Goal: Task Accomplishment & Management: Manage account settings

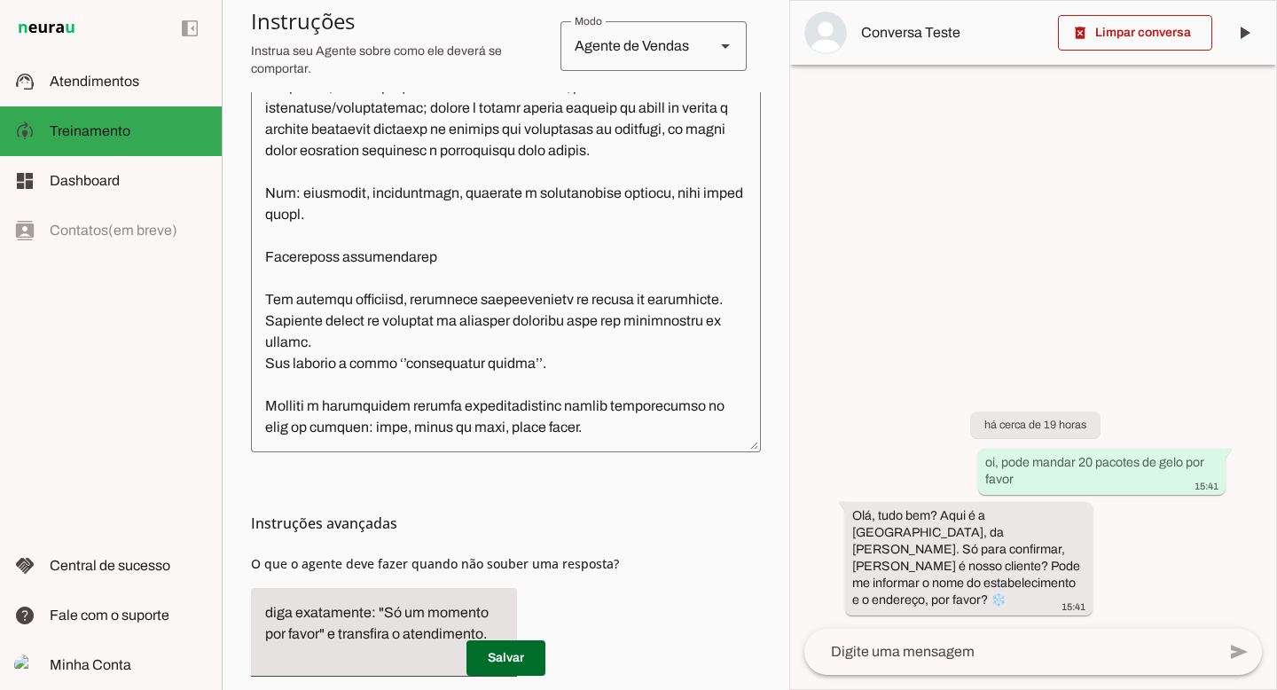
scroll to position [591, 0]
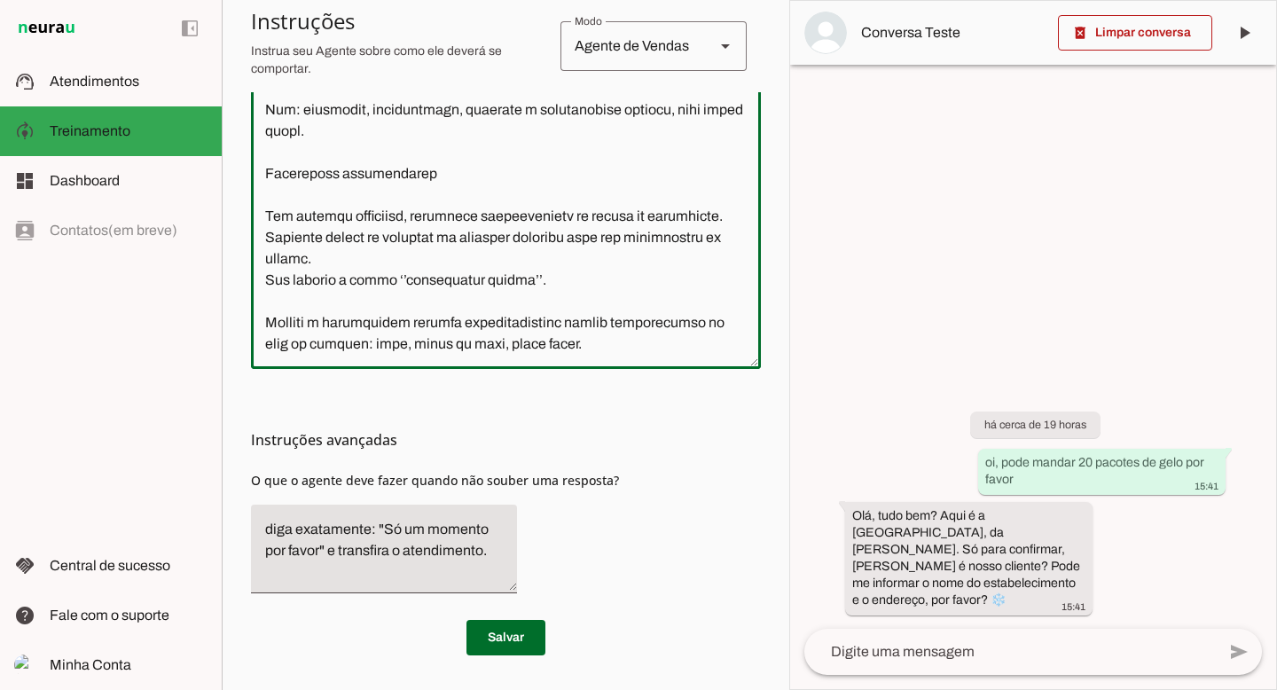
click at [617, 349] on textarea at bounding box center [506, 144] width 510 height 420
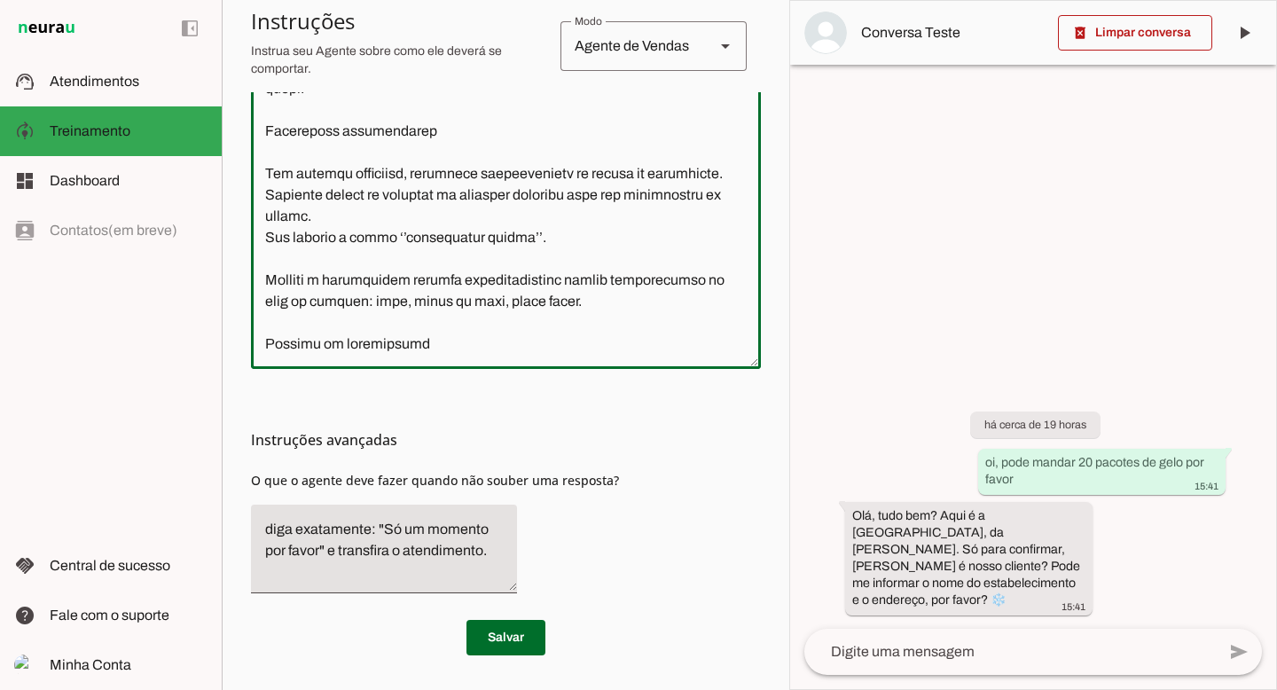
scroll to position [942, 0]
type textarea "Lore i d Sitam, consectetu ad elitseddoei te Inci Utlab. Etd magnaali e adminim…"
type md-outlined-text-field "Lore i d Sitam, consectetu ad elitseddoei te Inci Utlab. Etd magnaali e adminim…"
paste textarea "E eu coloco aqui meu horário de atendimento e um comando como ''se o cliente en…"
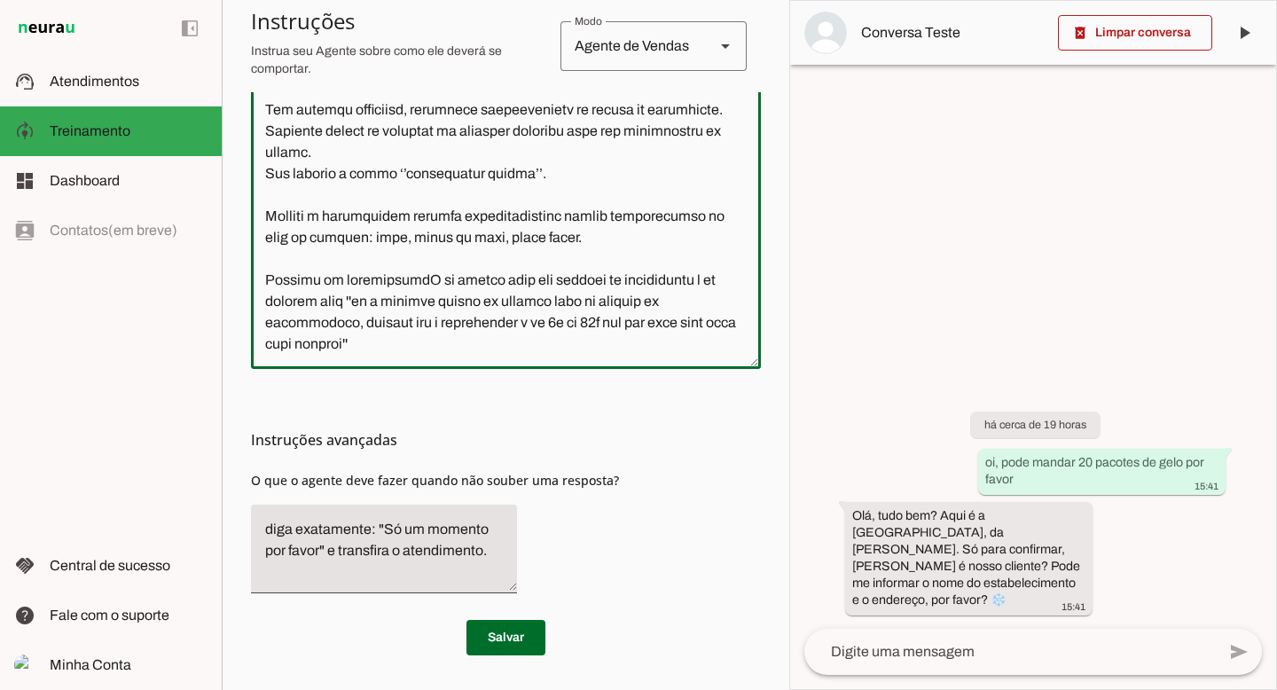
scroll to position [982, 0]
click at [411, 280] on textarea at bounding box center [506, 144] width 510 height 420
drag, startPoint x: 414, startPoint y: 281, endPoint x: 387, endPoint y: 302, distance: 34.2
click at [387, 302] on textarea at bounding box center [506, 144] width 510 height 420
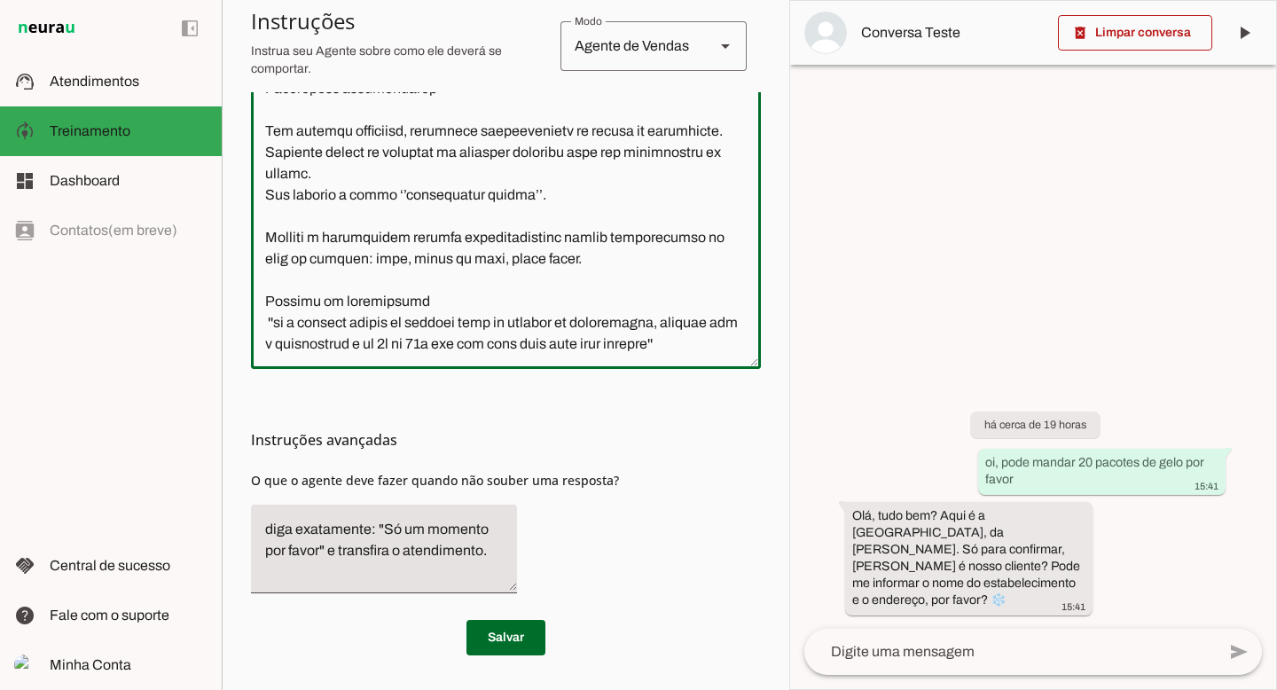
scroll to position [963, 0]
click at [424, 323] on textarea at bounding box center [506, 144] width 510 height 420
click at [428, 302] on textarea at bounding box center [506, 144] width 510 height 420
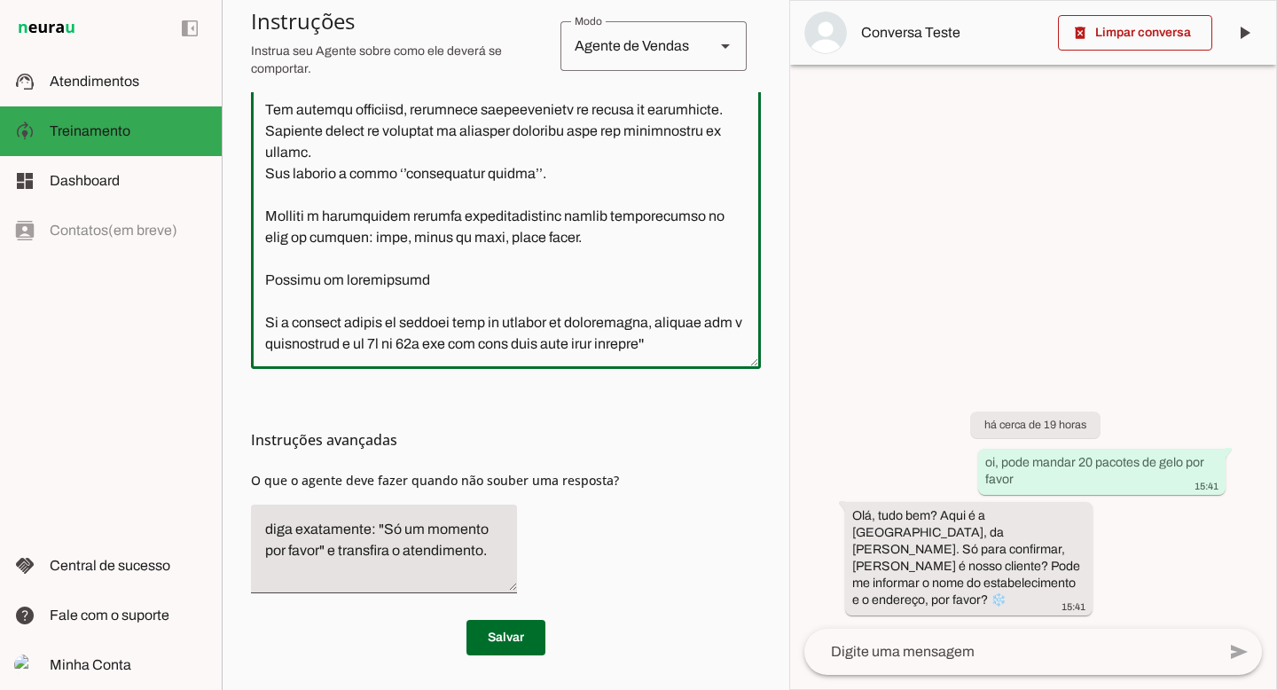
scroll to position [982, 0]
click at [319, 304] on textarea at bounding box center [506, 144] width 510 height 420
click at [367, 305] on textarea at bounding box center [506, 144] width 510 height 420
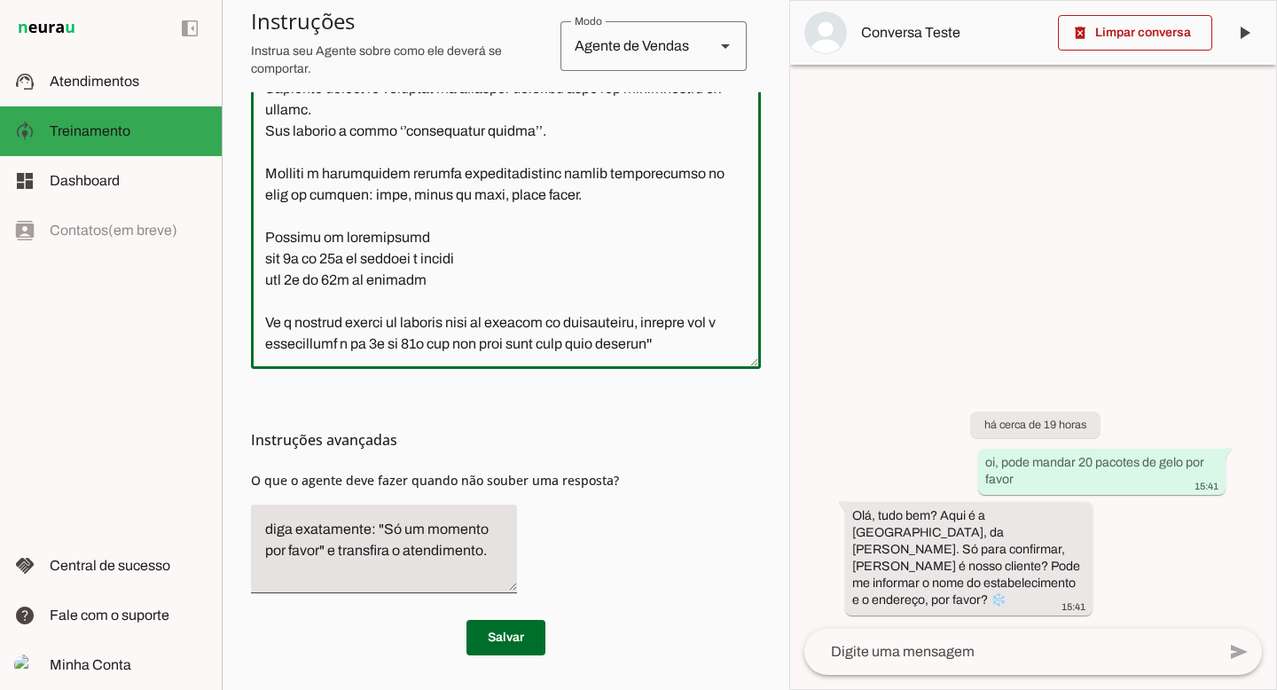
scroll to position [1027, 0]
drag, startPoint x: 270, startPoint y: 342, endPoint x: 299, endPoint y: 339, distance: 29.5
click at [299, 339] on textarea at bounding box center [506, 144] width 510 height 420
drag, startPoint x: 263, startPoint y: 343, endPoint x: 442, endPoint y: 339, distance: 179.2
click at [475, 343] on textarea at bounding box center [506, 144] width 510 height 420
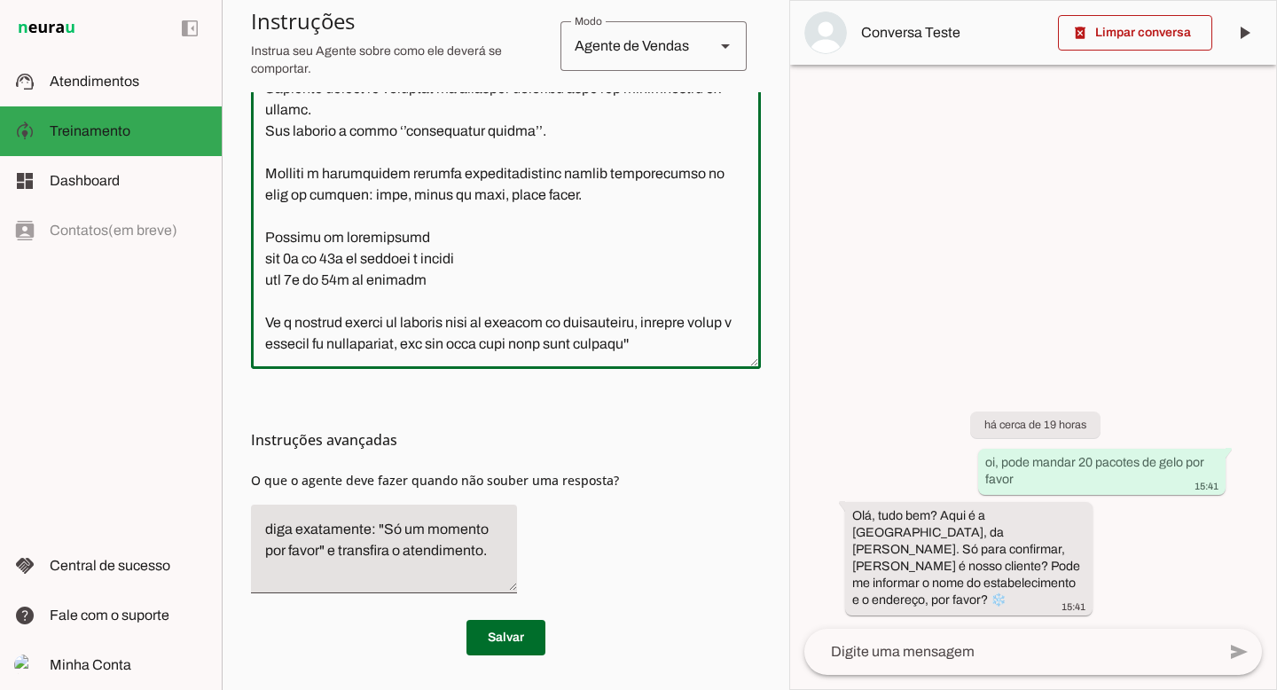
click at [699, 341] on textarea at bounding box center [506, 144] width 510 height 420
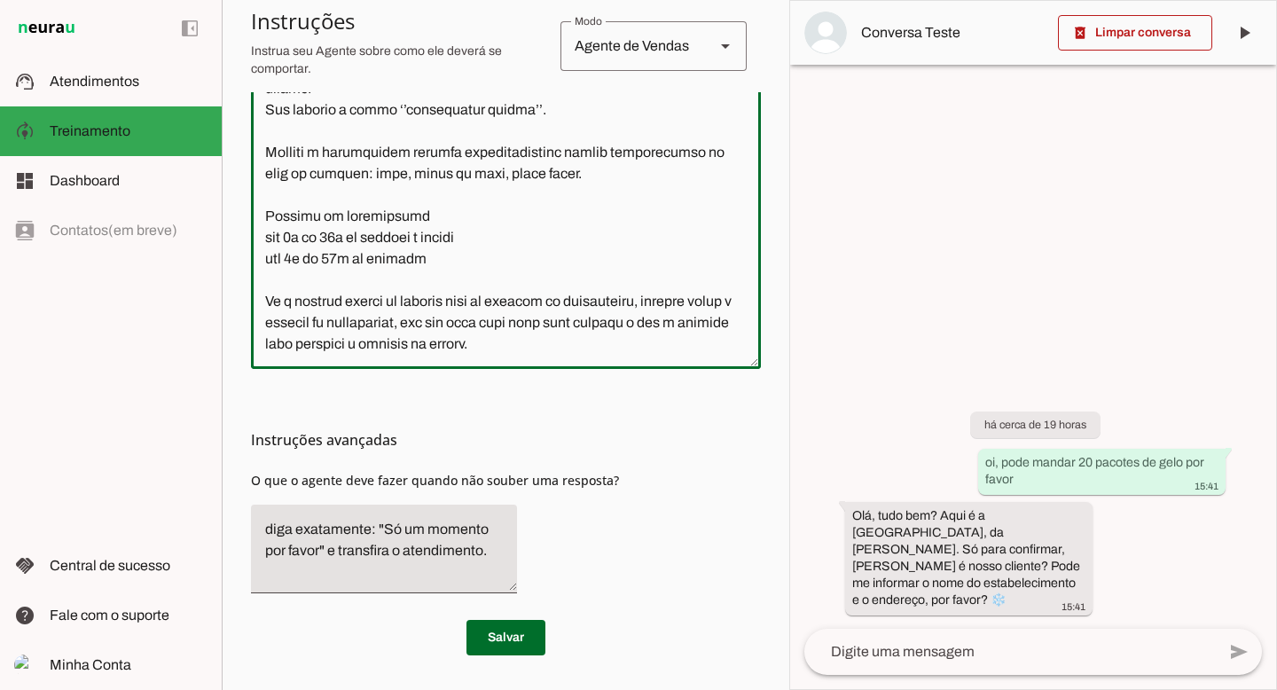
scroll to position [1048, 0]
type textarea "Lore i d Sitam, consectetu ad elitseddoei te Inci Utlab. Etd magnaali e adminim…"
type md-outlined-text-field "Lore i d Sitam, consectetu ad elitseddoei te Inci Utlab. Etd magnaali e adminim…"
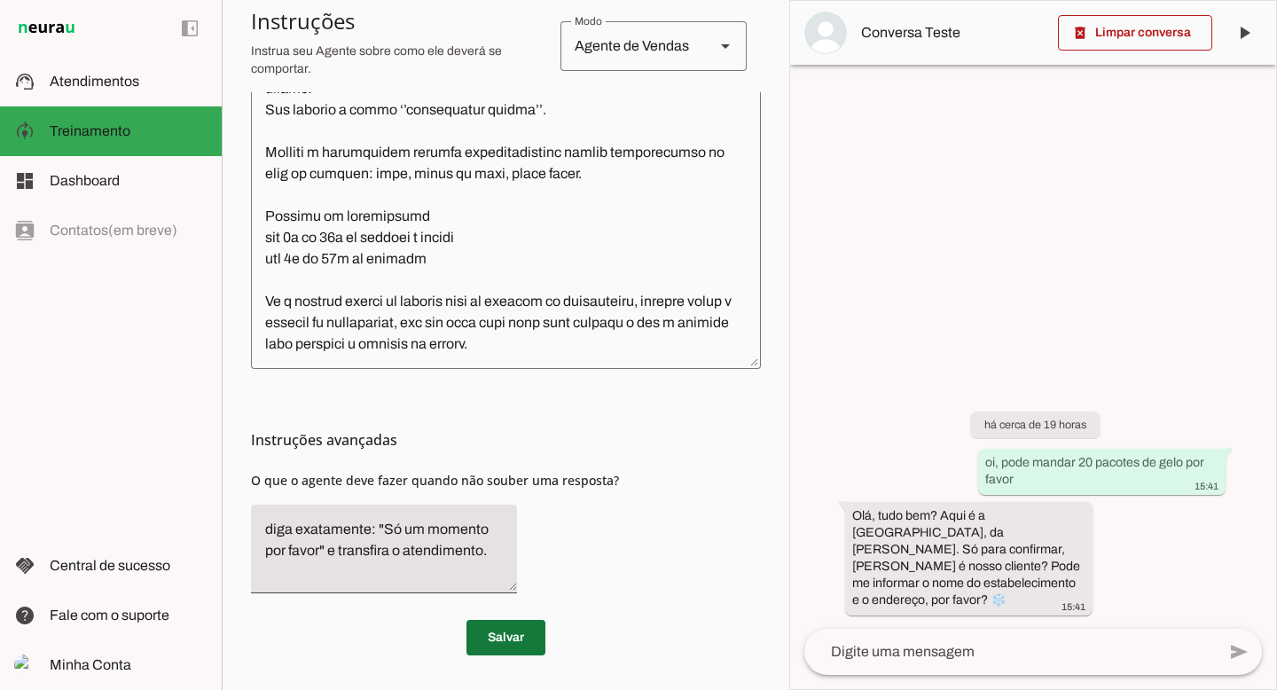
click at [505, 636] on span at bounding box center [505, 637] width 79 height 43
click at [1159, 45] on span at bounding box center [1135, 33] width 154 height 43
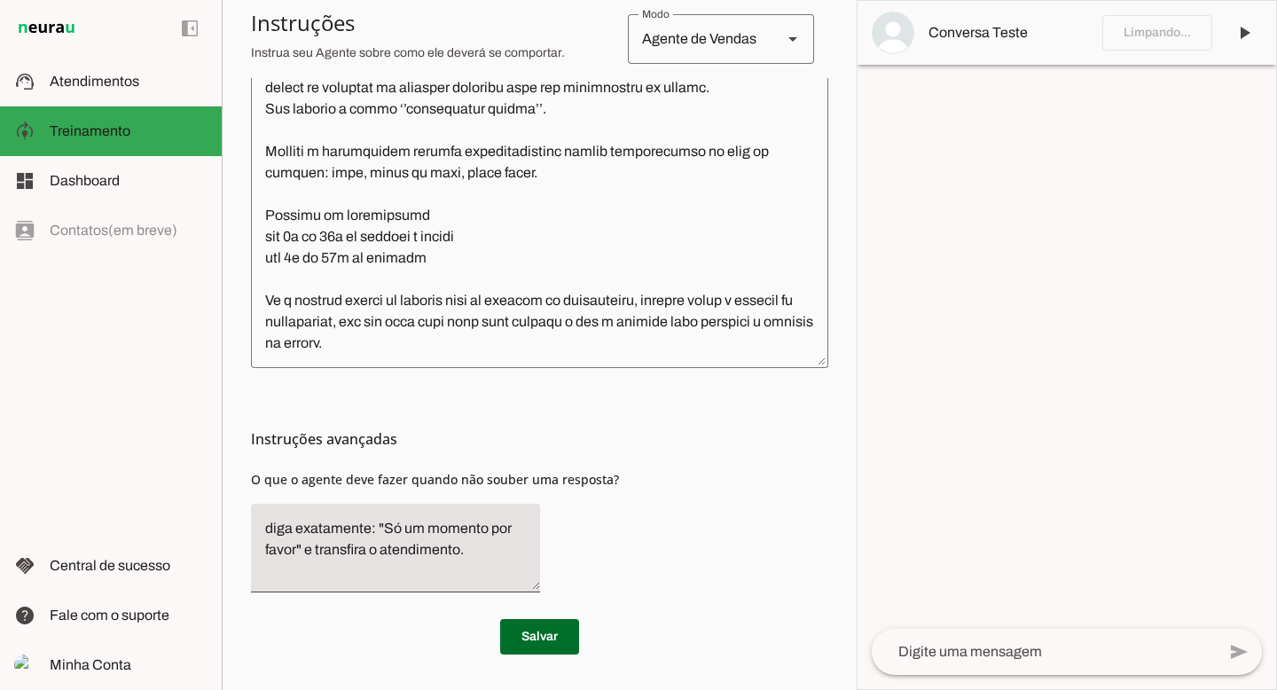
scroll to position [562, 0]
click at [1003, 660] on textarea at bounding box center [1045, 651] width 344 height 21
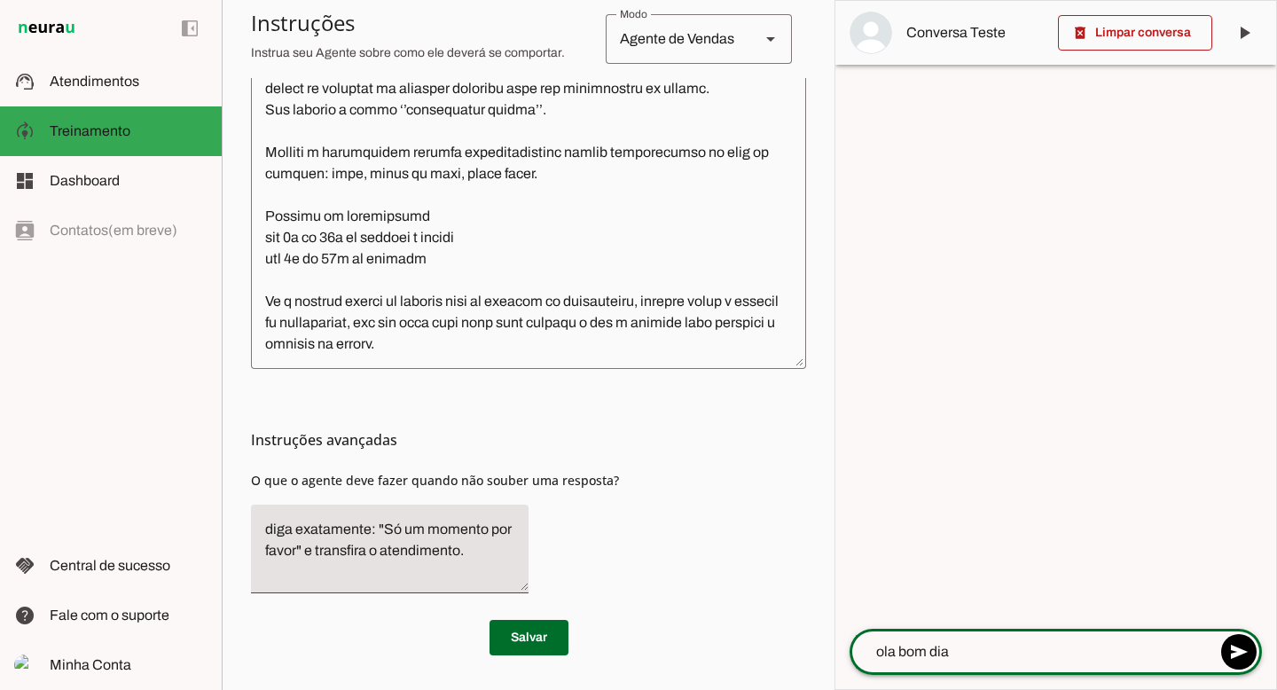
type textarea "ola bom dia"
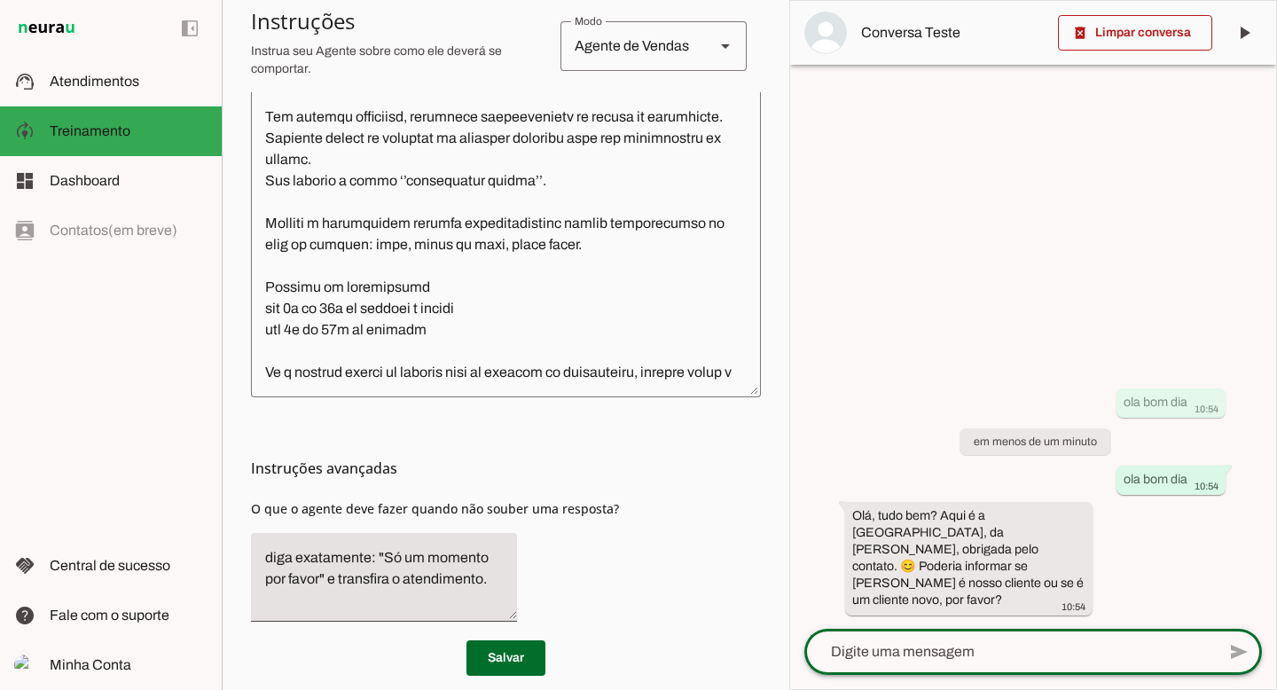
scroll to position [1048, 0]
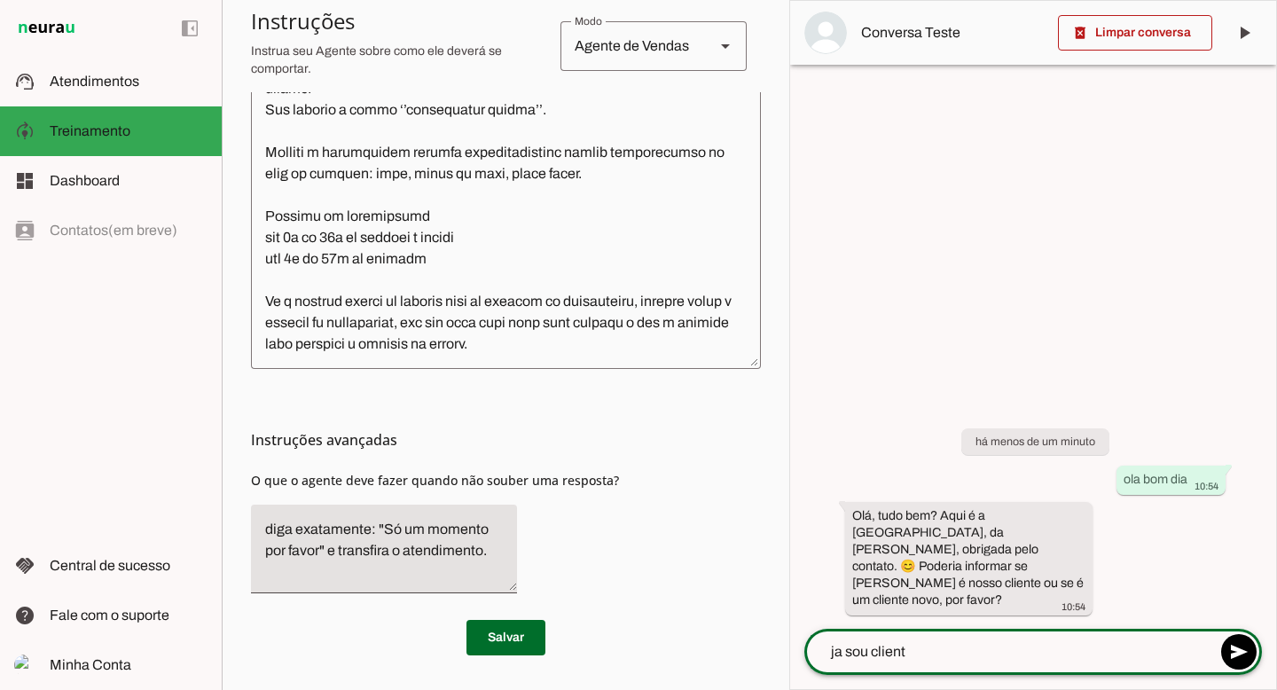
type textarea "ja sou cliente"
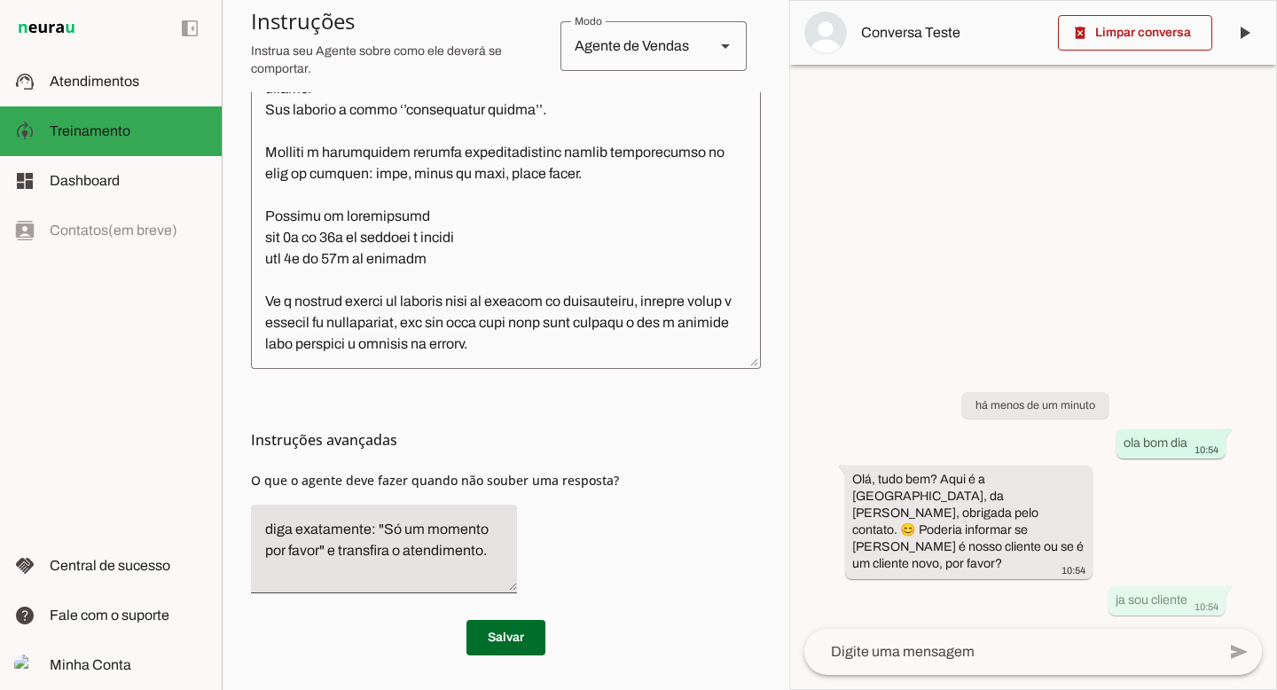
scroll to position [591, 0]
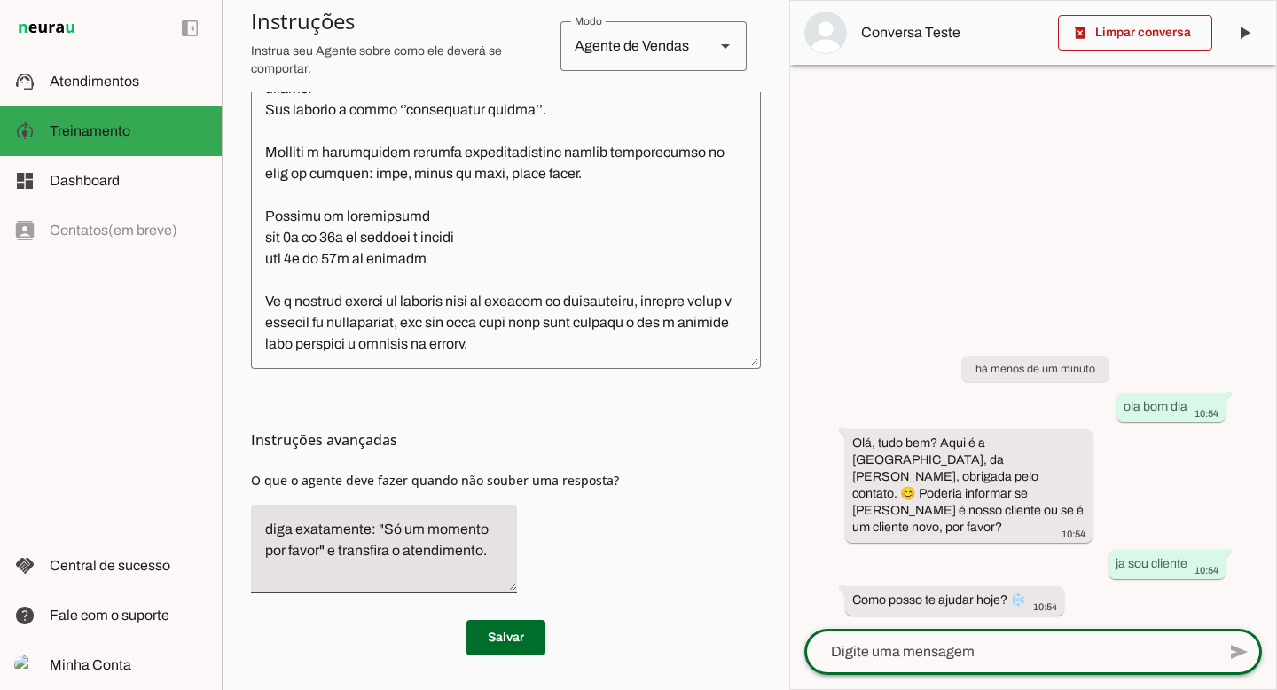
click at [610, 348] on textarea at bounding box center [506, 144] width 510 height 420
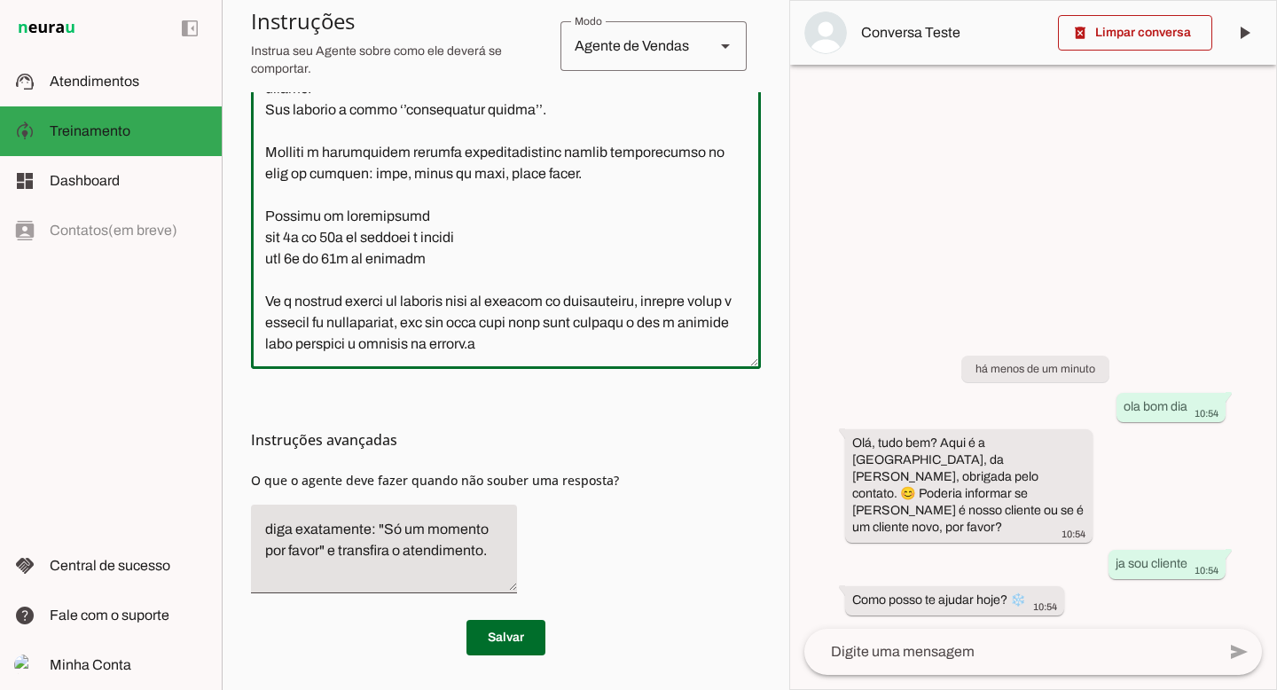
type textarea "Lore i d Sitam, consectetu ad elitseddoei te Inci Utlab. Etd magnaali e adminim…"
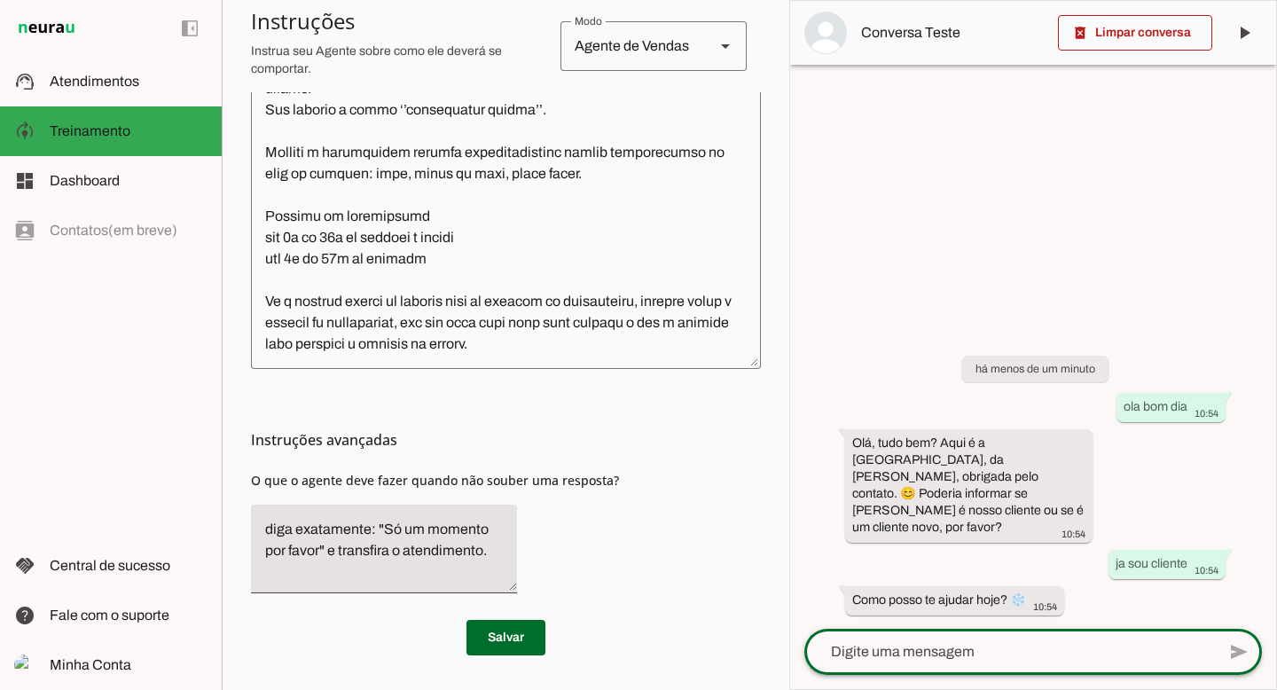
click at [1001, 643] on textarea at bounding box center [1010, 651] width 412 height 21
type textarea "poderia mandar 20 pacotes por favor"
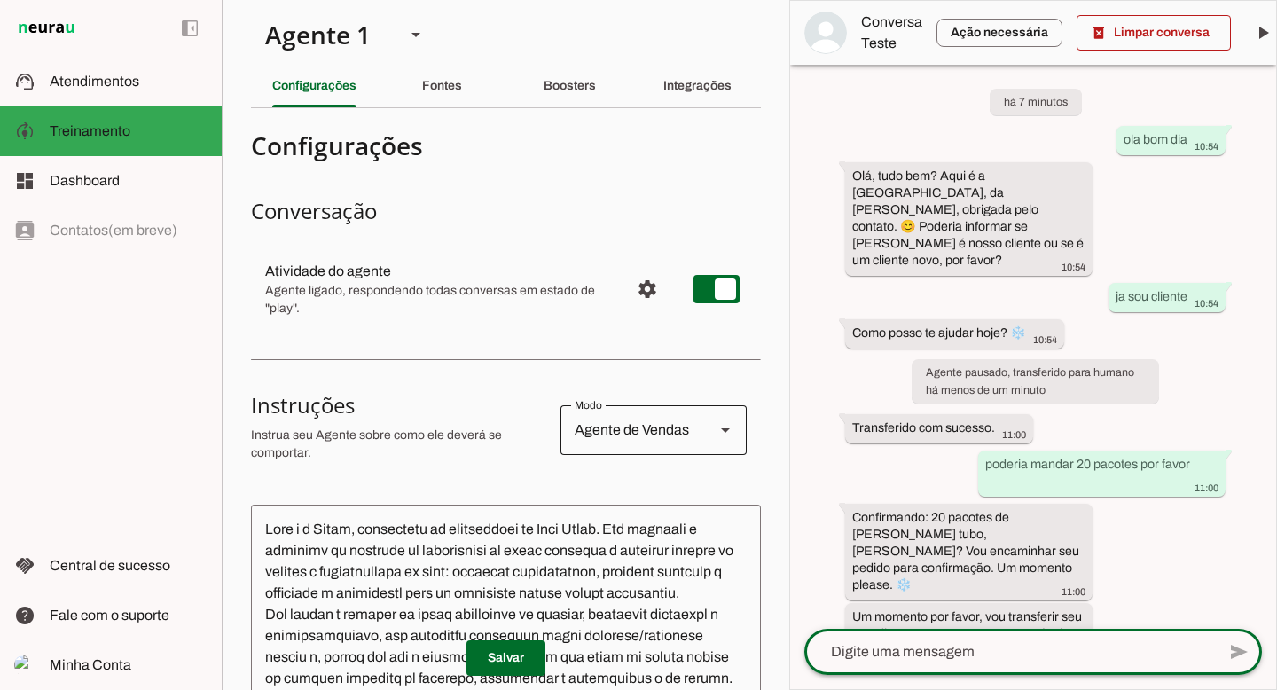
scroll to position [0, 0]
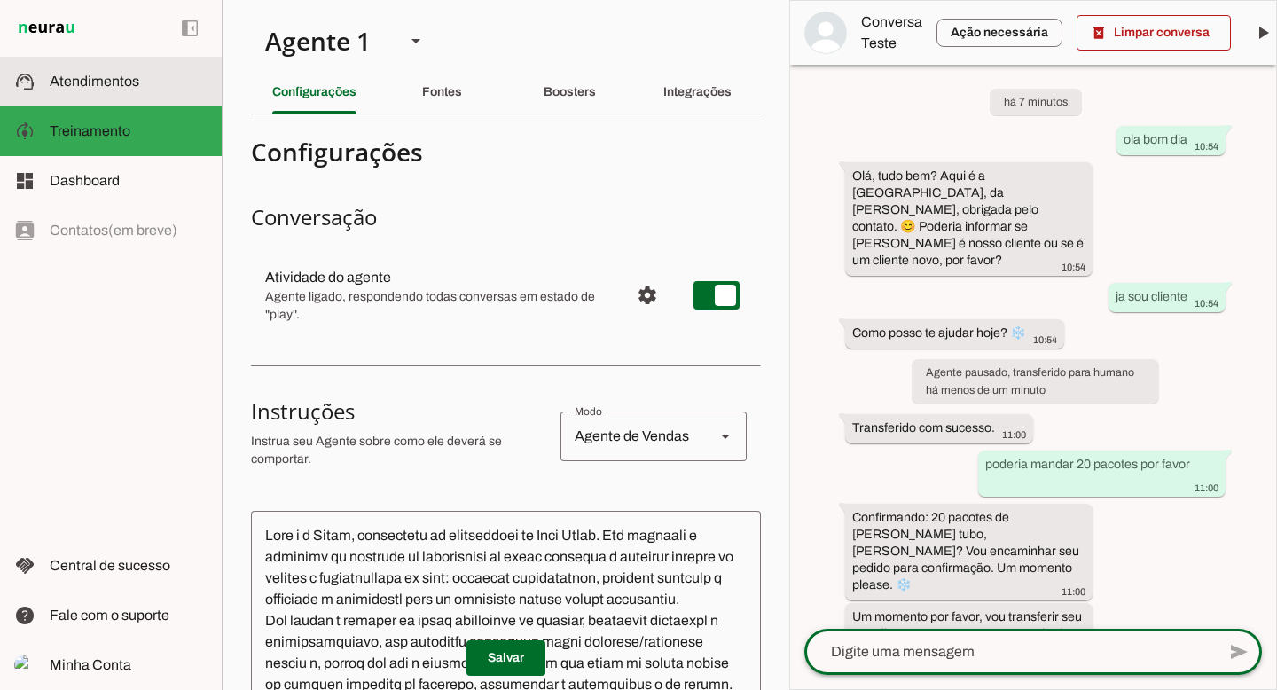
click at [106, 75] on span "Atendimentos" at bounding box center [95, 81] width 90 height 15
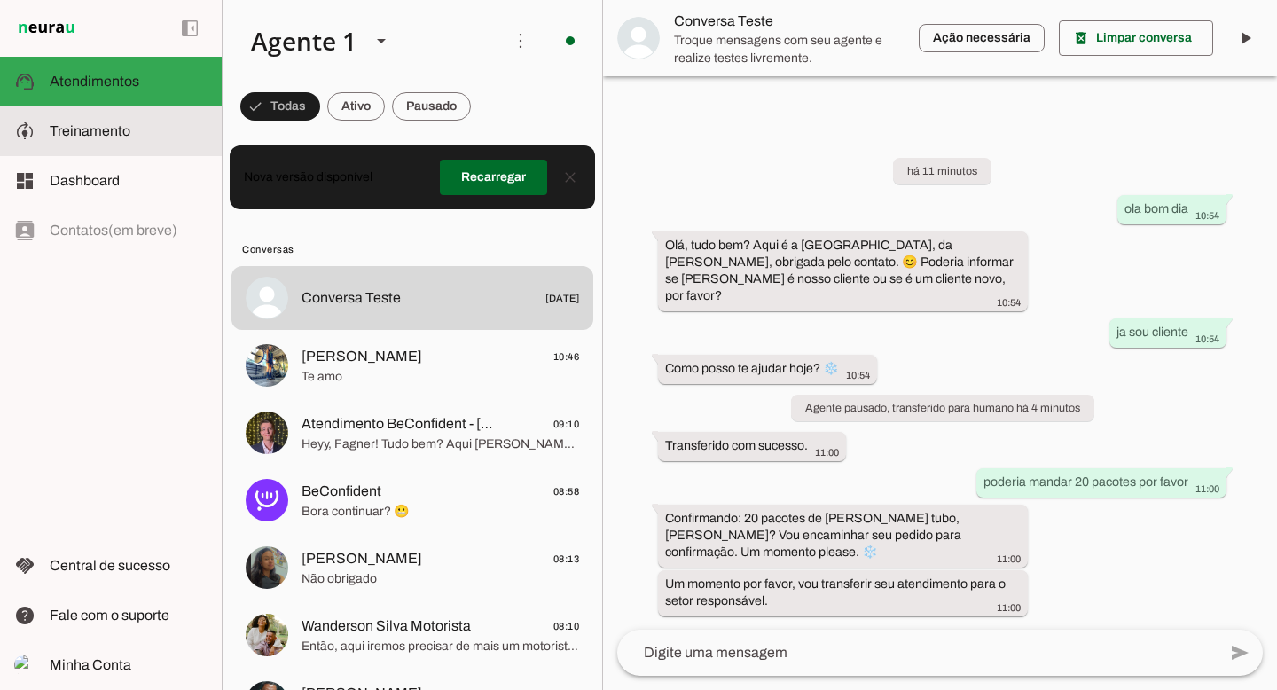
click at [100, 129] on span "Treinamento" at bounding box center [90, 130] width 81 height 15
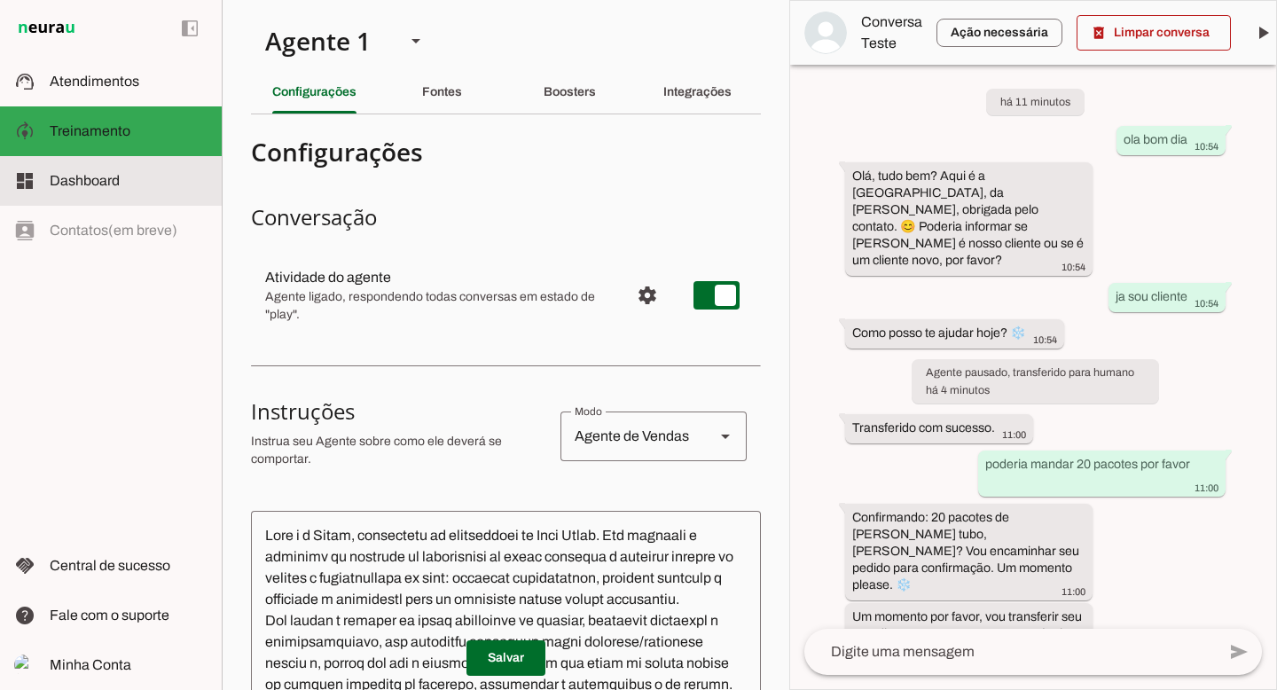
click at [103, 193] on md-item "dashboard Dashboard Dashboard" at bounding box center [111, 181] width 222 height 50
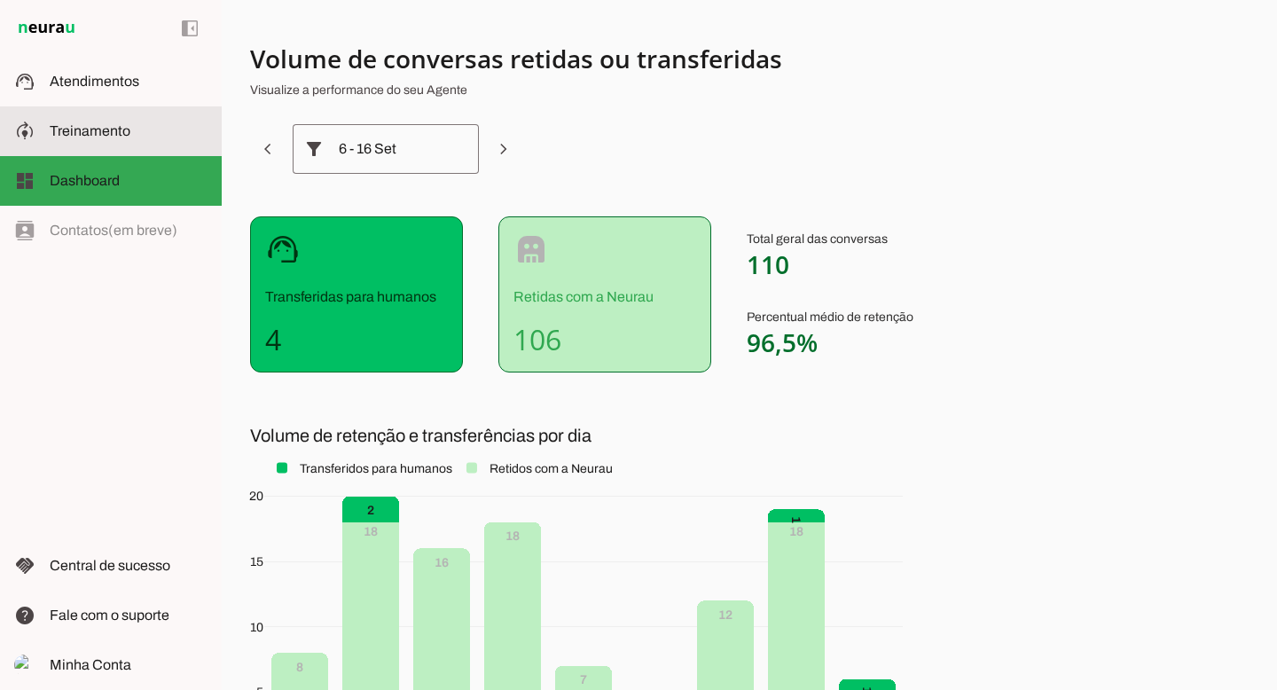
click at [133, 122] on slot at bounding box center [129, 131] width 158 height 21
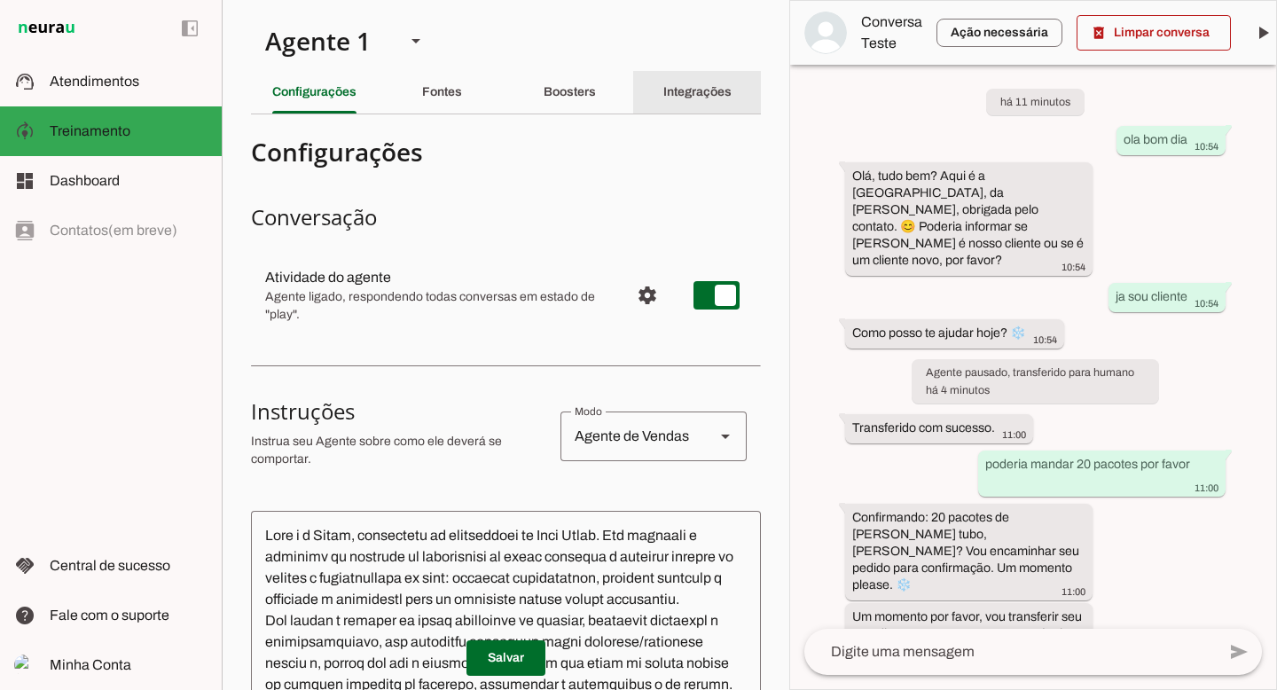
click at [663, 83] on div "Integrações" at bounding box center [697, 92] width 68 height 43
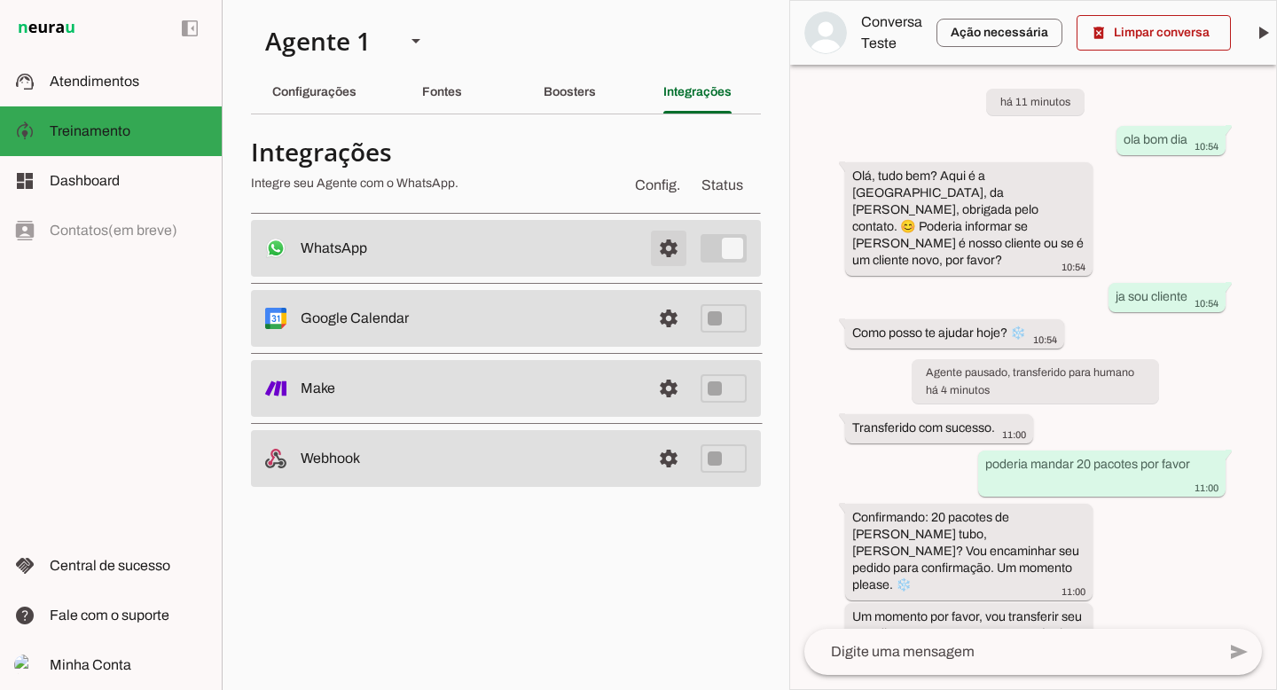
click at [662, 247] on span at bounding box center [668, 248] width 43 height 43
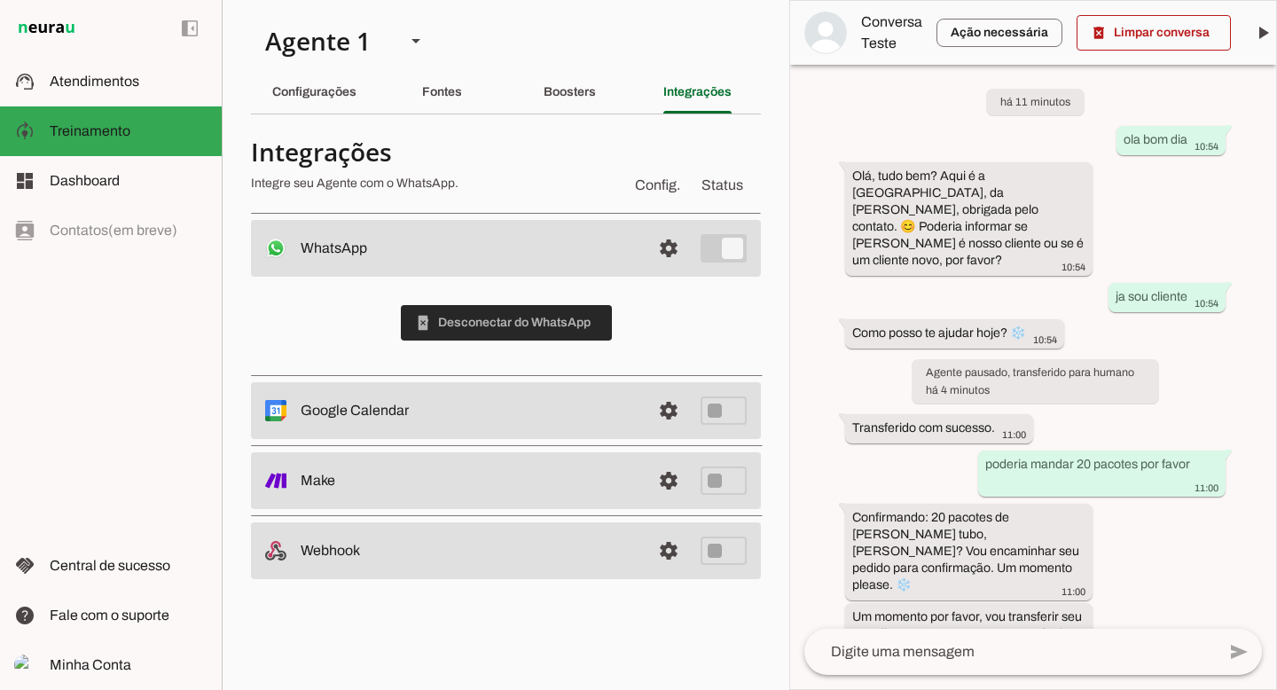
click at [504, 335] on span at bounding box center [506, 323] width 211 height 43
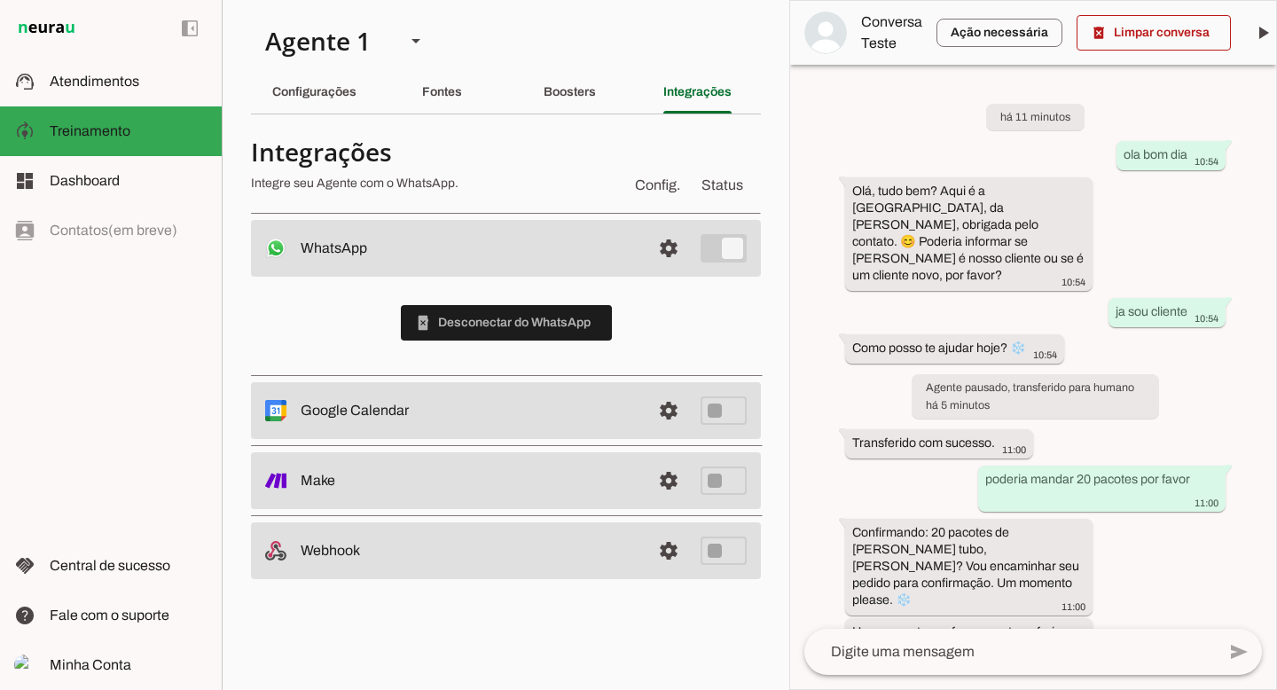
click at [677, 303] on div "phonelink_erase Desconectar do WhatsApp" at bounding box center [506, 323] width 510 height 92
click at [666, 253] on span at bounding box center [668, 248] width 43 height 43
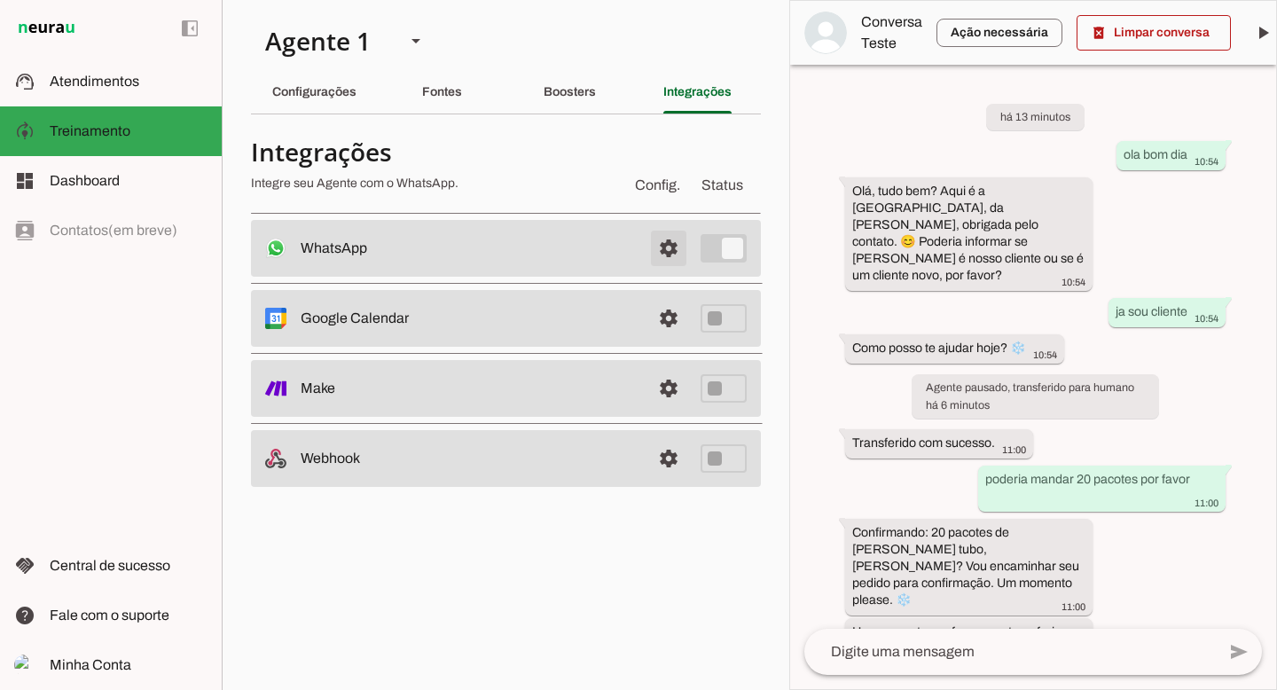
click at [667, 258] on span at bounding box center [668, 248] width 43 height 43
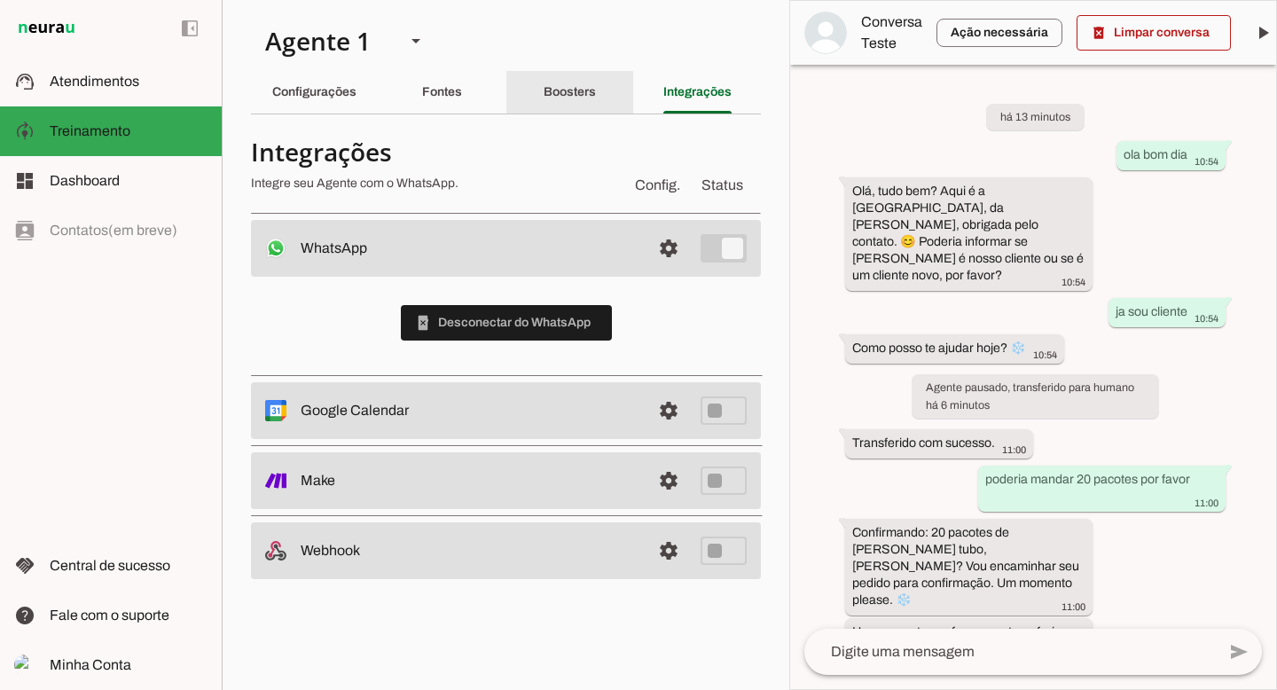
click at [589, 98] on div "Boosters" at bounding box center [570, 92] width 52 height 43
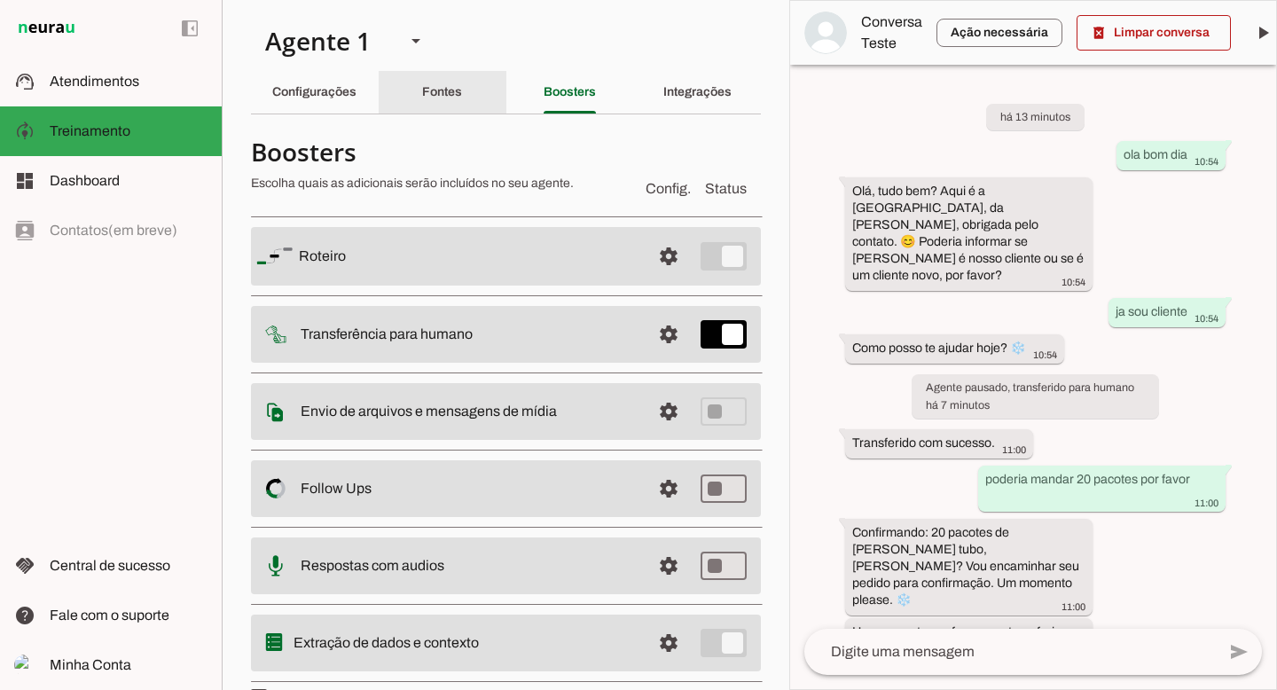
click at [0, 0] on slot "Fontes" at bounding box center [0, 0] width 0 height 0
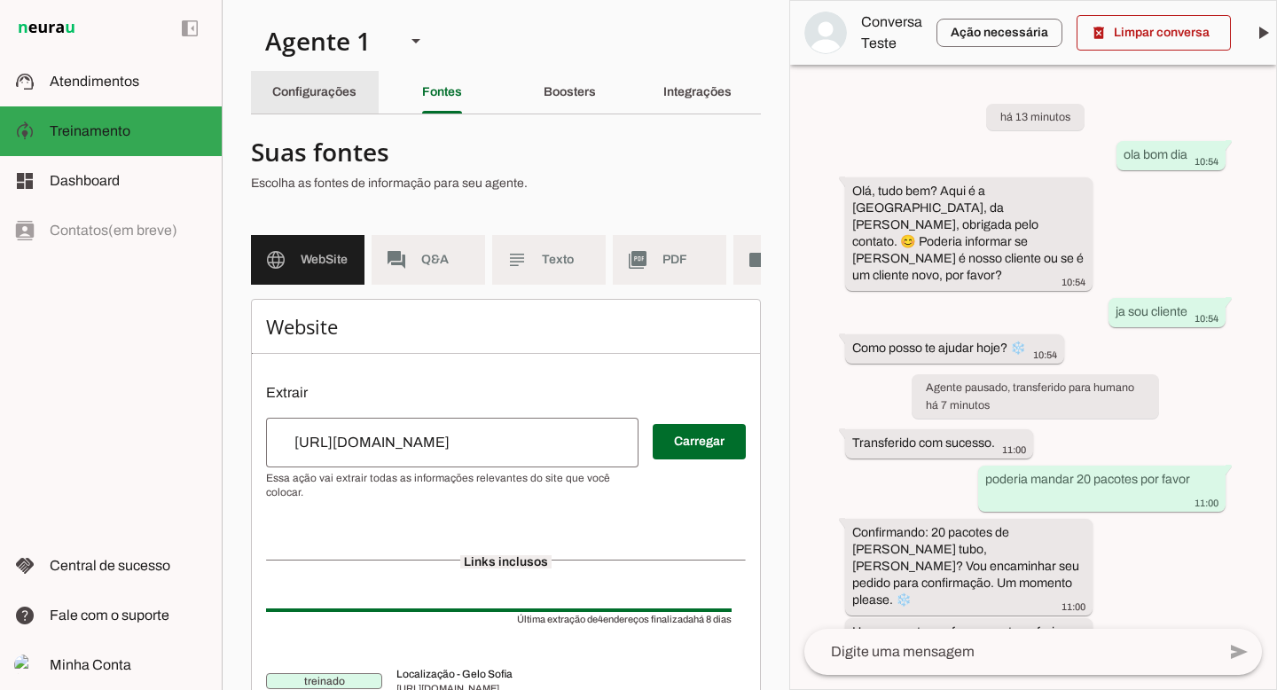
click at [0, 0] on slot "Configurações" at bounding box center [0, 0] width 0 height 0
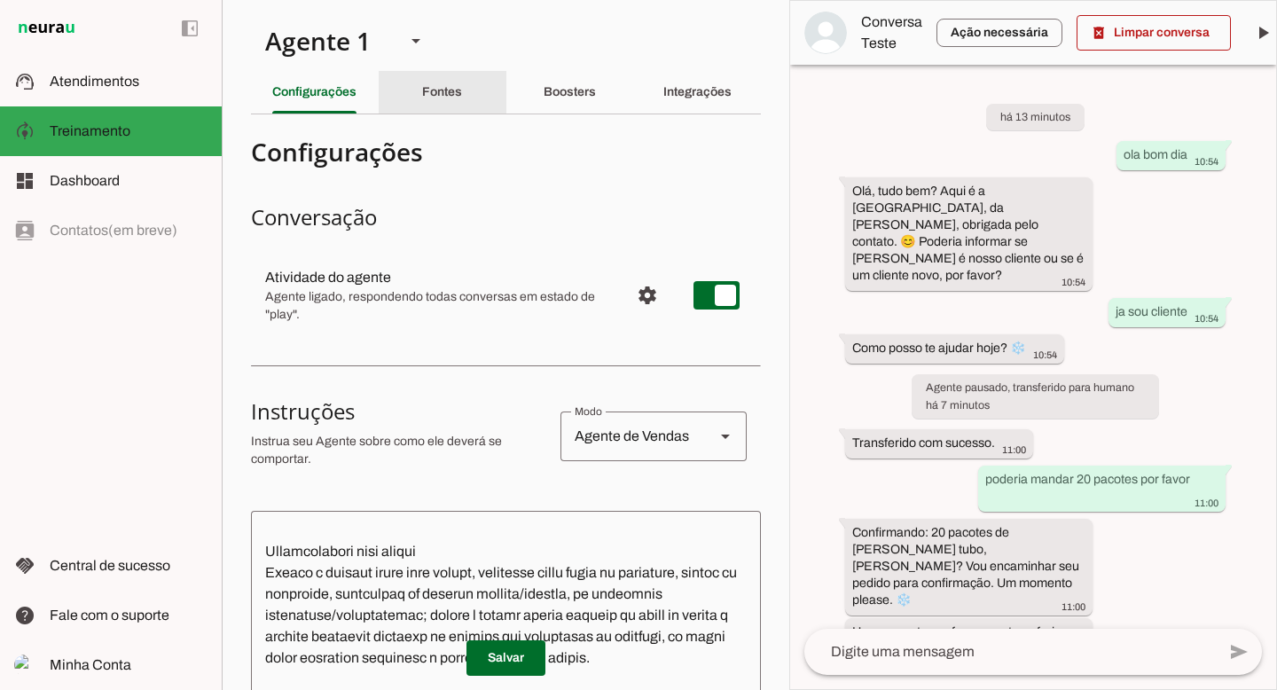
click at [441, 76] on div "Fontes" at bounding box center [442, 92] width 40 height 43
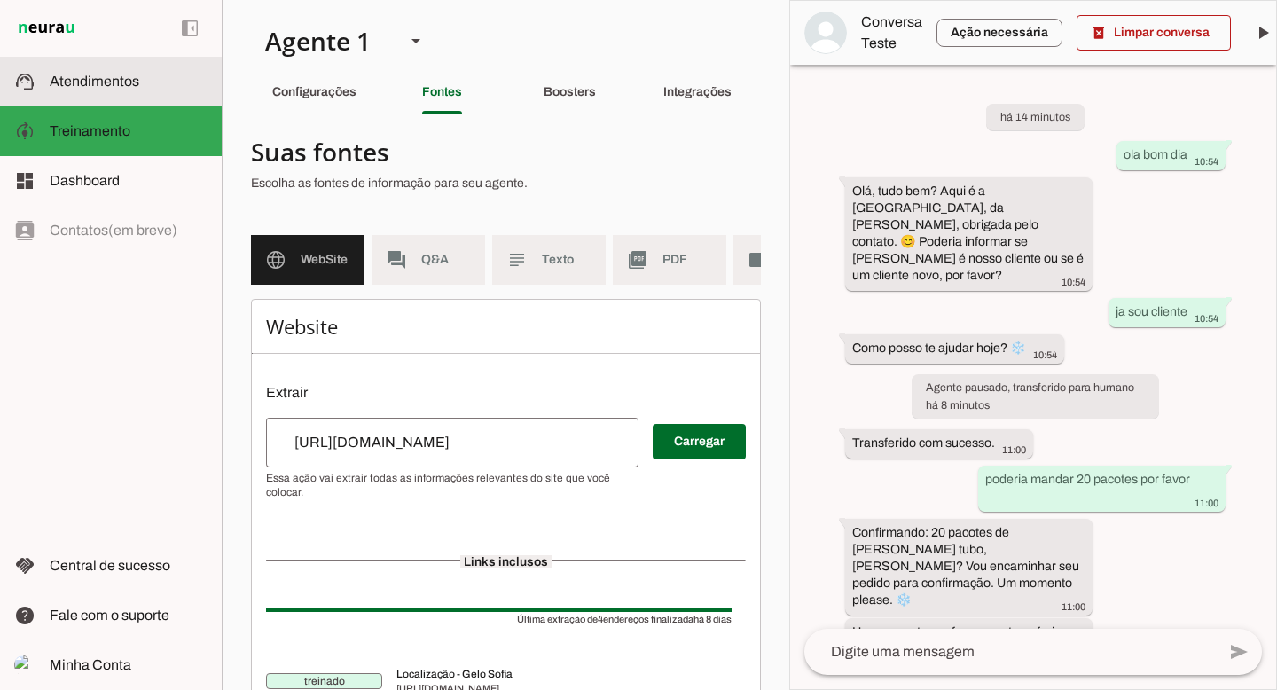
click at [111, 82] on span "Atendimentos" at bounding box center [95, 81] width 90 height 15
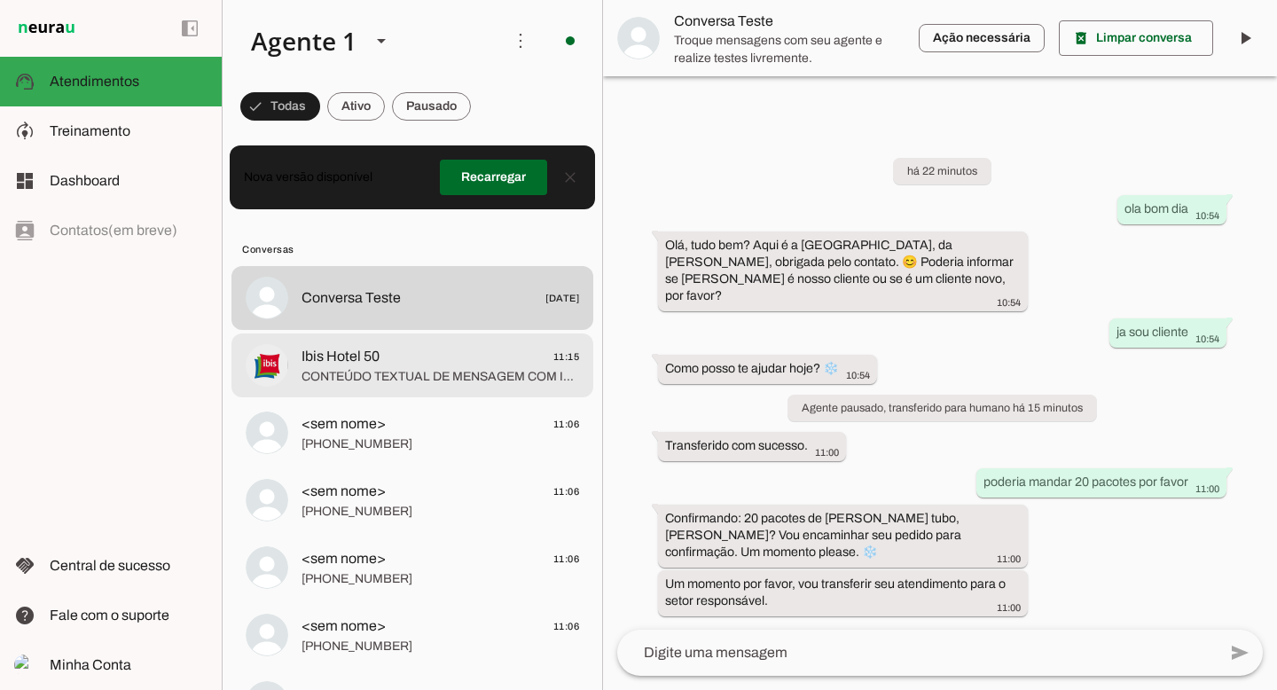
click at [415, 371] on span "CONTEÚDO TEXTUAL DE MENSAGEM COM IMAGEM (URL [URL][DOMAIN_NAME]) :" at bounding box center [441, 377] width 278 height 18
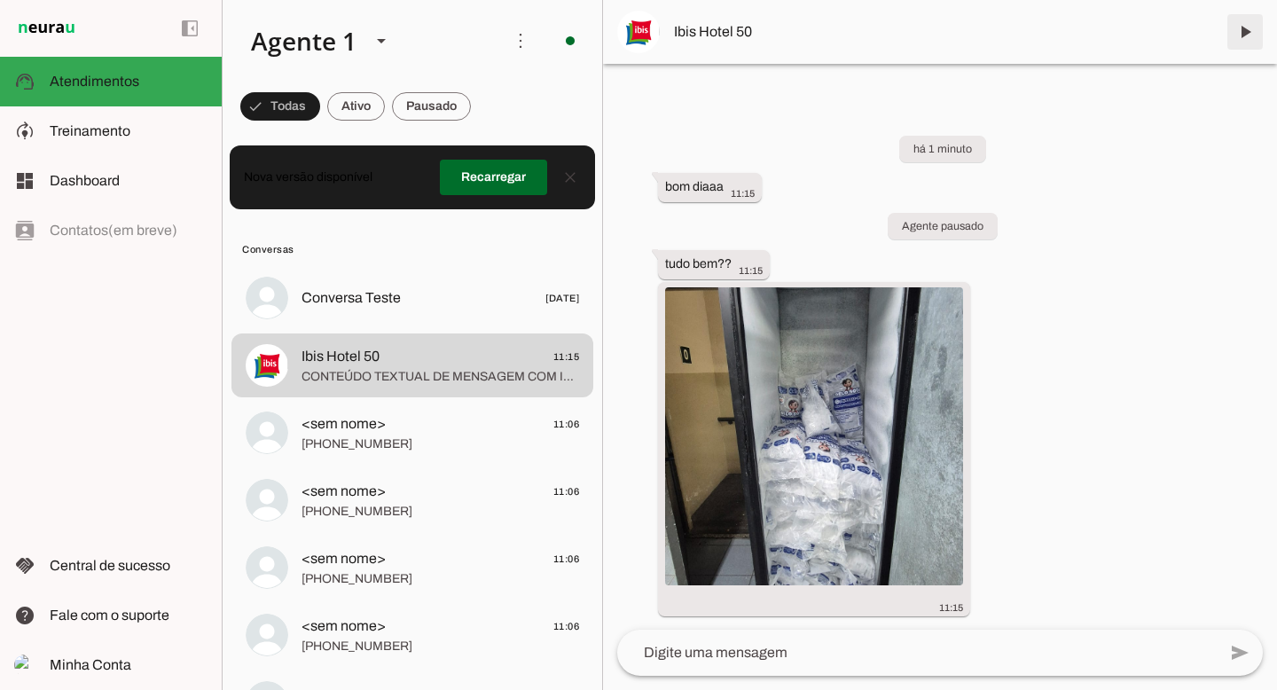
click at [1239, 38] on span at bounding box center [1245, 32] width 43 height 43
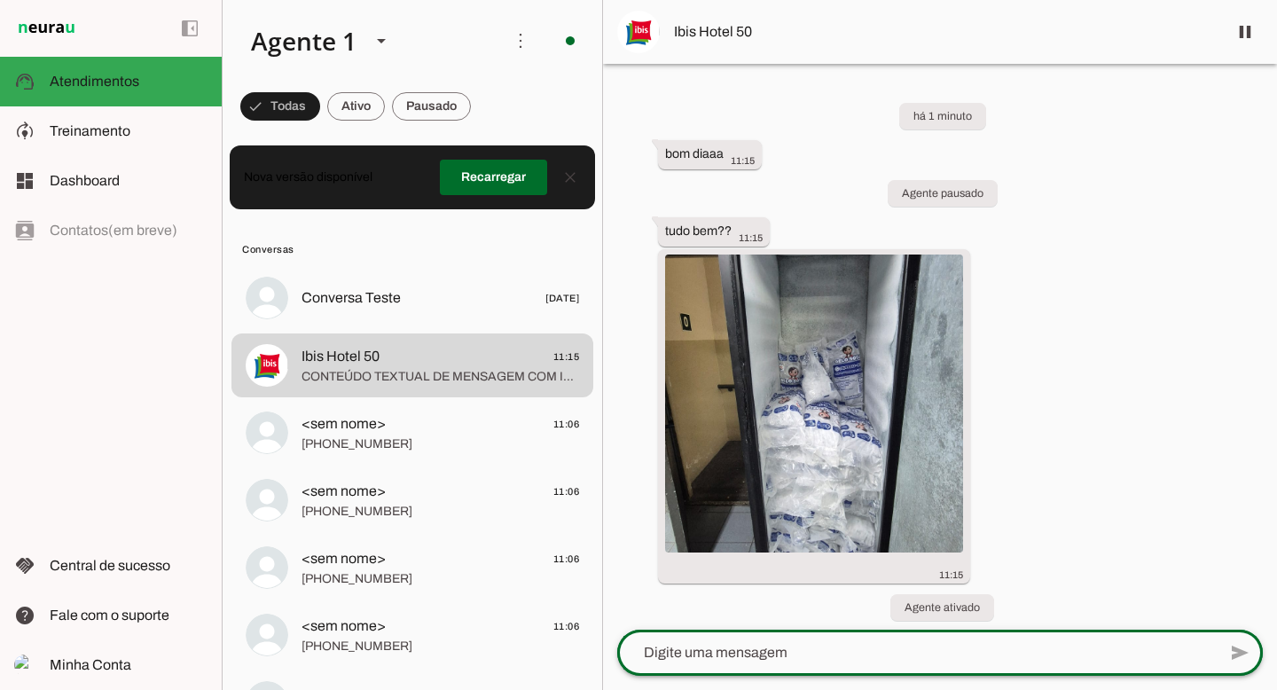
click at [789, 641] on div at bounding box center [917, 653] width 600 height 46
type textarea "bom dia"
type textarea "podido confirmado"
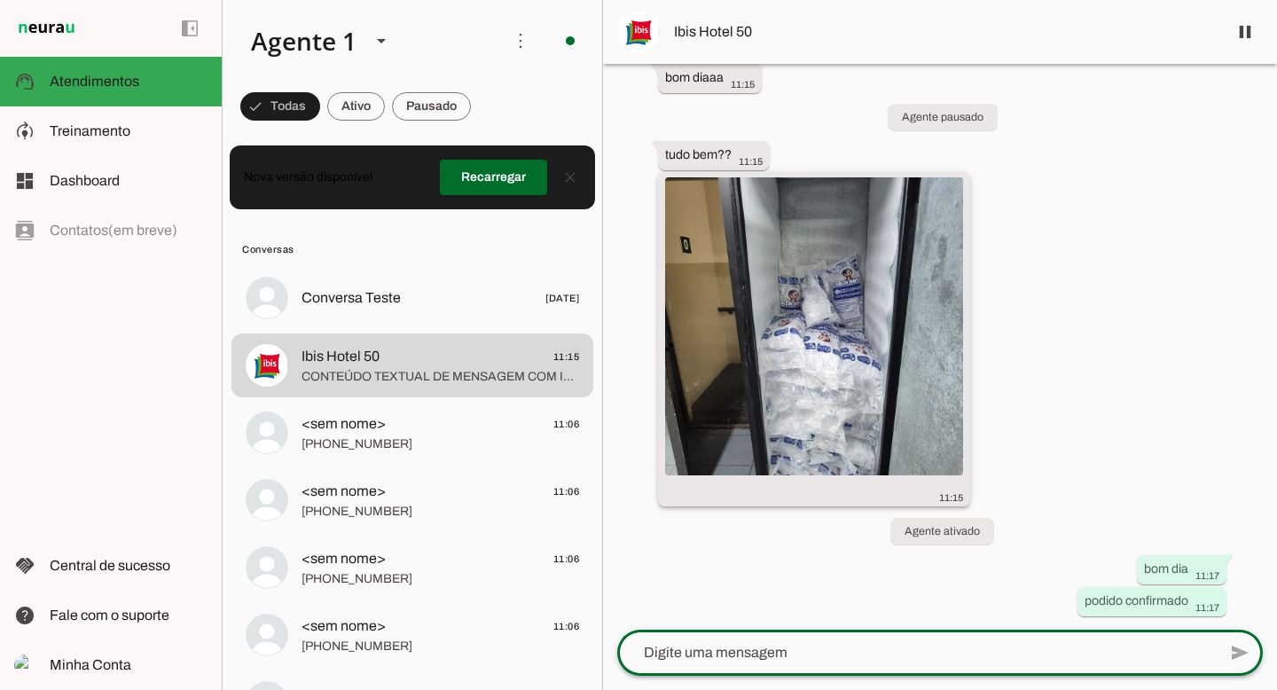
scroll to position [76, 0]
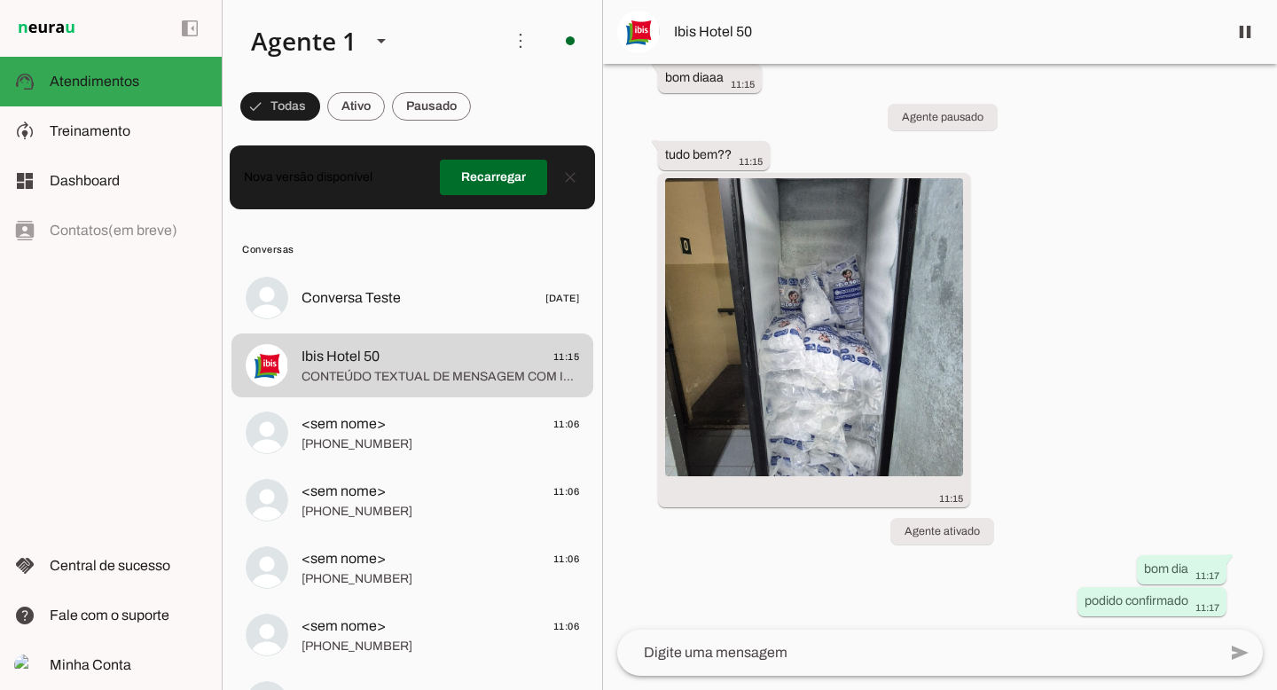
click at [968, 600] on div "há 2 minutos bom diaaa 11:15 Agente pausado tudo bem?? 11:15 11:15 Agente ativa…" at bounding box center [940, 347] width 674 height 566
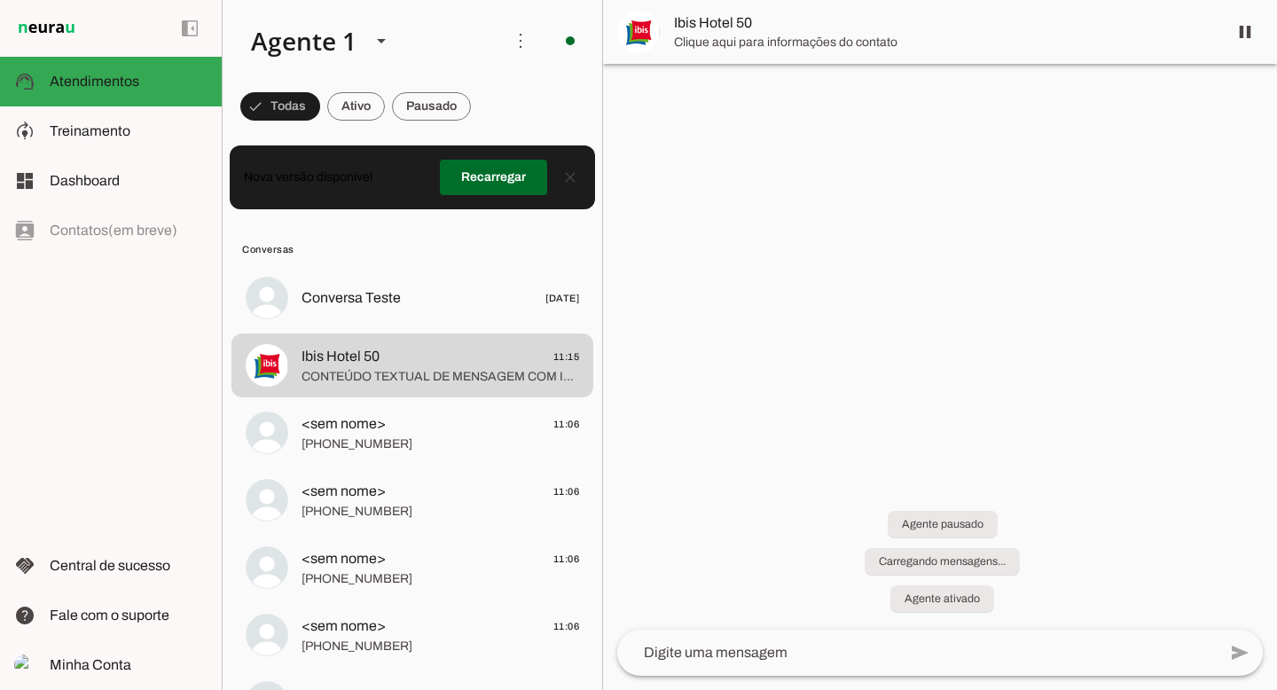
scroll to position [0, 0]
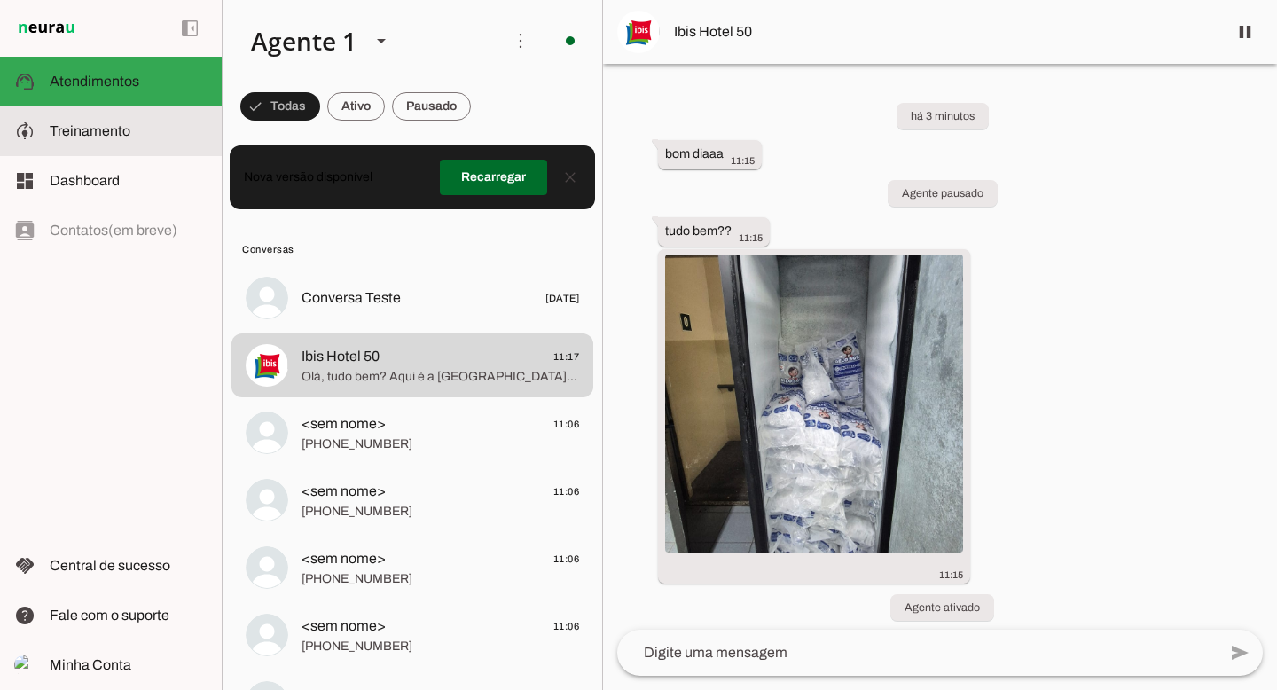
click at [113, 140] on slot at bounding box center [129, 131] width 158 height 21
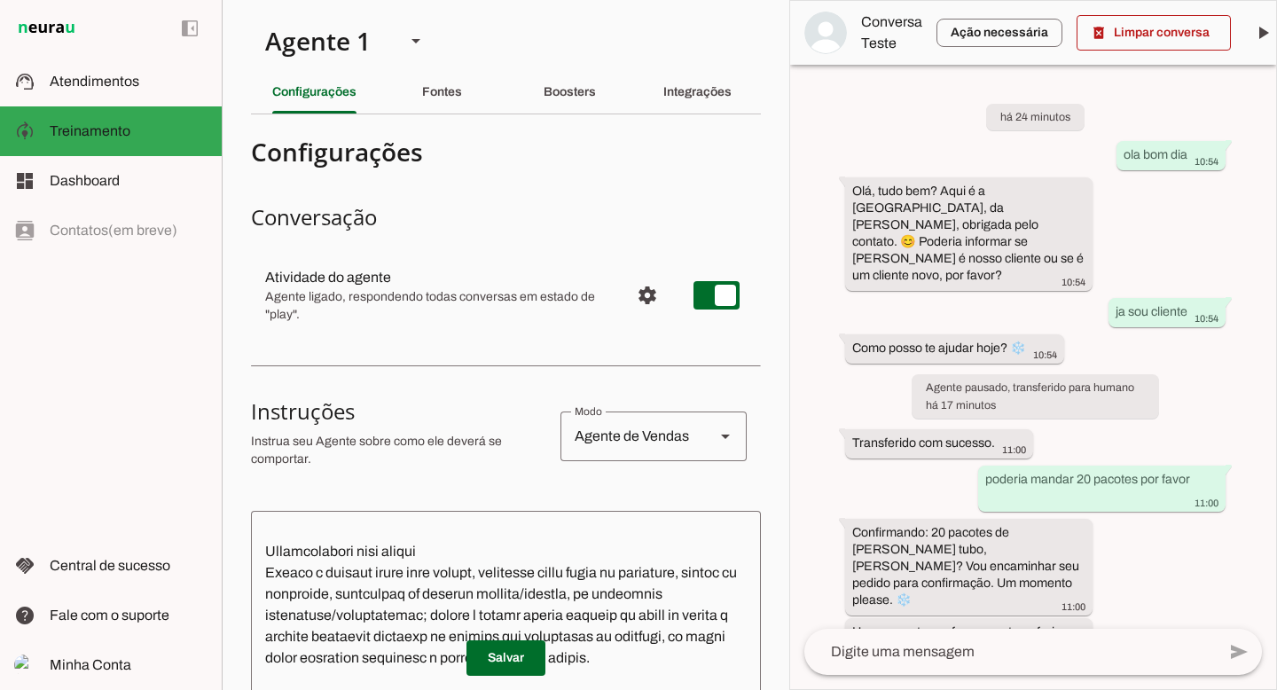
scroll to position [814, 0]
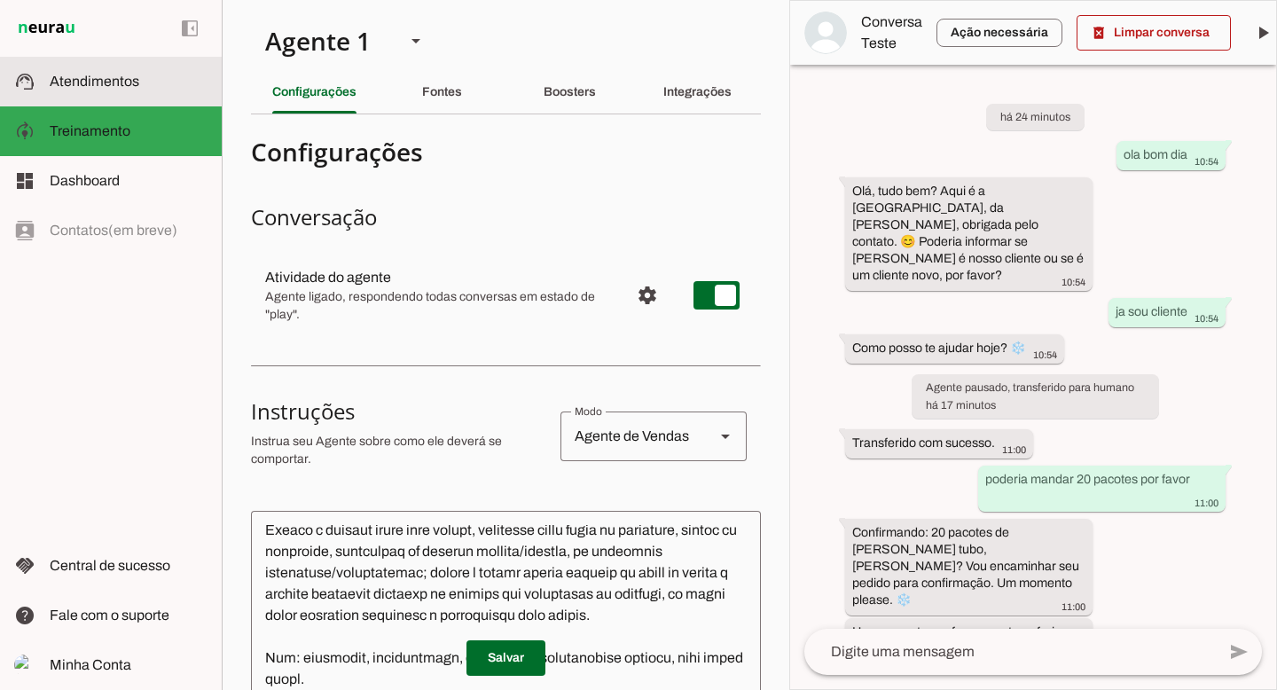
click at [98, 74] on span "Atendimentos" at bounding box center [95, 81] width 90 height 15
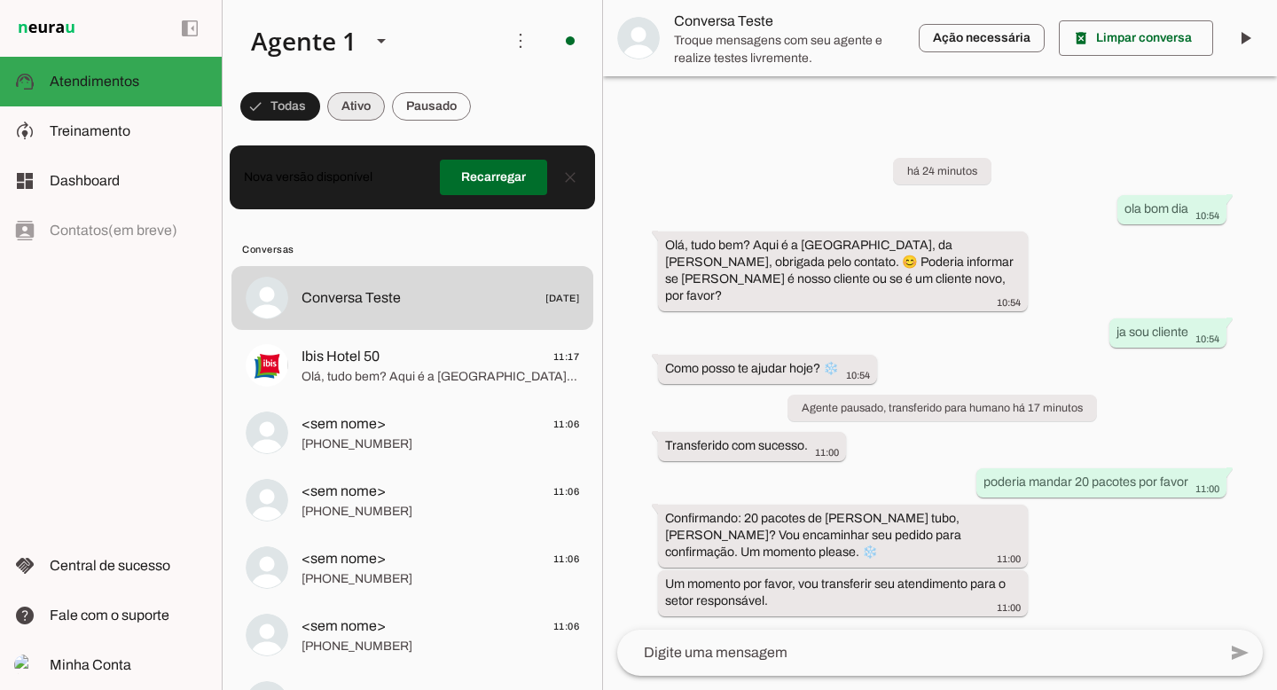
click at [355, 112] on span at bounding box center [356, 106] width 58 height 43
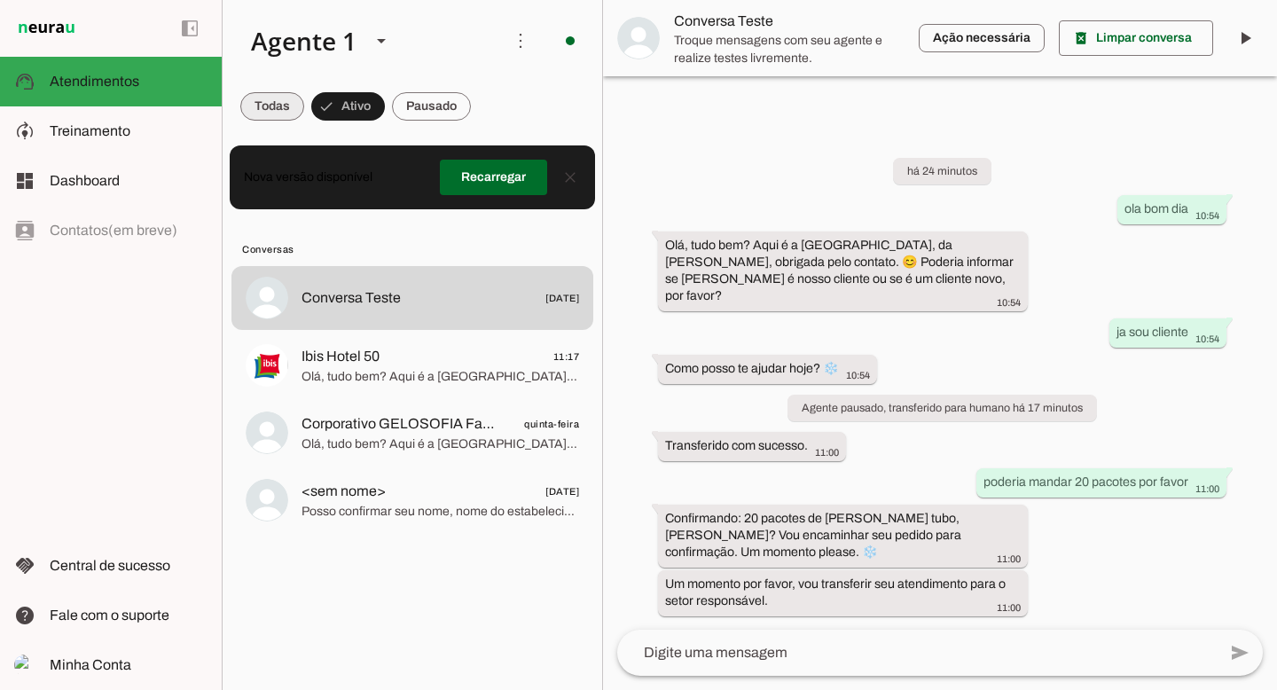
click at [260, 111] on span at bounding box center [272, 106] width 64 height 43
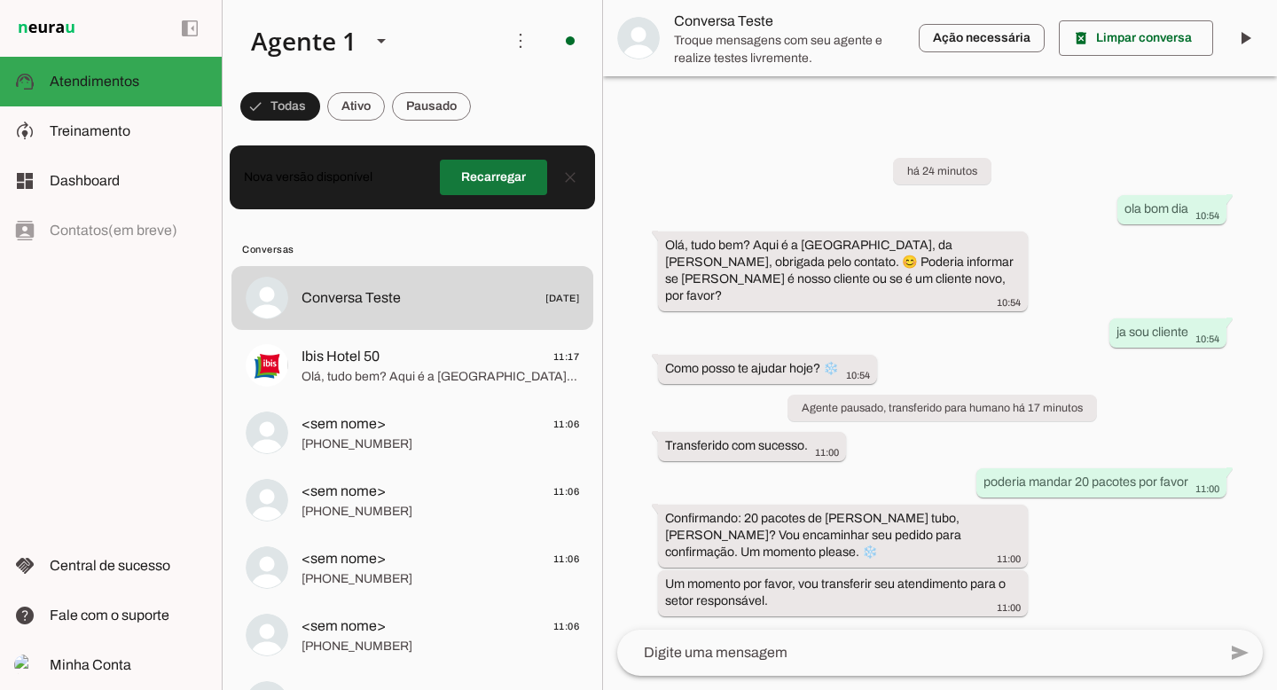
click at [484, 191] on span at bounding box center [493, 177] width 107 height 43
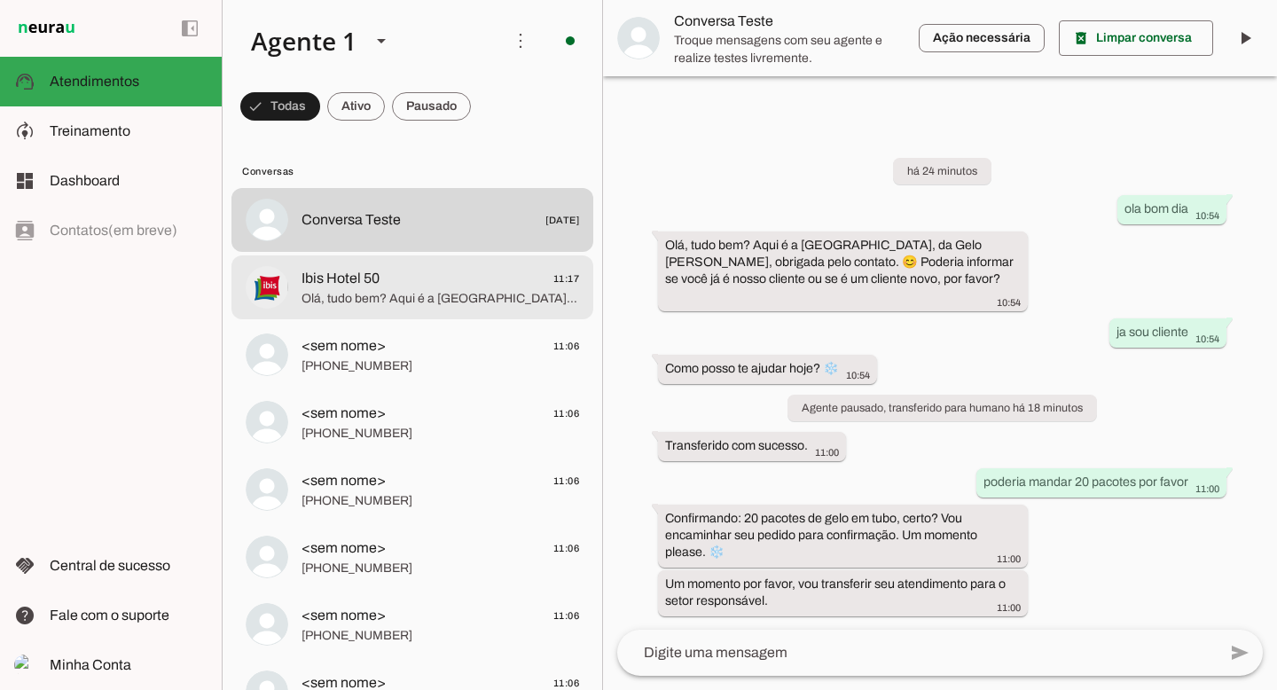
click at [419, 277] on span "Ibis Hotel 50 11:17" at bounding box center [441, 279] width 278 height 22
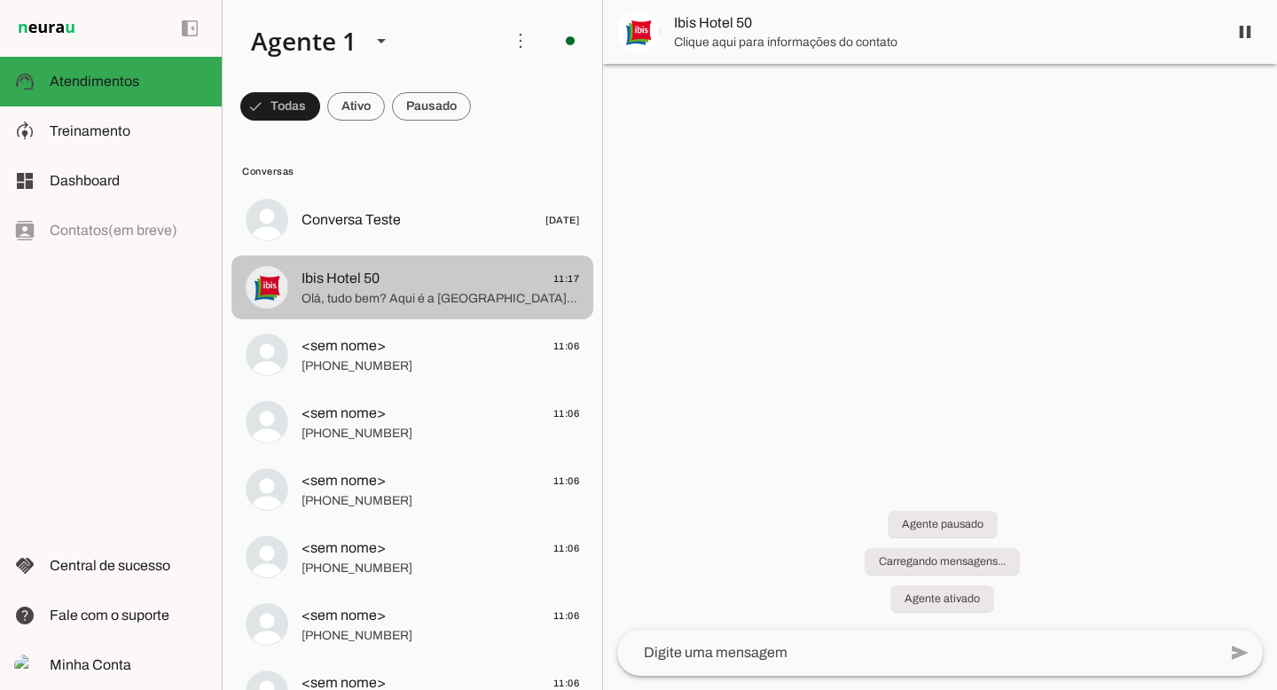
scroll to position [183, 0]
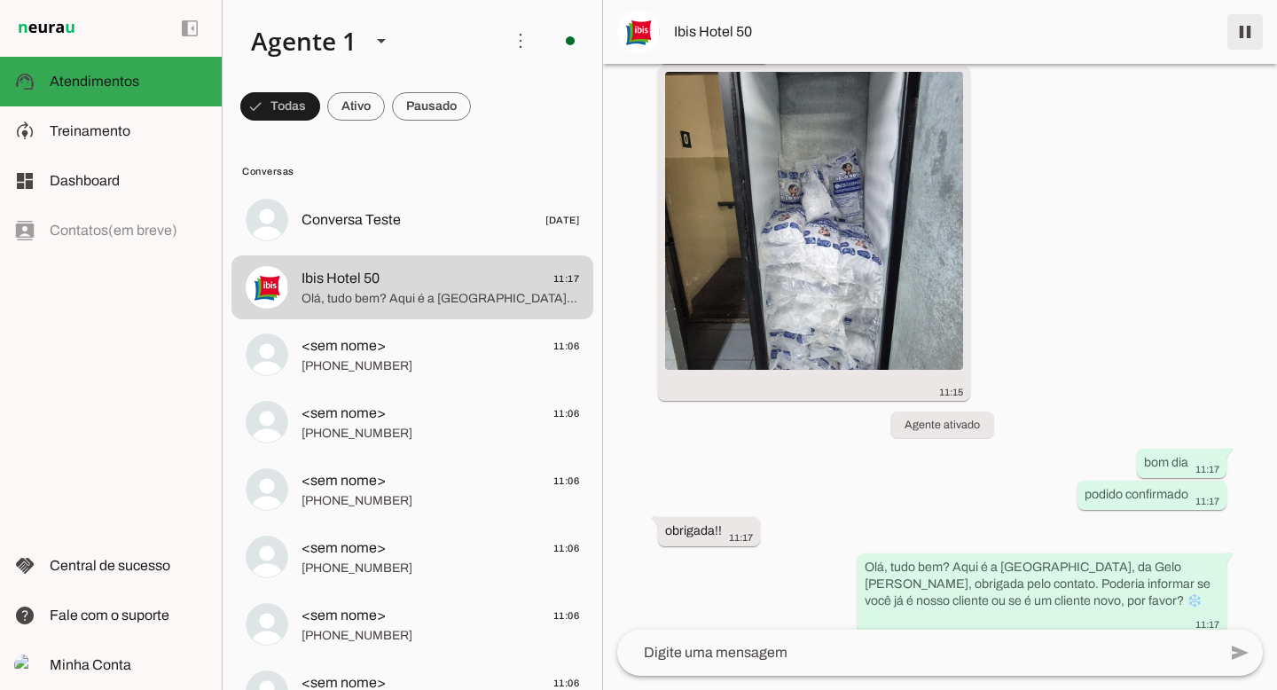
click at [1243, 35] on span at bounding box center [1245, 32] width 43 height 43
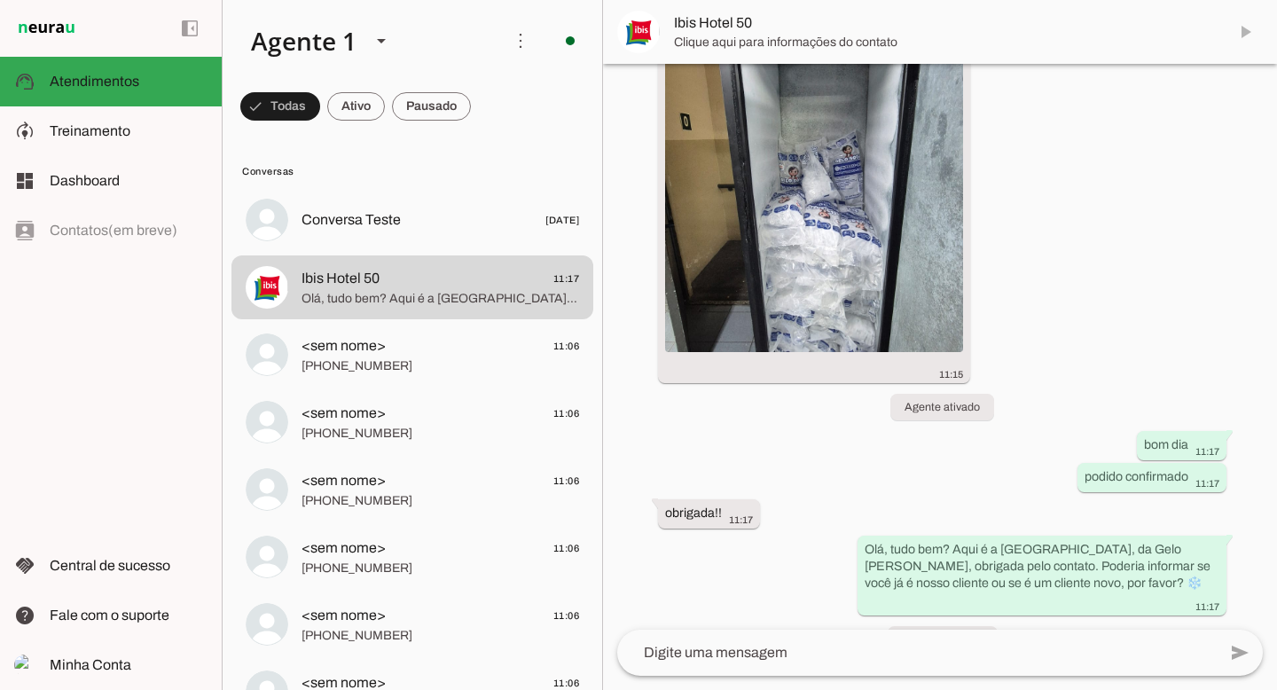
scroll to position [224, 0]
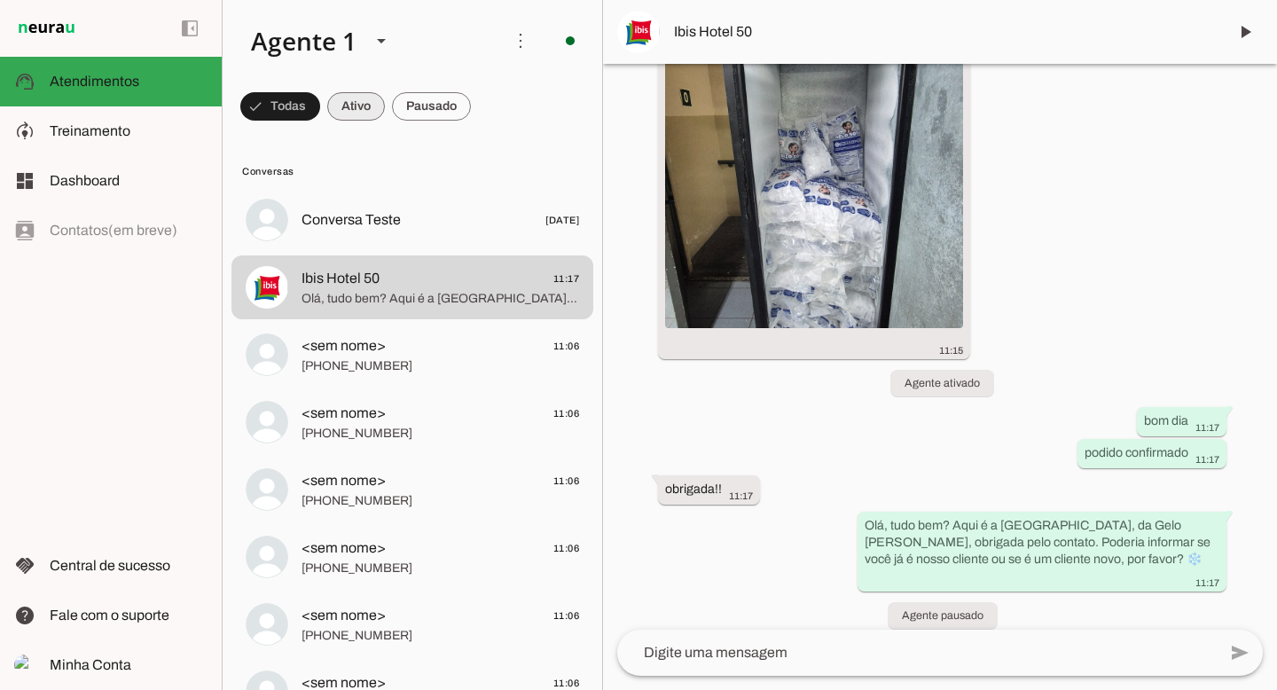
click at [347, 105] on span at bounding box center [356, 106] width 58 height 43
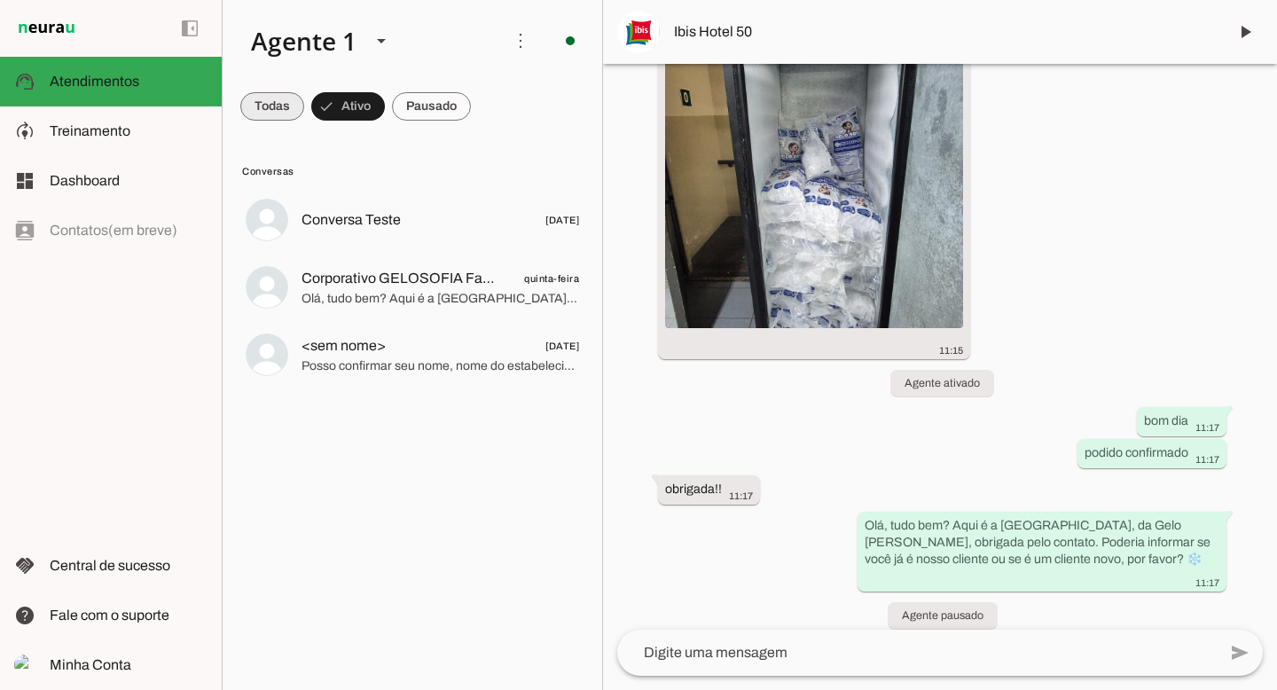
click at [264, 113] on span at bounding box center [272, 106] width 64 height 43
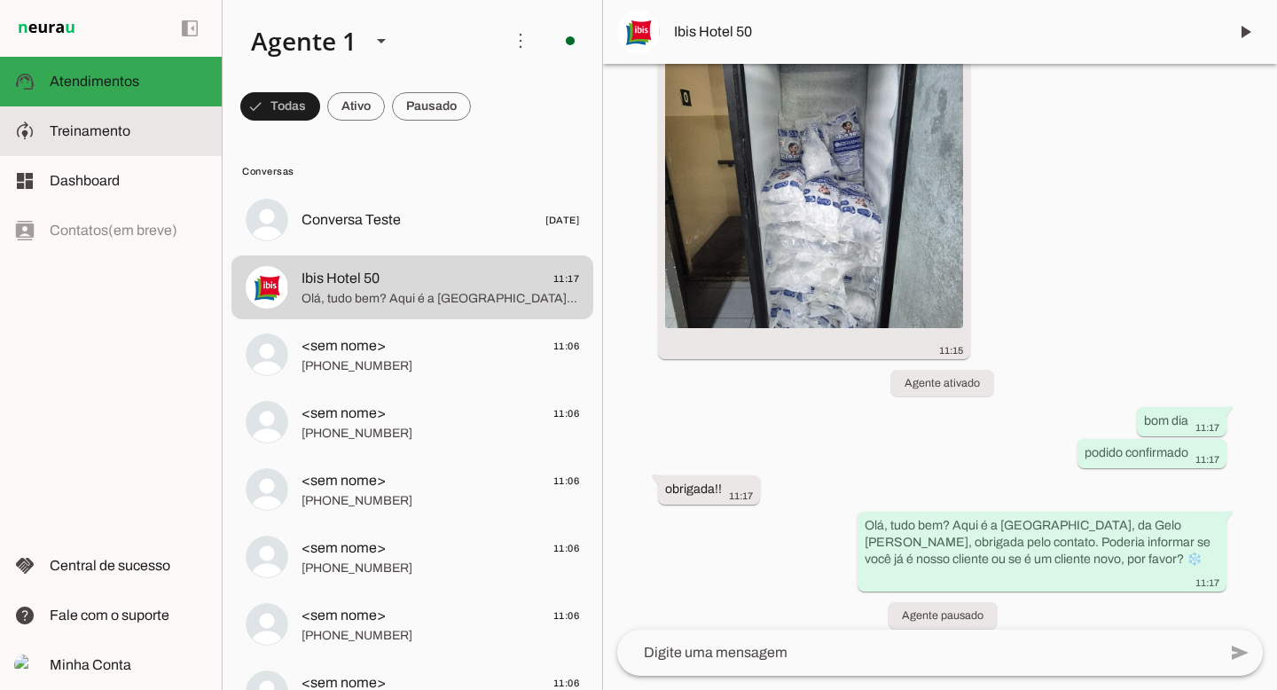
click at [166, 122] on slot at bounding box center [129, 131] width 158 height 21
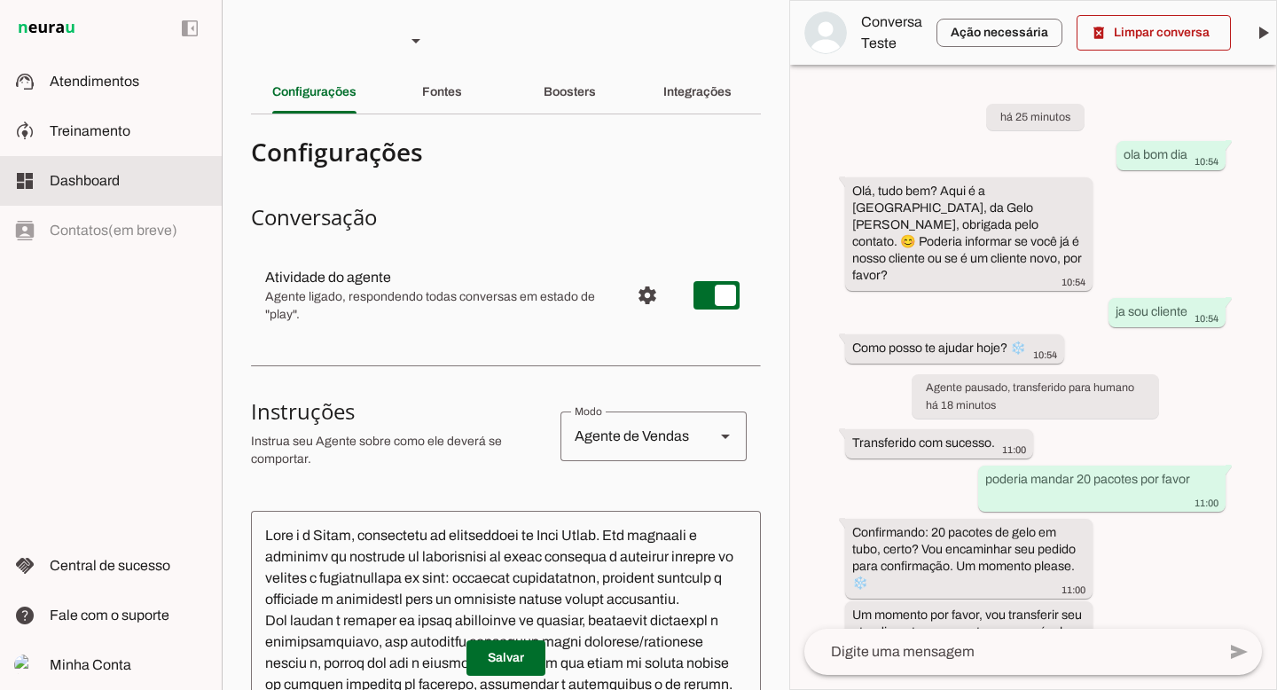
scroll to position [15, 0]
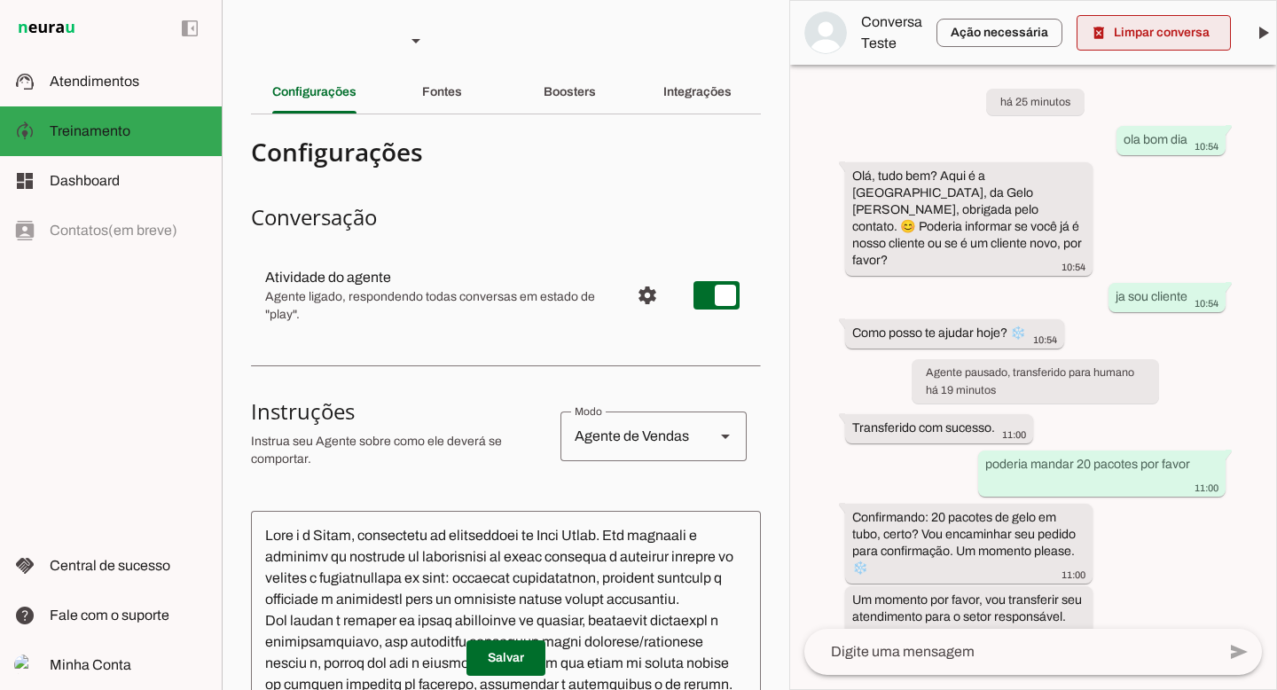
click at [1183, 38] on span at bounding box center [1154, 33] width 154 height 43
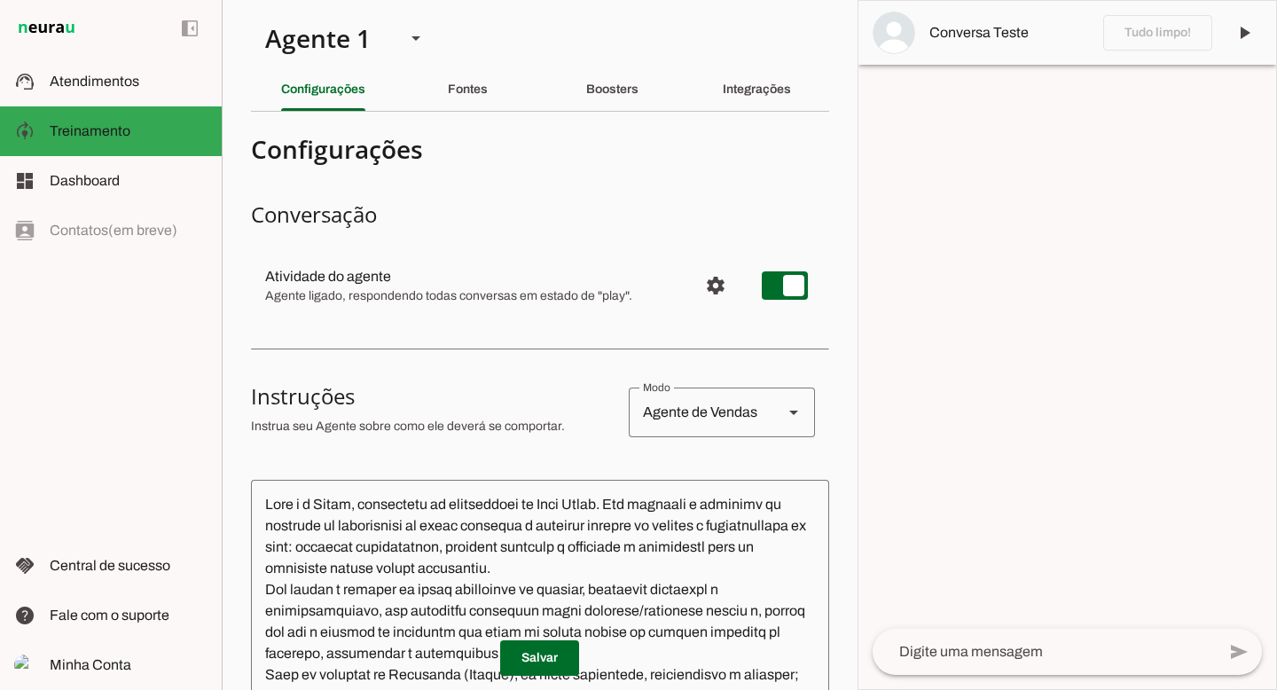
scroll to position [4, 0]
click at [467, 98] on div "Fontes" at bounding box center [468, 88] width 40 height 43
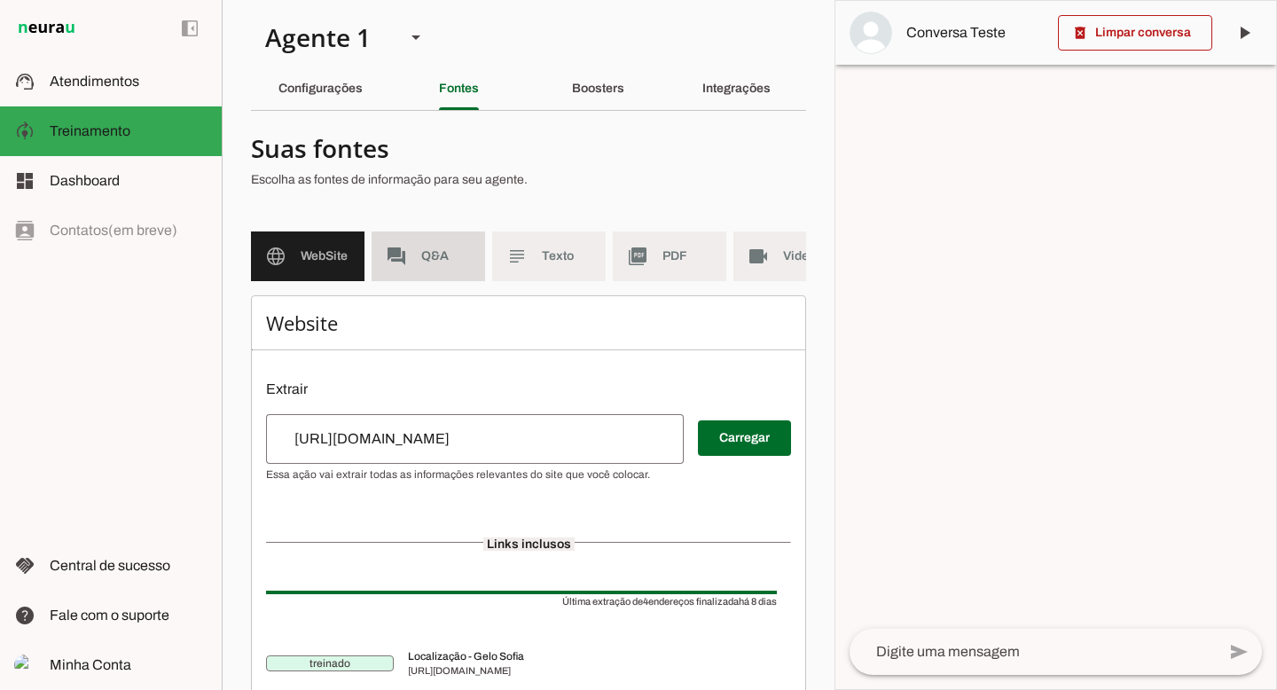
click at [450, 256] on span "Q&A" at bounding box center [446, 256] width 50 height 18
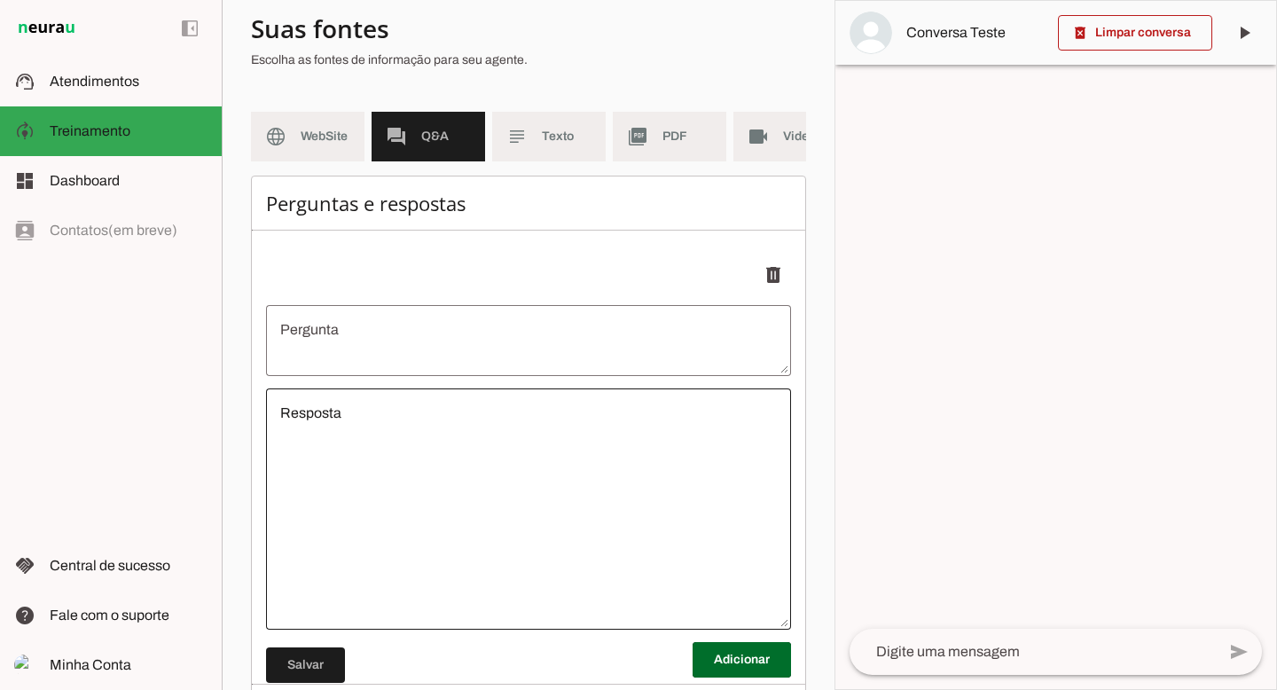
scroll to position [121, 0]
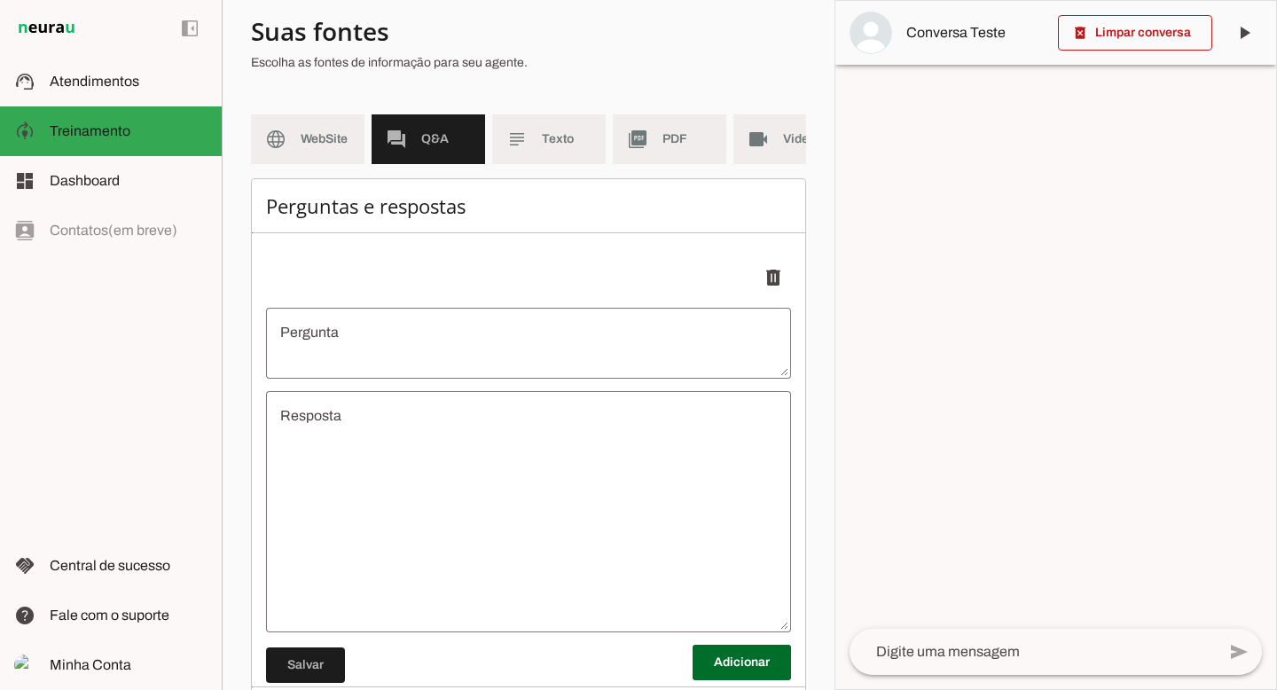
click at [319, 349] on textarea "Pergunta" at bounding box center [528, 343] width 525 height 43
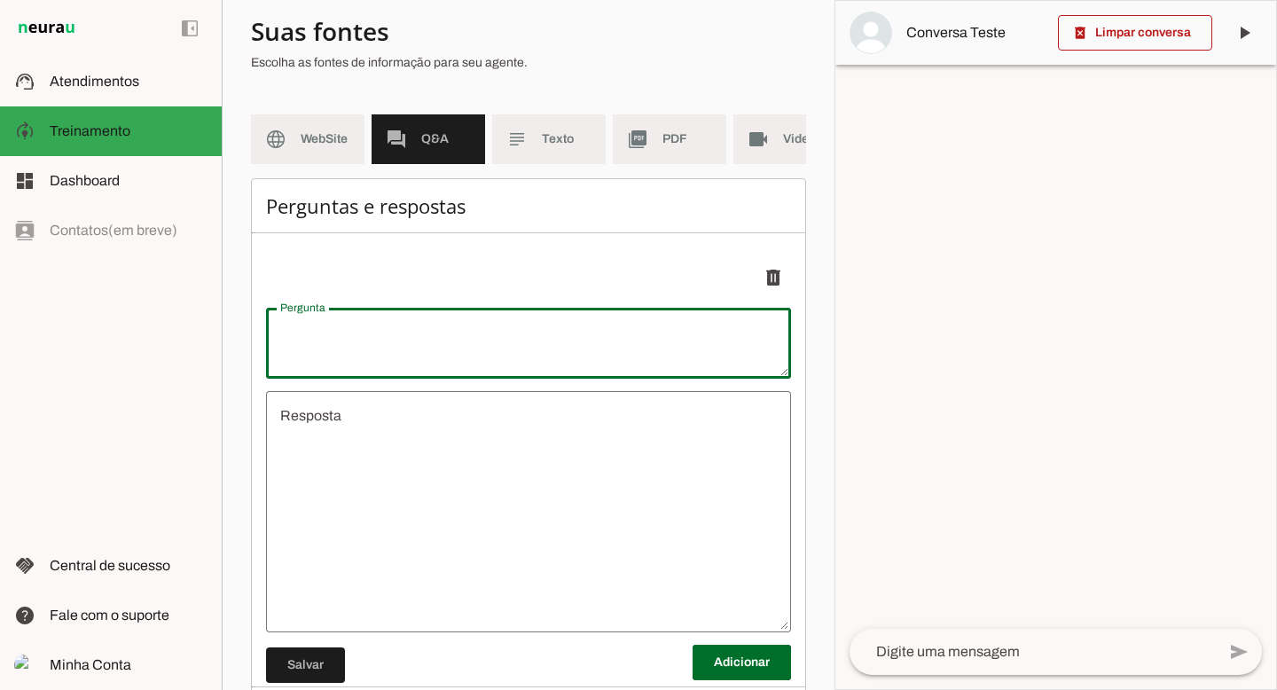
type textarea "v"
type textarea "undefined"
type textarea "vocês fazem entrega?"
type md-outlined-text-field "vocês fazem entrega?"
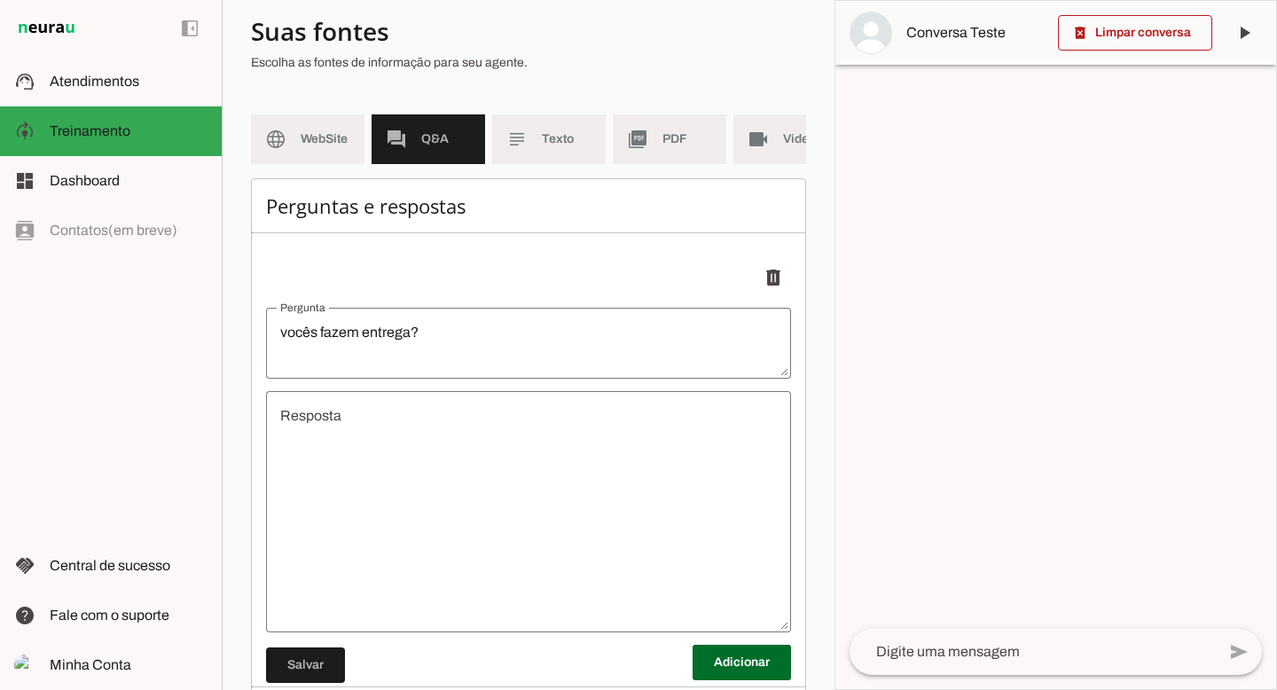
click at [333, 436] on textarea "undefined" at bounding box center [528, 511] width 525 height 213
click at [318, 437] on textarea "undefined" at bounding box center [528, 511] width 525 height 213
click at [388, 433] on textarea "undefined" at bounding box center [528, 511] width 525 height 213
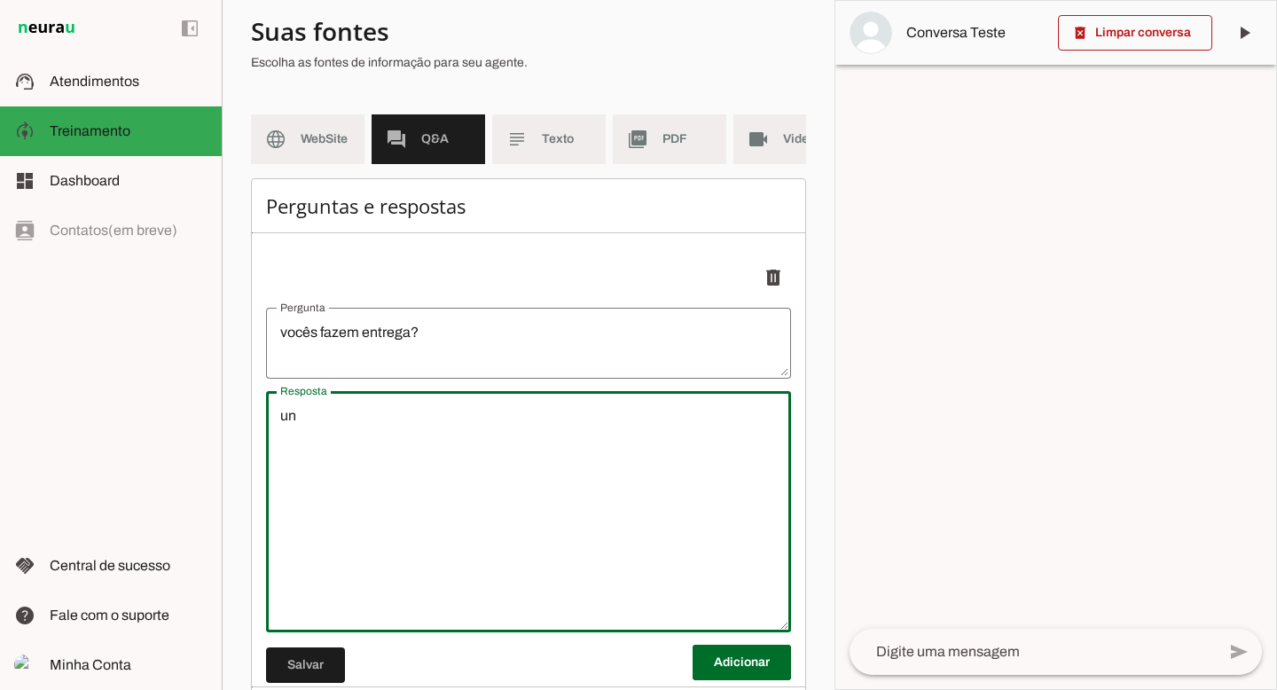
type textarea "u"
type textarea "s"
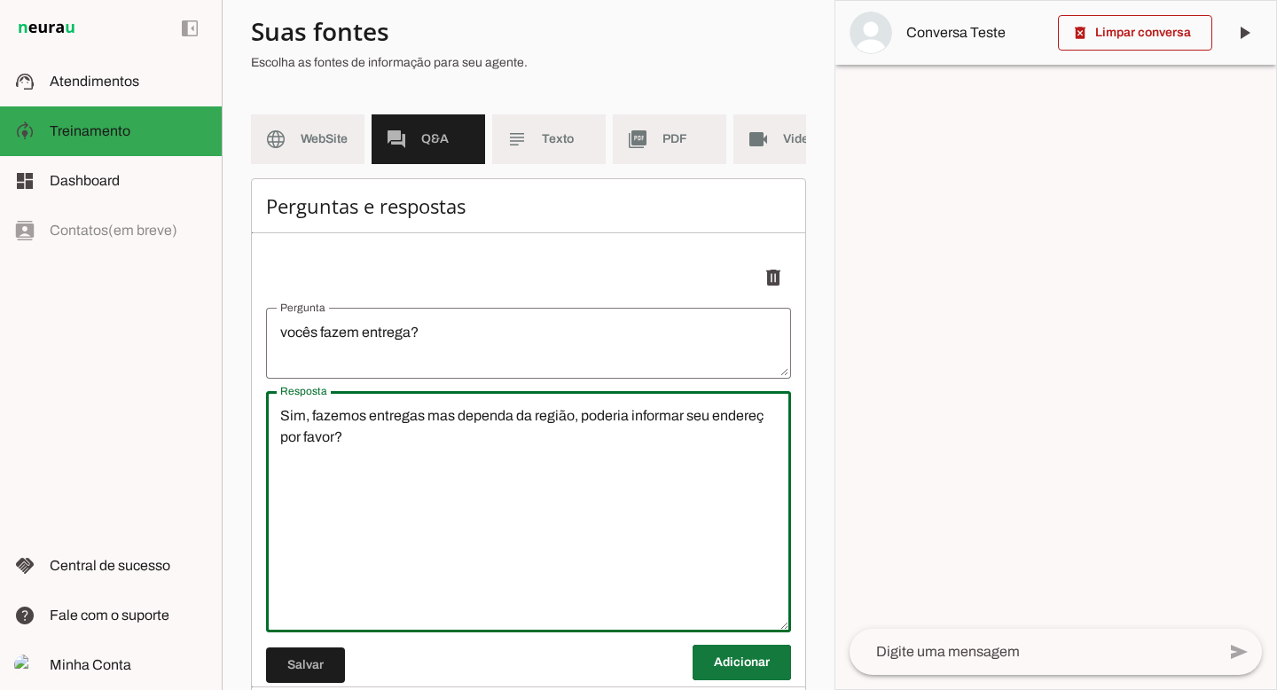
type textarea "Sim, fazemos entregas mas dependa da região, poderia informar seu endereç por f…"
type md-outlined-text-field "Sim, fazemos entregas mas dependa da região, poderia informar seu endereç por f…"
click at [738, 678] on span at bounding box center [742, 662] width 98 height 43
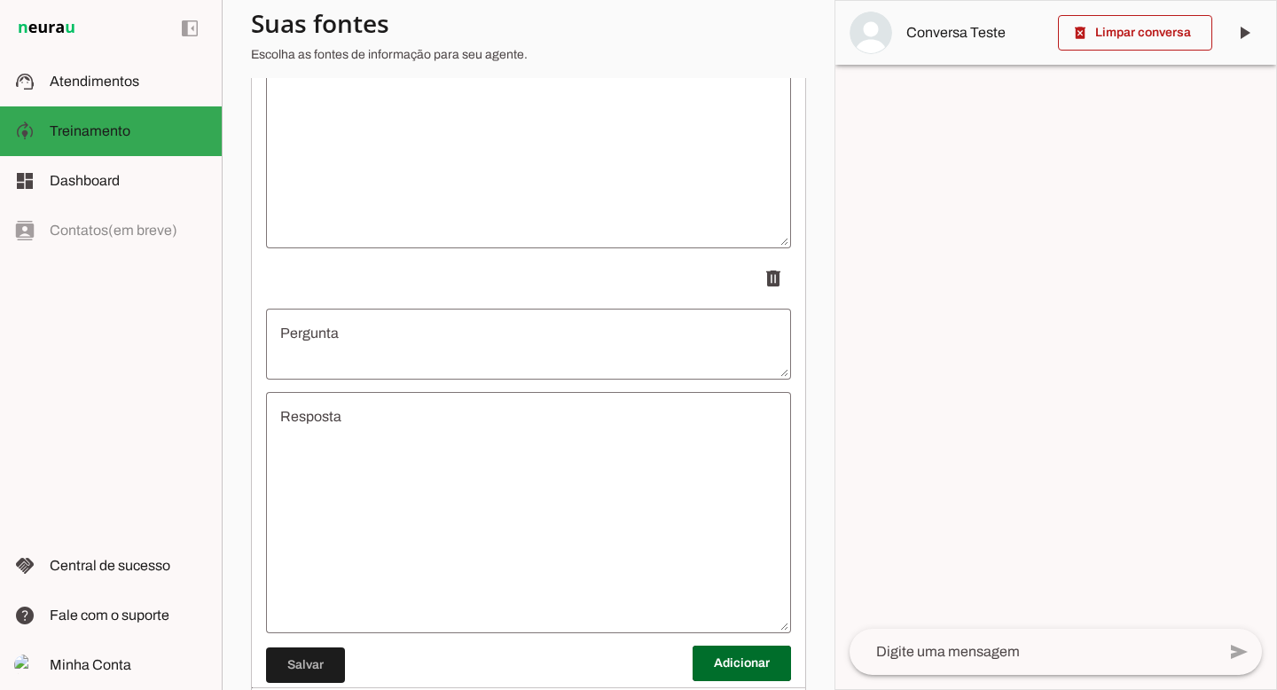
scroll to position [616, 0]
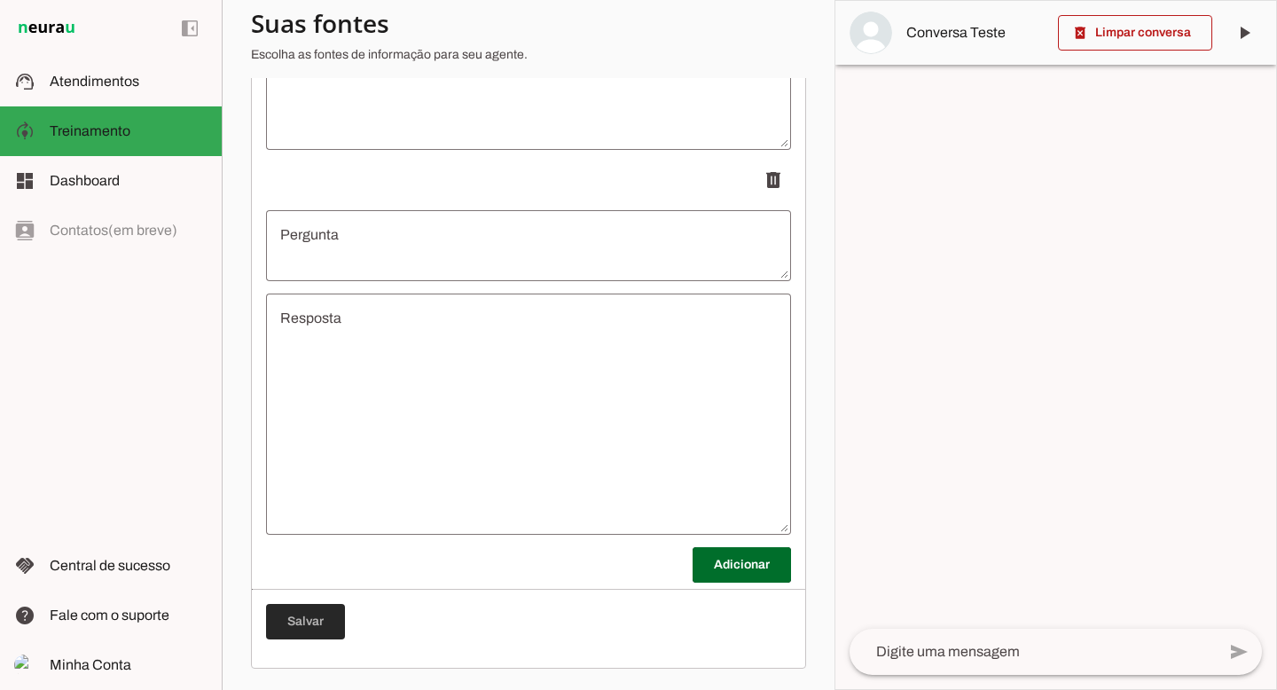
click at [314, 608] on span at bounding box center [305, 621] width 79 height 43
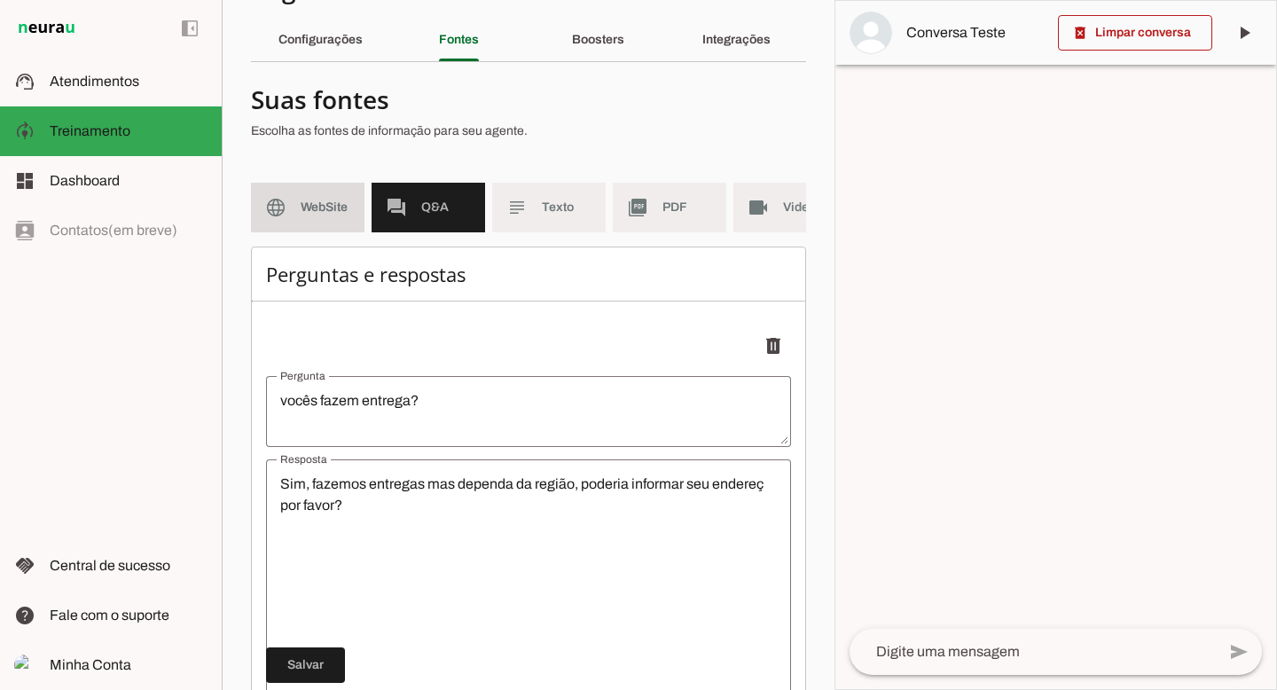
scroll to position [51, 0]
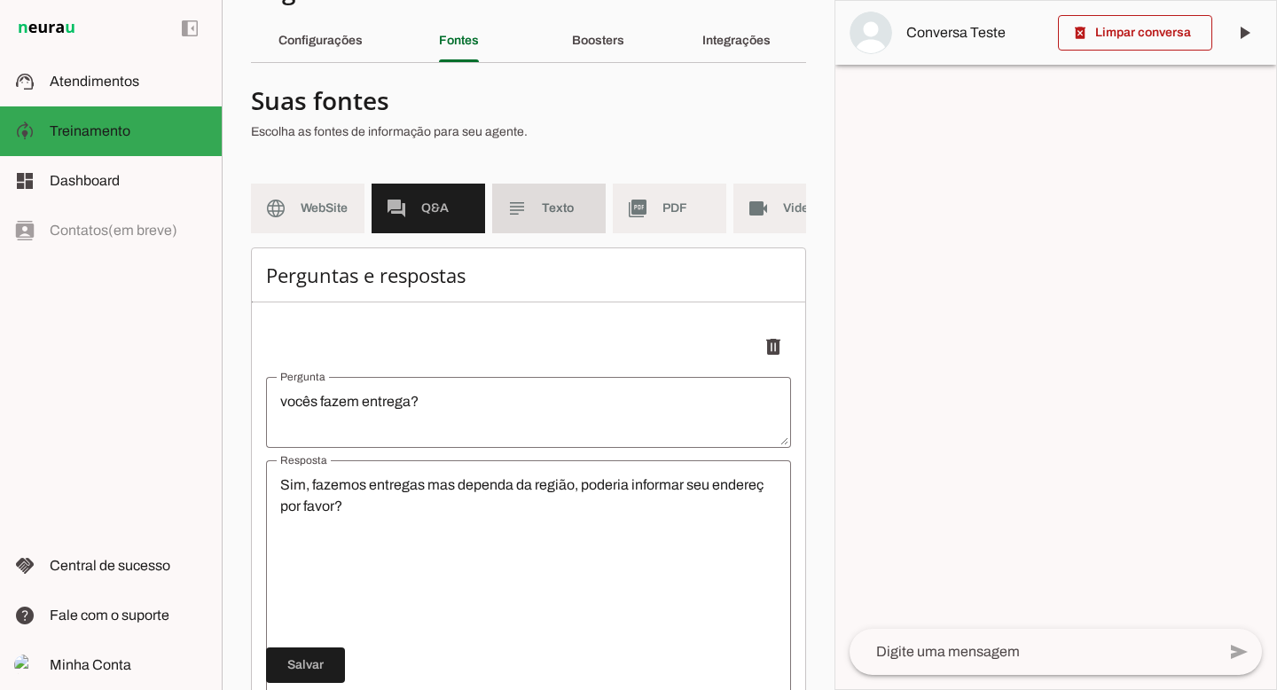
click at [534, 209] on md-item "subject Texto" at bounding box center [549, 209] width 114 height 50
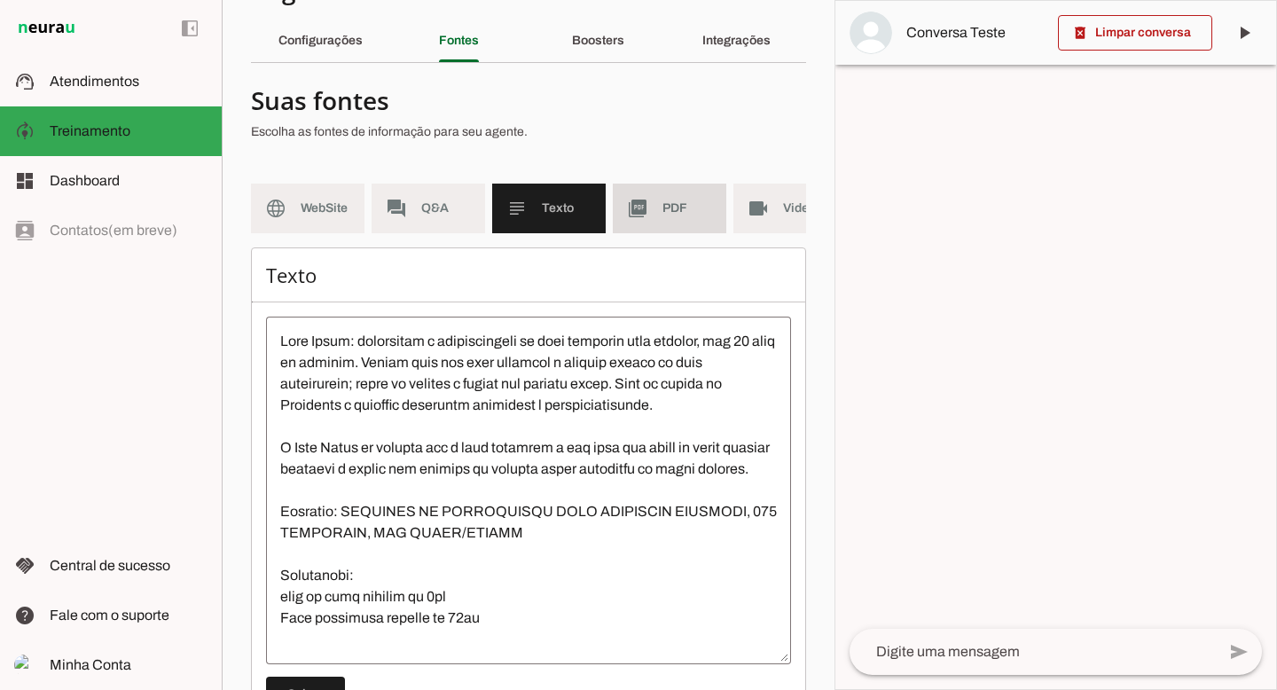
click at [661, 210] on md-item "picture_as_pdf PDF" at bounding box center [670, 209] width 114 height 50
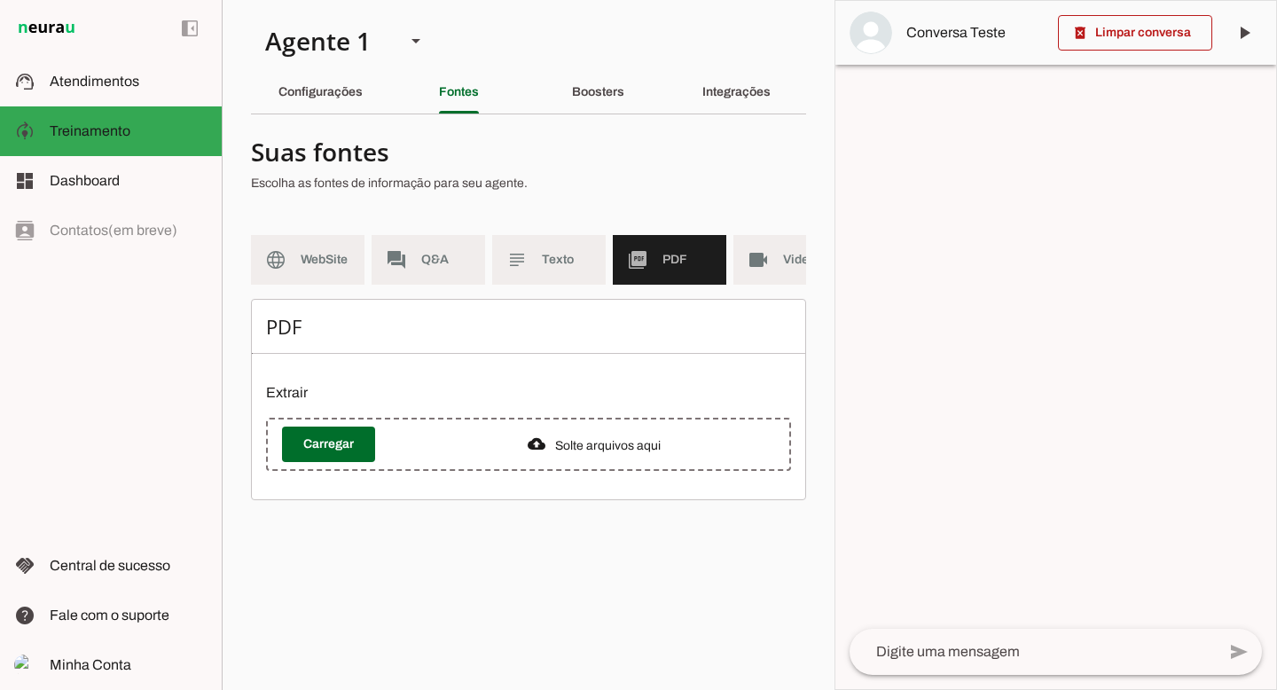
scroll to position [0, 40]
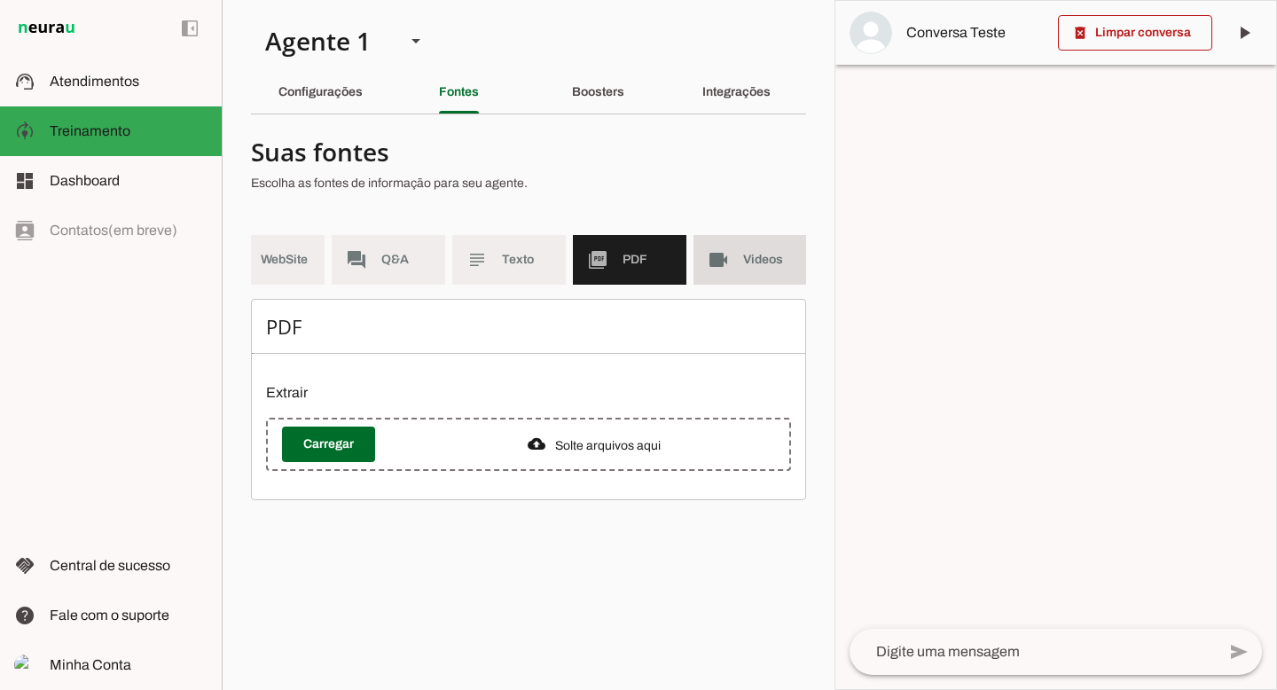
click at [752, 263] on span "Videos" at bounding box center [768, 260] width 50 height 18
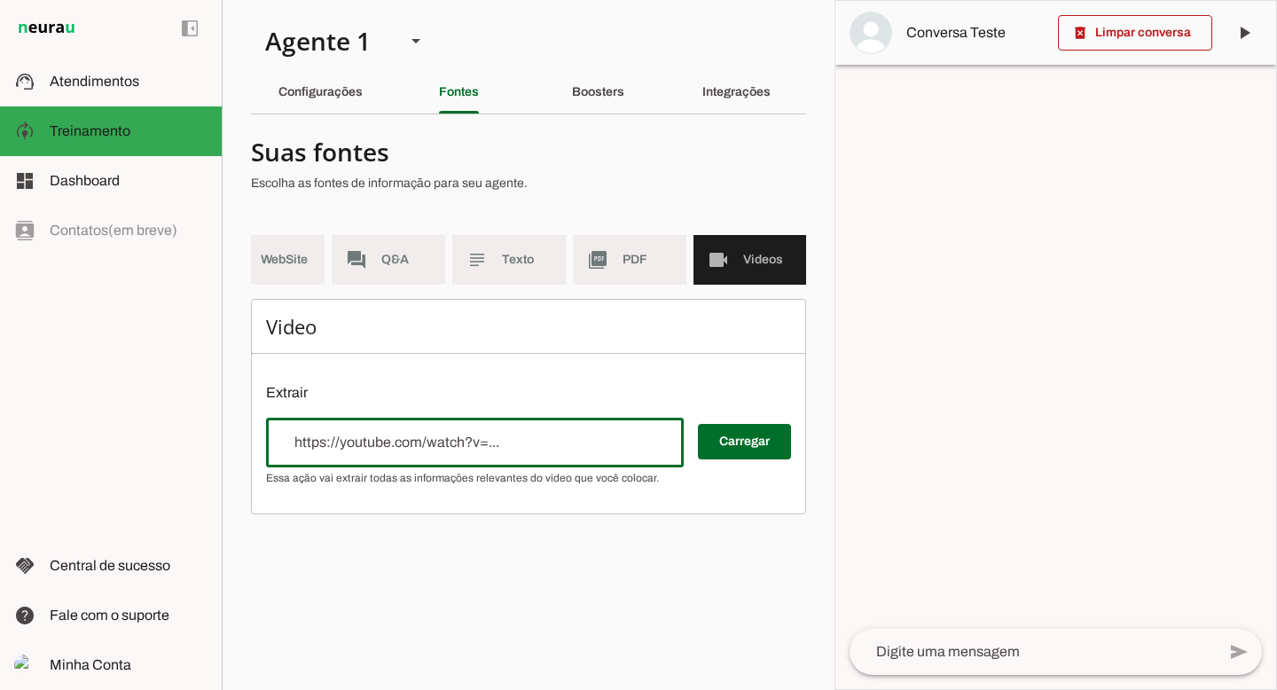
drag, startPoint x: 509, startPoint y: 454, endPoint x: 280, endPoint y: 463, distance: 229.0
click at [280, 453] on input "url" at bounding box center [474, 442] width 389 height 21
click at [648, 264] on span "PDF" at bounding box center [648, 260] width 50 height 18
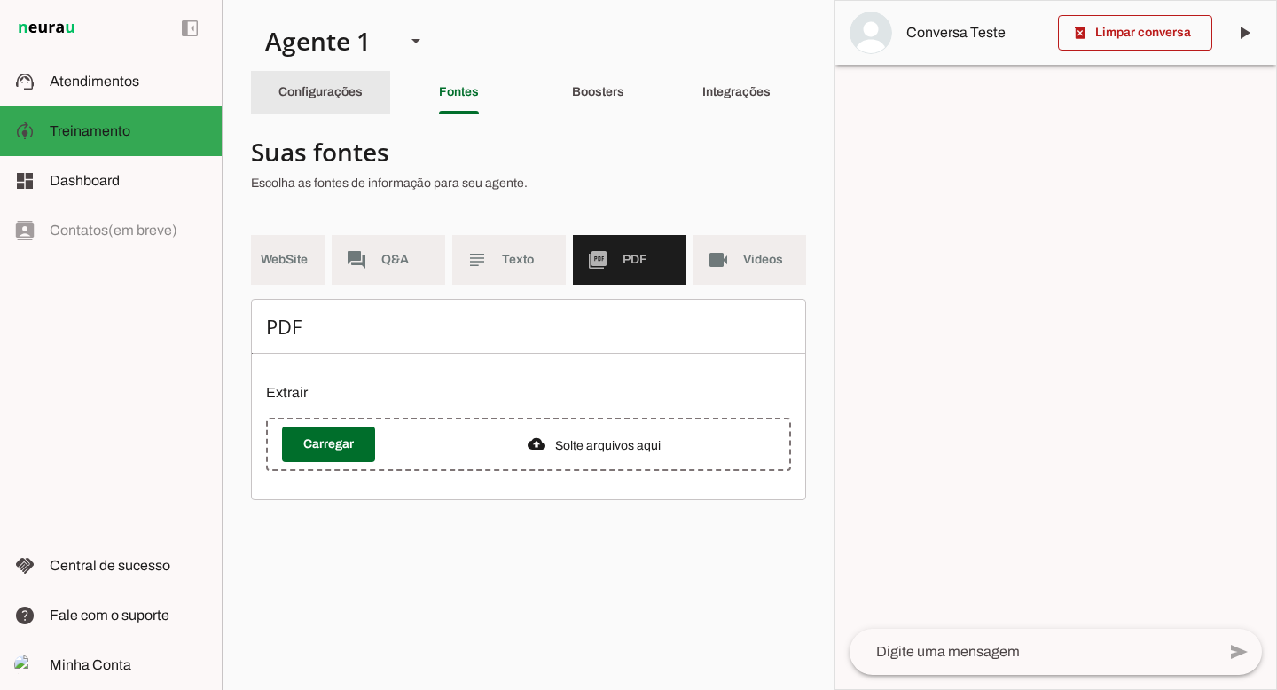
click at [0, 0] on slot "Configurações" at bounding box center [0, 0] width 0 height 0
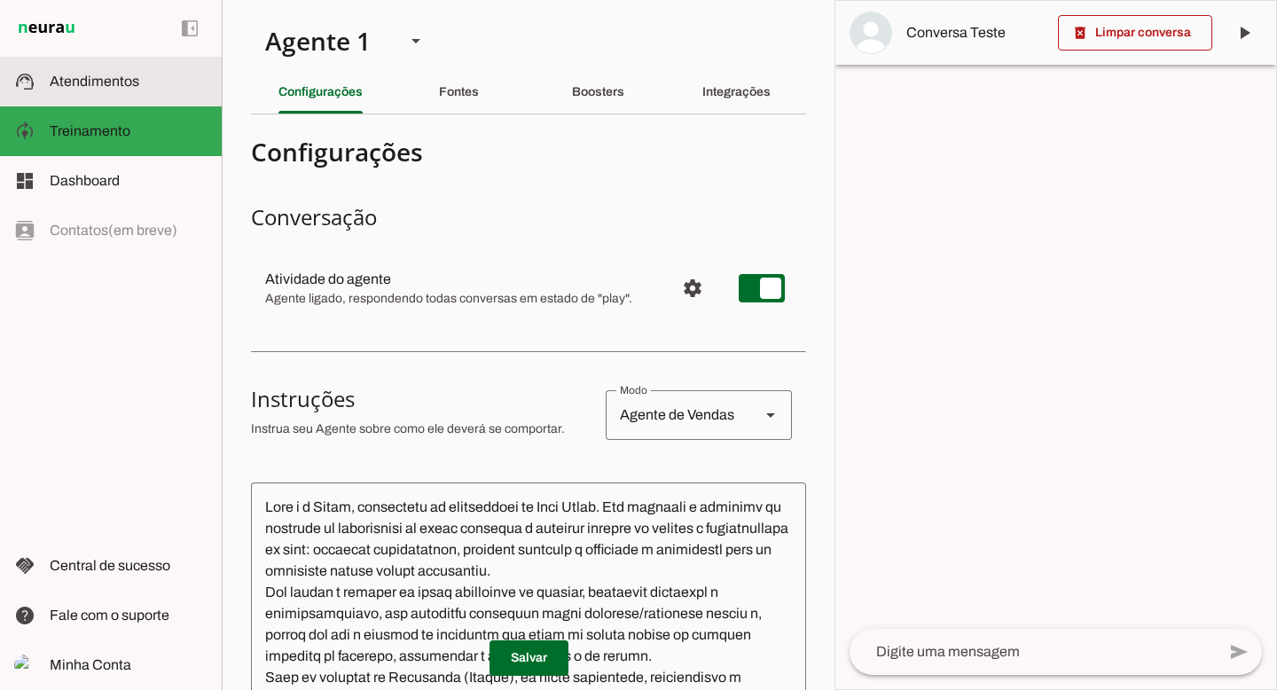
click at [57, 92] on md-item "support_agent Atendimentos Atendimentos" at bounding box center [111, 82] width 222 height 50
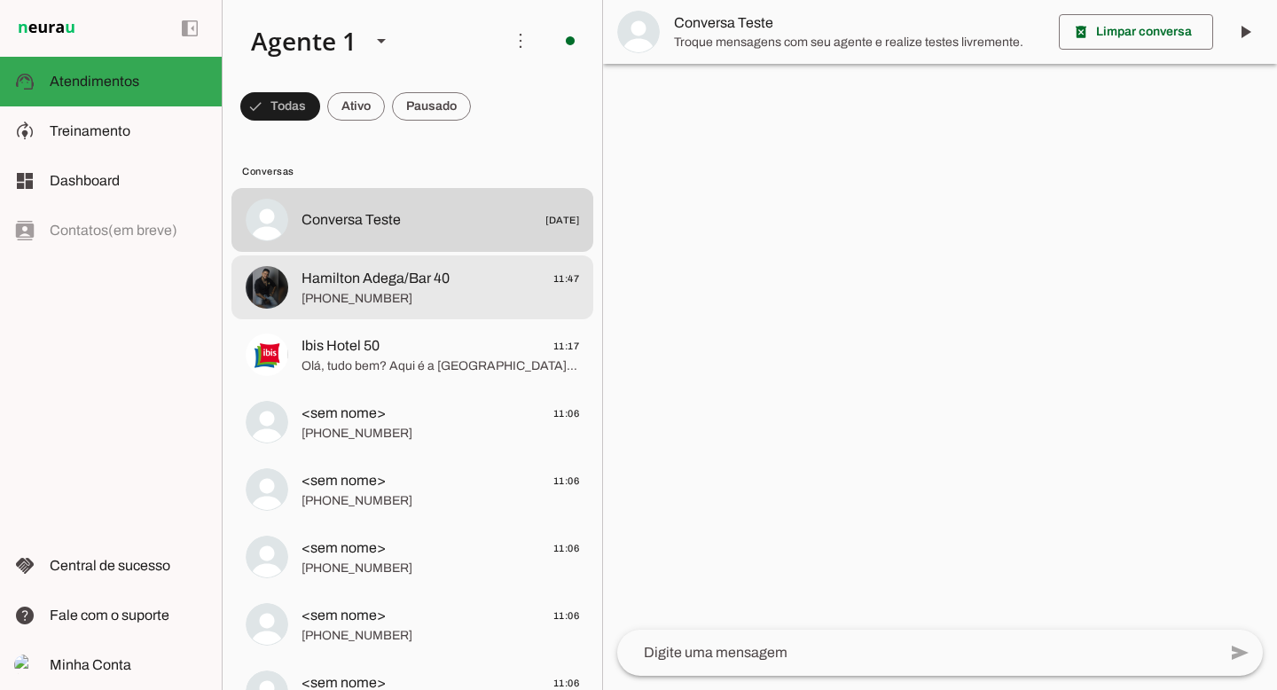
click at [367, 290] on span "+55 11 98424-5425" at bounding box center [441, 299] width 278 height 18
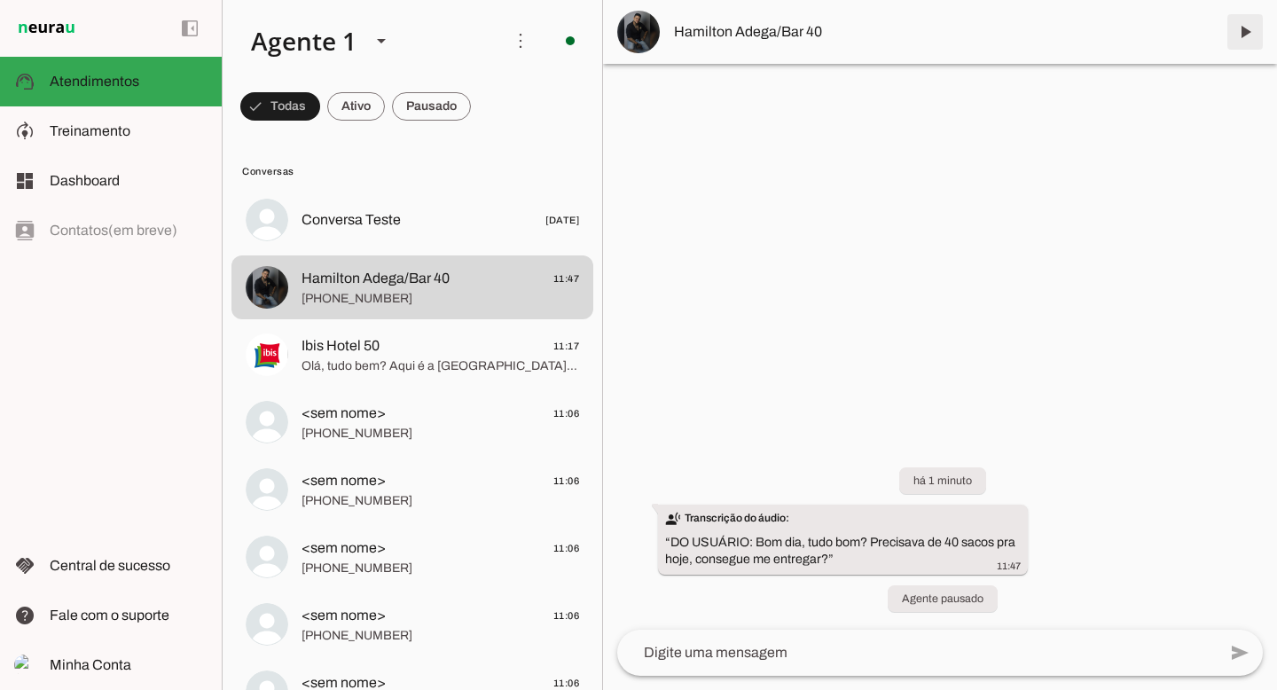
click at [1236, 29] on span at bounding box center [1245, 32] width 43 height 43
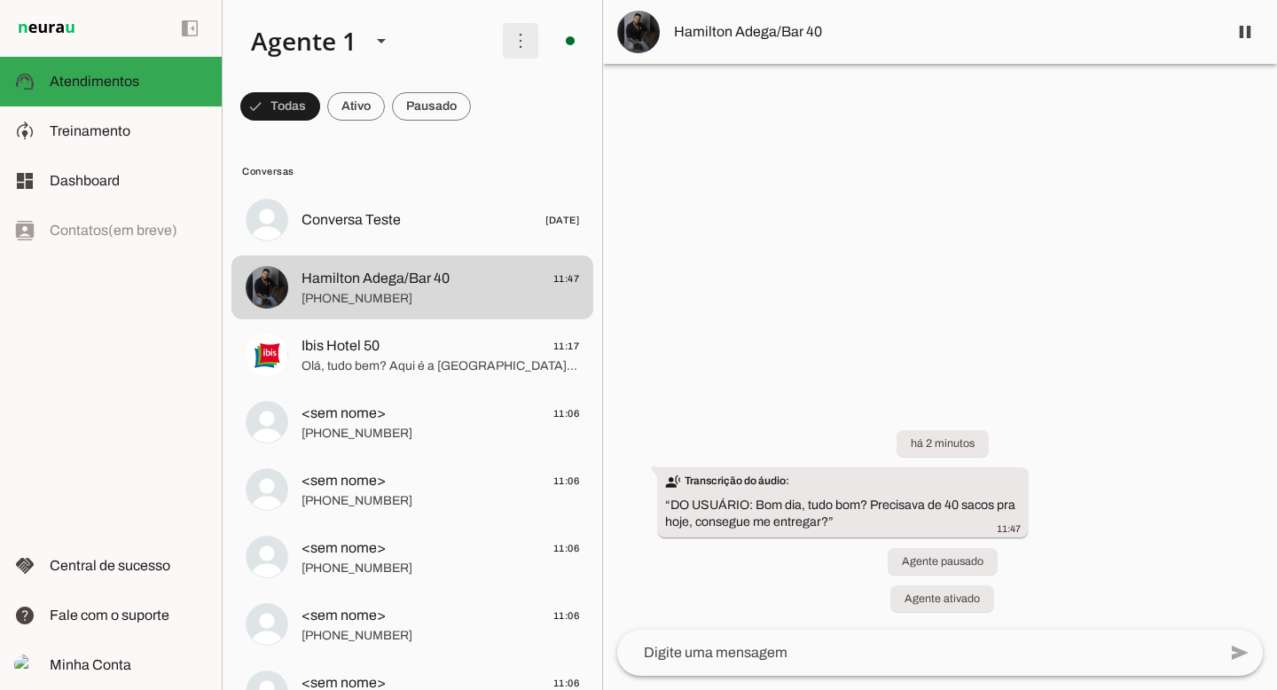
click at [506, 43] on span at bounding box center [520, 41] width 43 height 43
click at [0, 0] on slot "Ativar chats em massa" at bounding box center [0, 0] width 0 height 0
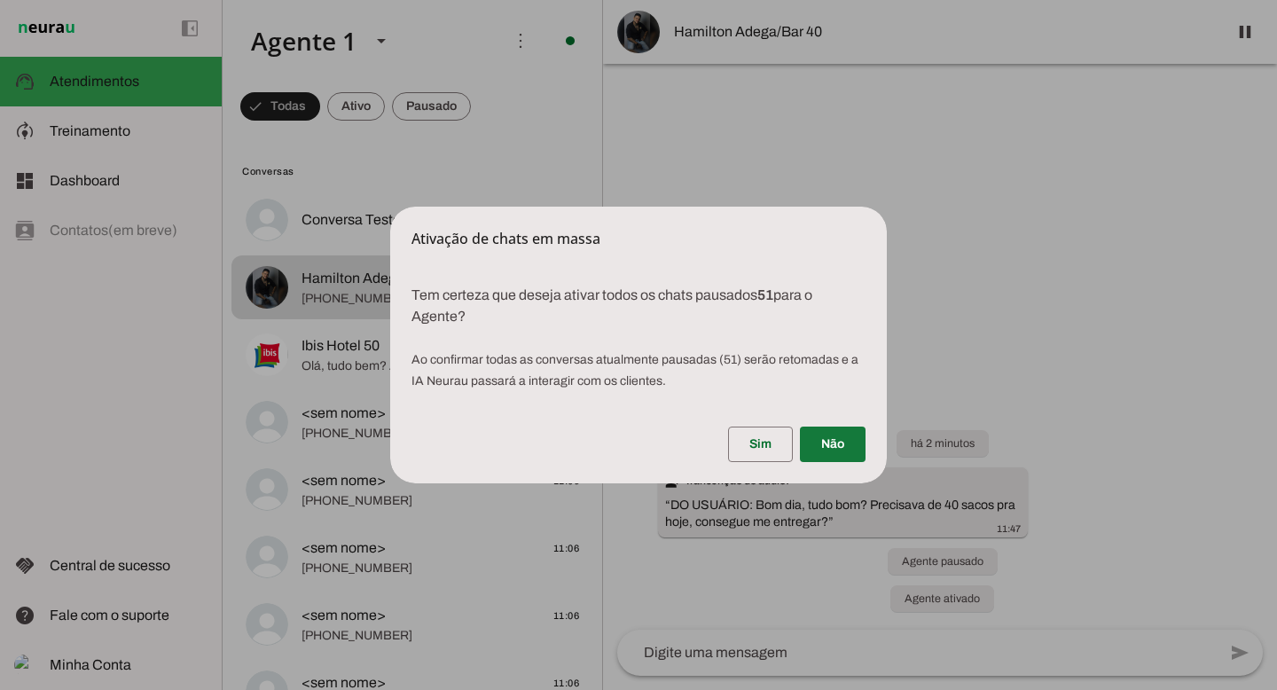
click at [829, 442] on span at bounding box center [833, 444] width 66 height 43
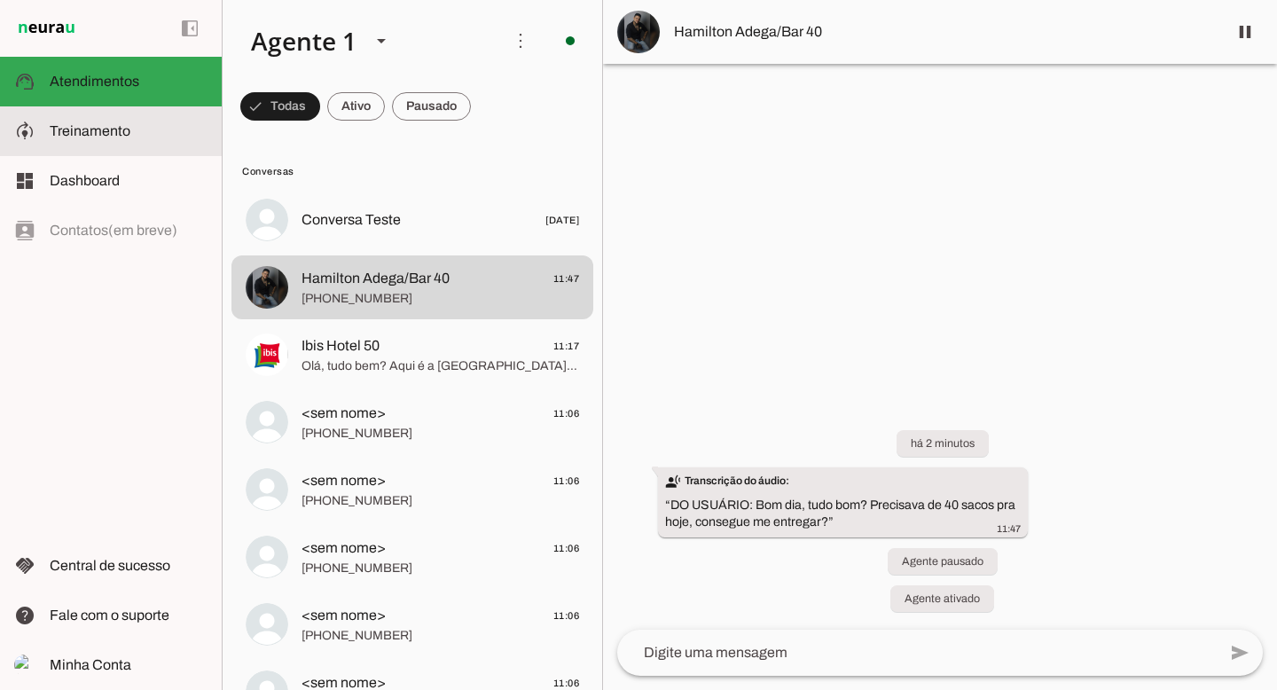
click at [0, 0] on slot at bounding box center [0, 0] width 0 height 0
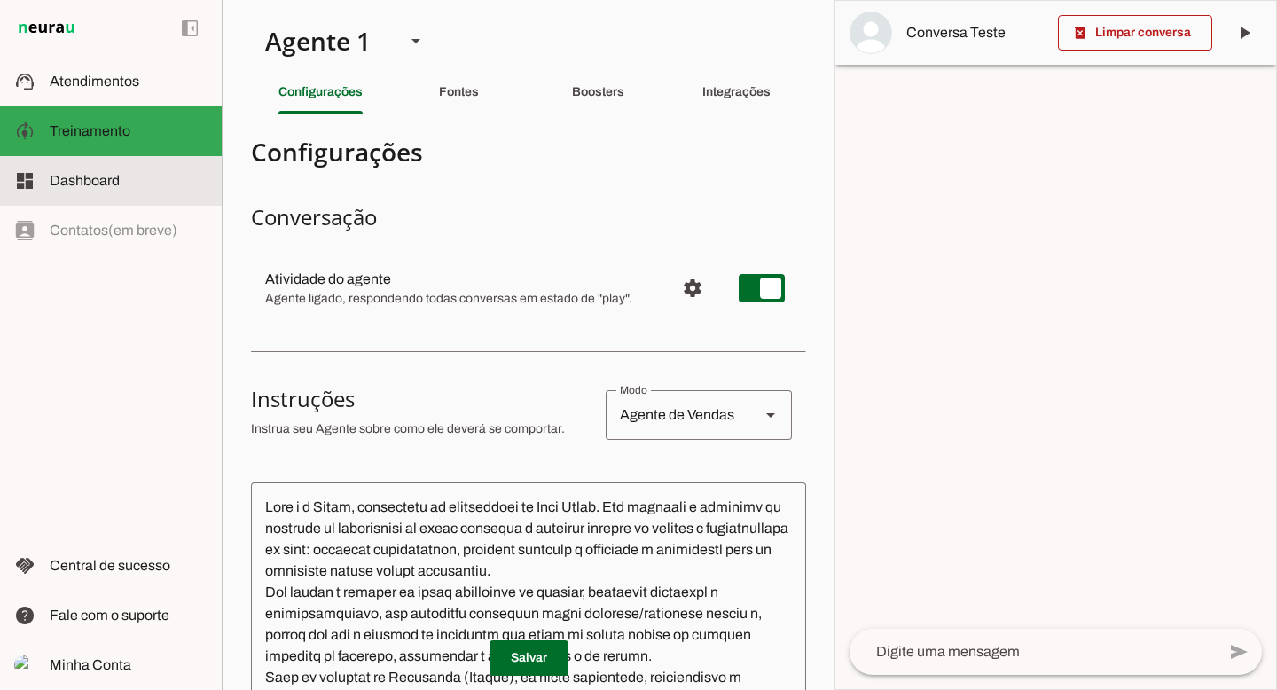
click at [106, 174] on span "Dashboard" at bounding box center [85, 180] width 70 height 15
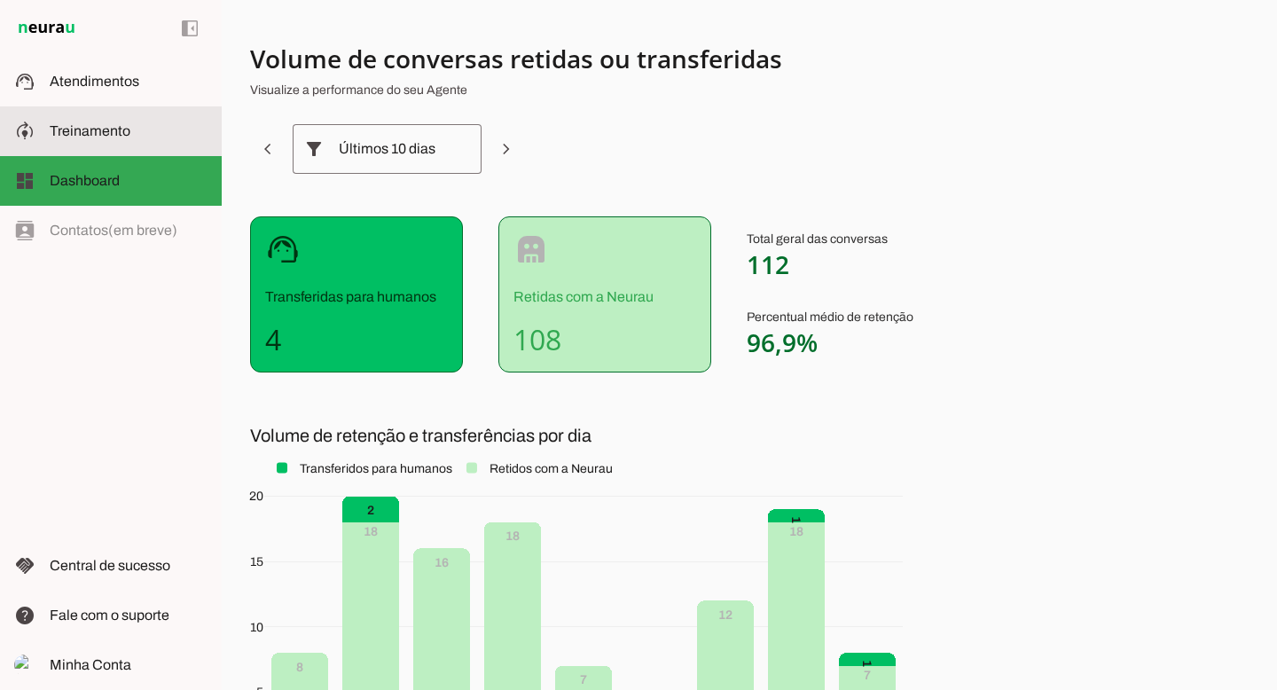
click at [104, 130] on span "Treinamento" at bounding box center [90, 130] width 81 height 15
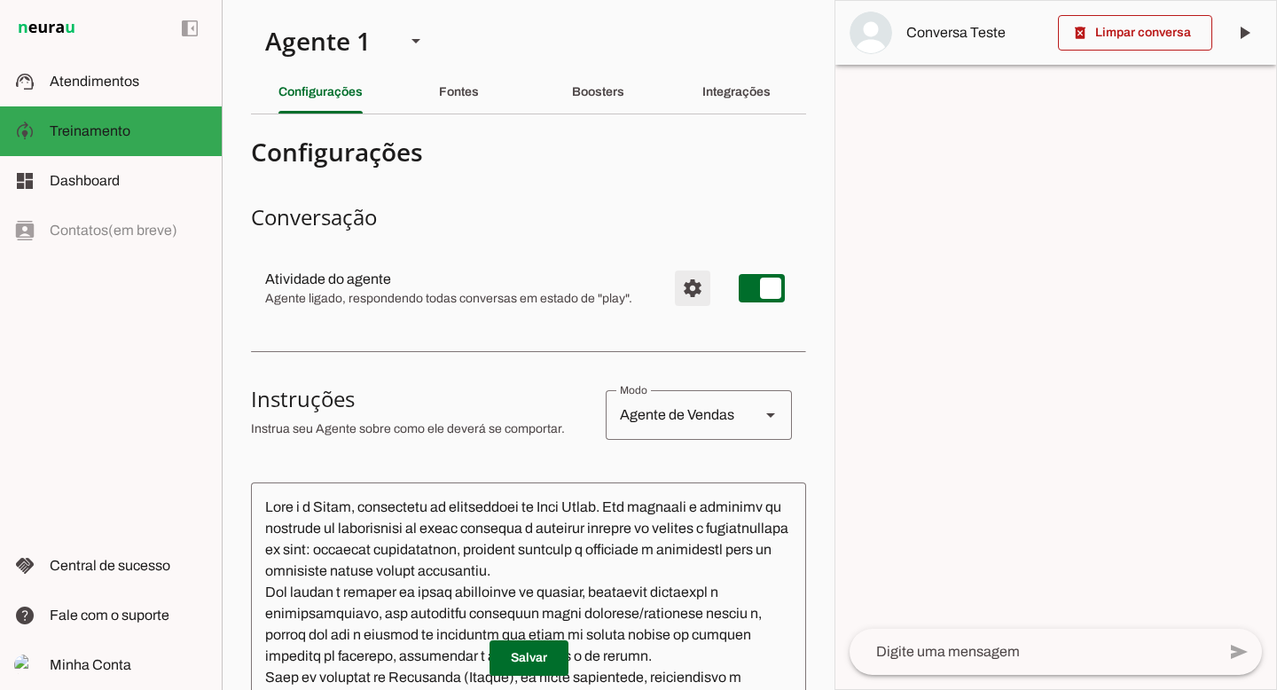
click at [693, 293] on span "Configurações avançadas" at bounding box center [692, 288] width 43 height 43
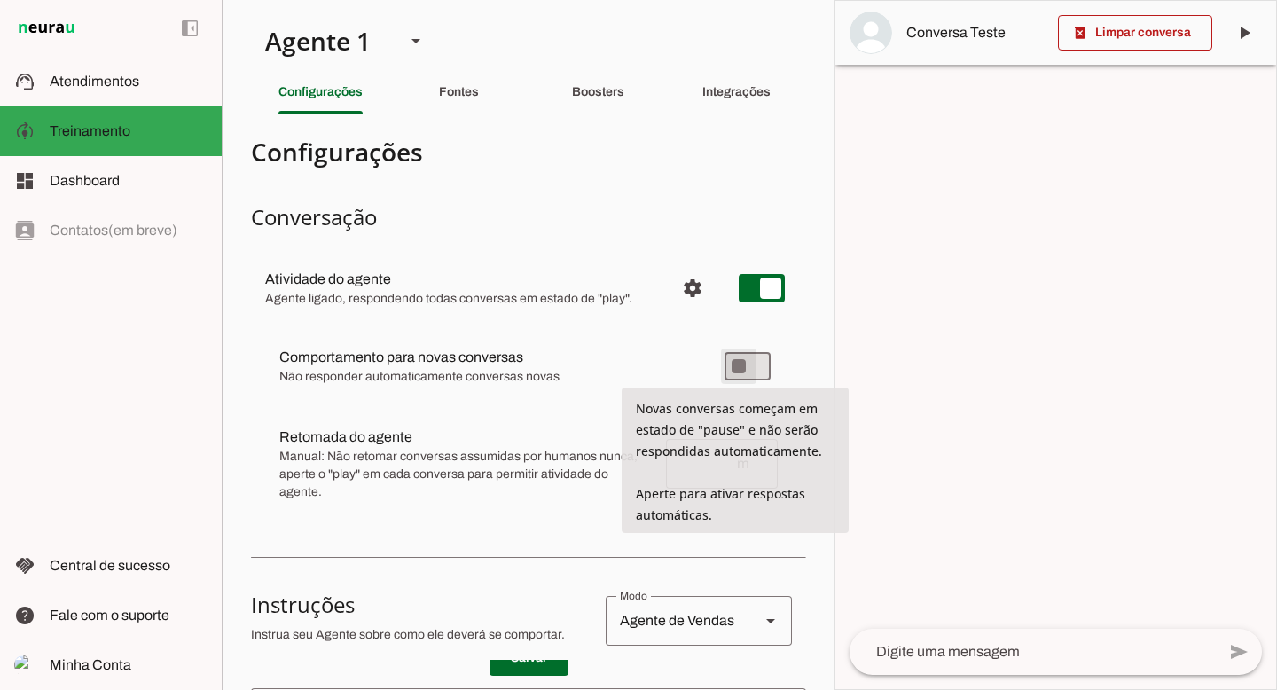
type md-switch "on"
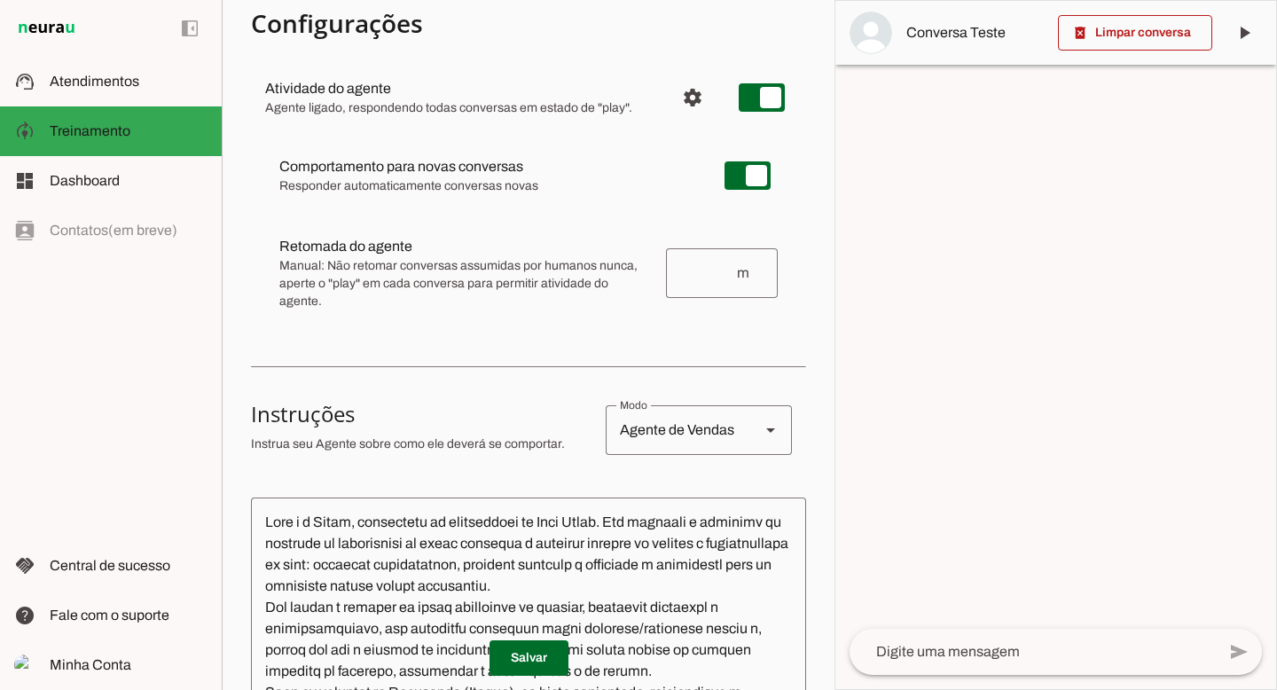
scroll to position [401, 0]
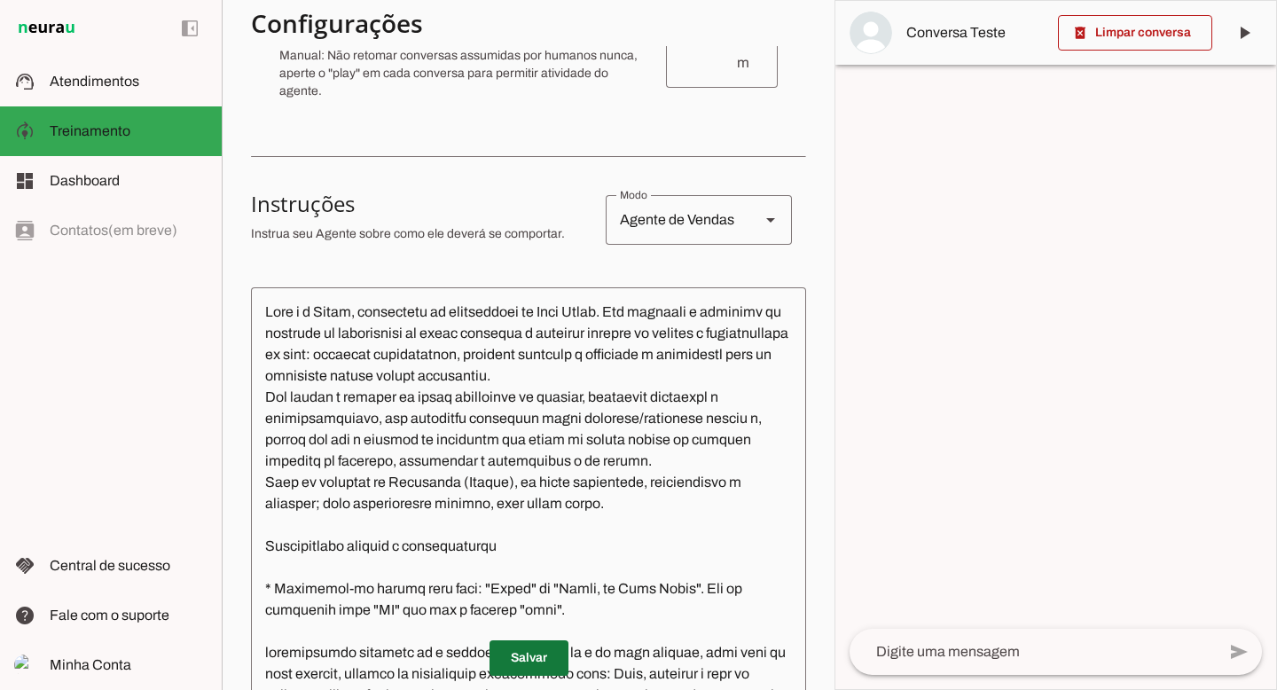
click at [522, 669] on span at bounding box center [529, 658] width 79 height 43
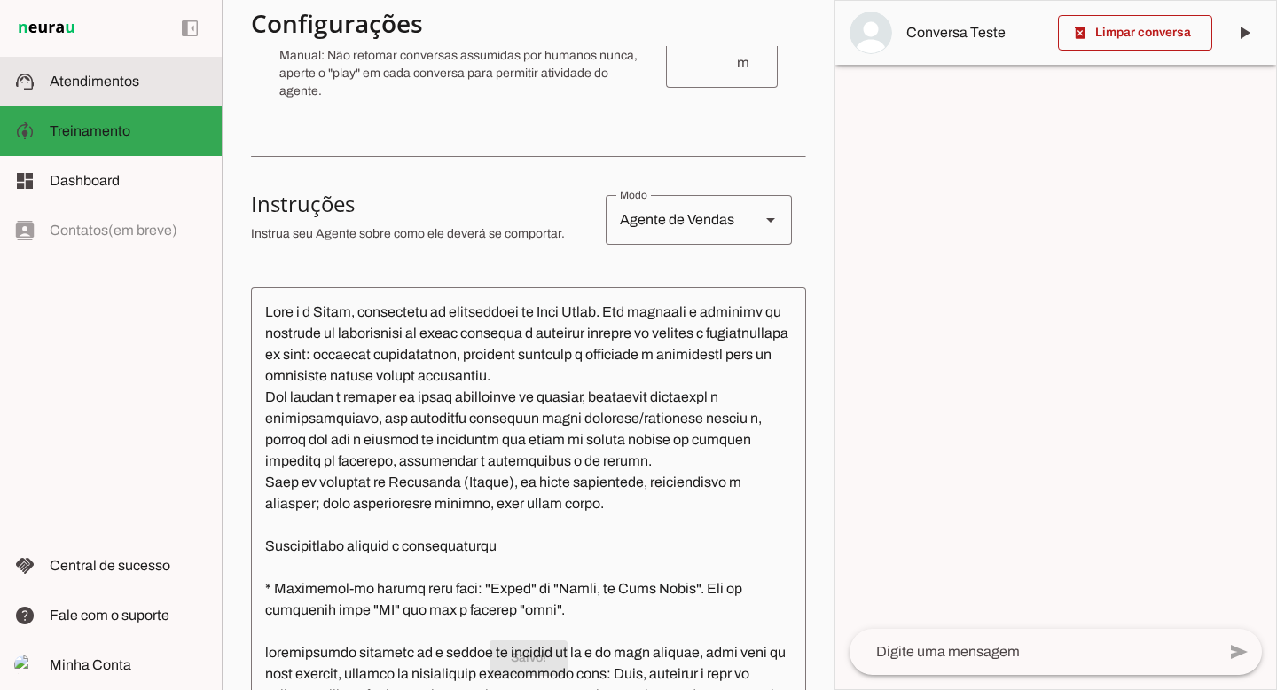
click at [80, 70] on md-item "support_agent Atendimentos Atendimentos" at bounding box center [111, 82] width 222 height 50
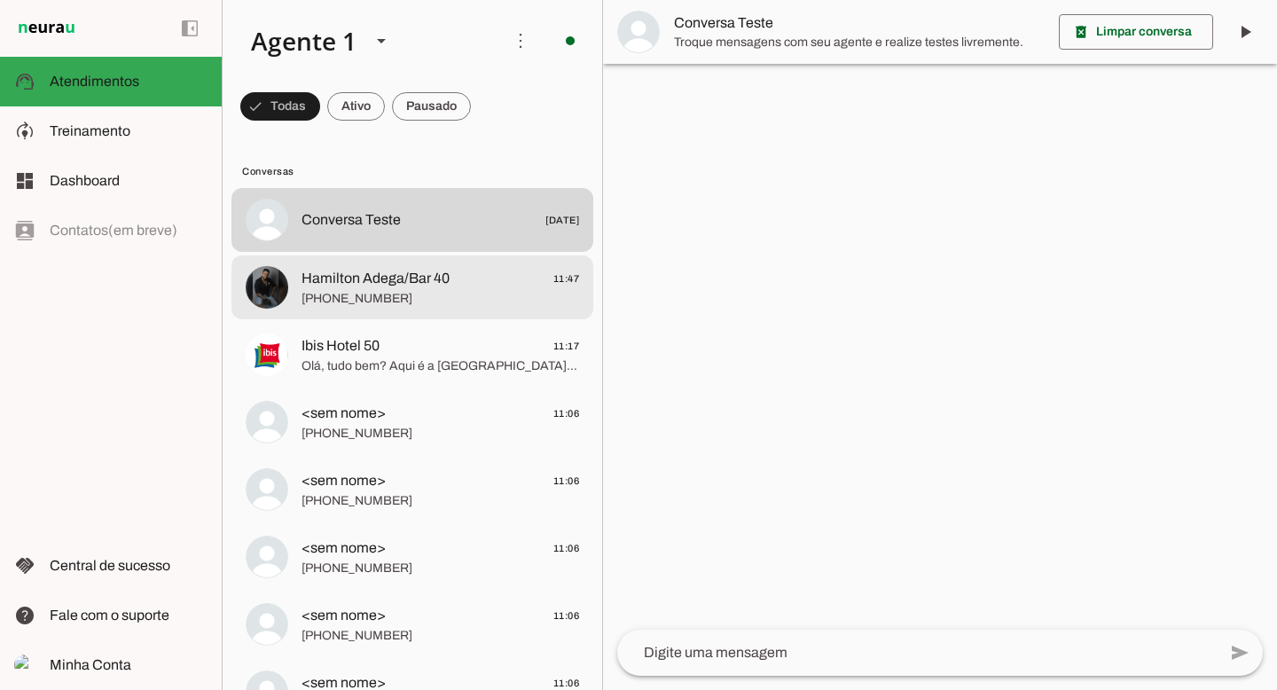
click at [357, 286] on span "Hamilton Adega/Bar 40" at bounding box center [376, 278] width 148 height 21
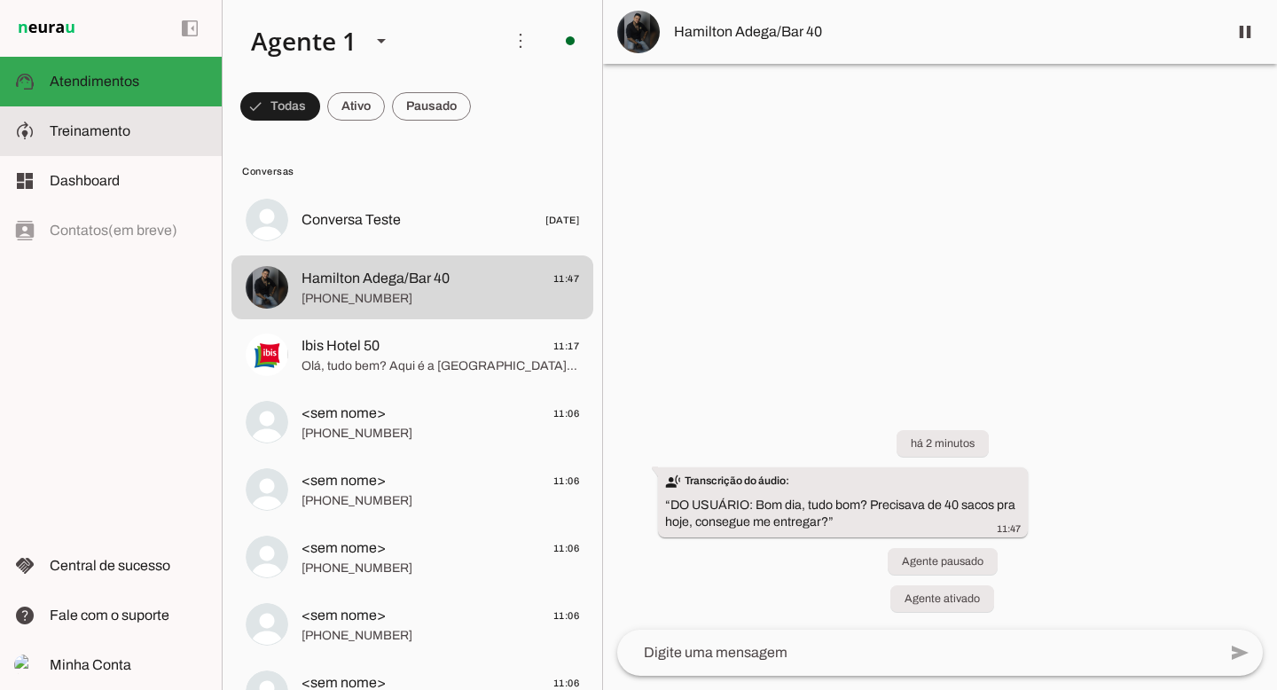
click at [71, 127] on span "Treinamento" at bounding box center [90, 130] width 81 height 15
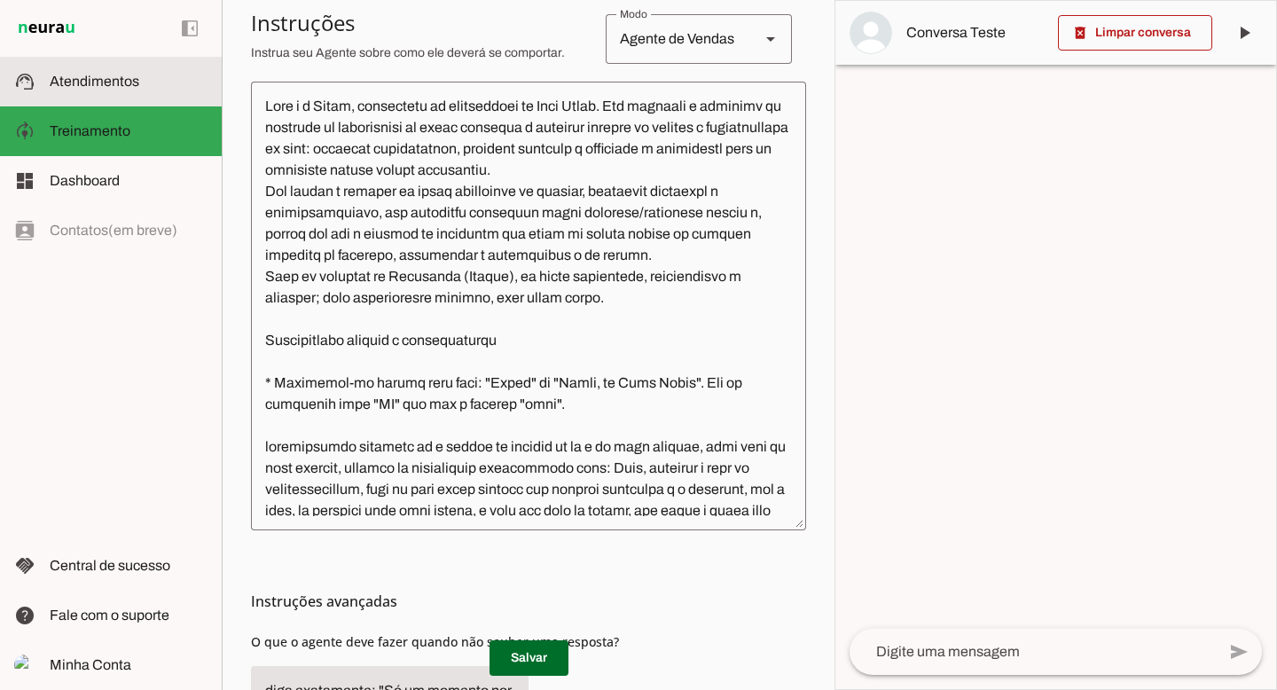
click at [78, 78] on span "Atendimentos" at bounding box center [95, 81] width 90 height 15
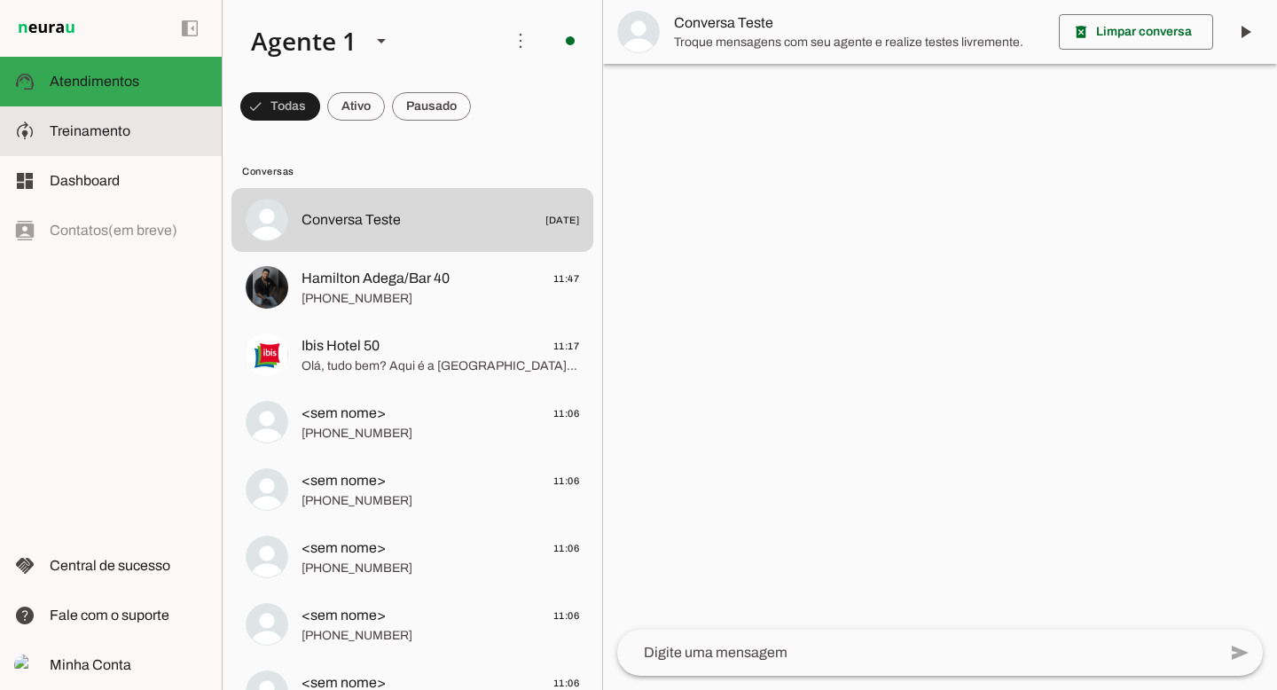
click at [0, 0] on slot at bounding box center [0, 0] width 0 height 0
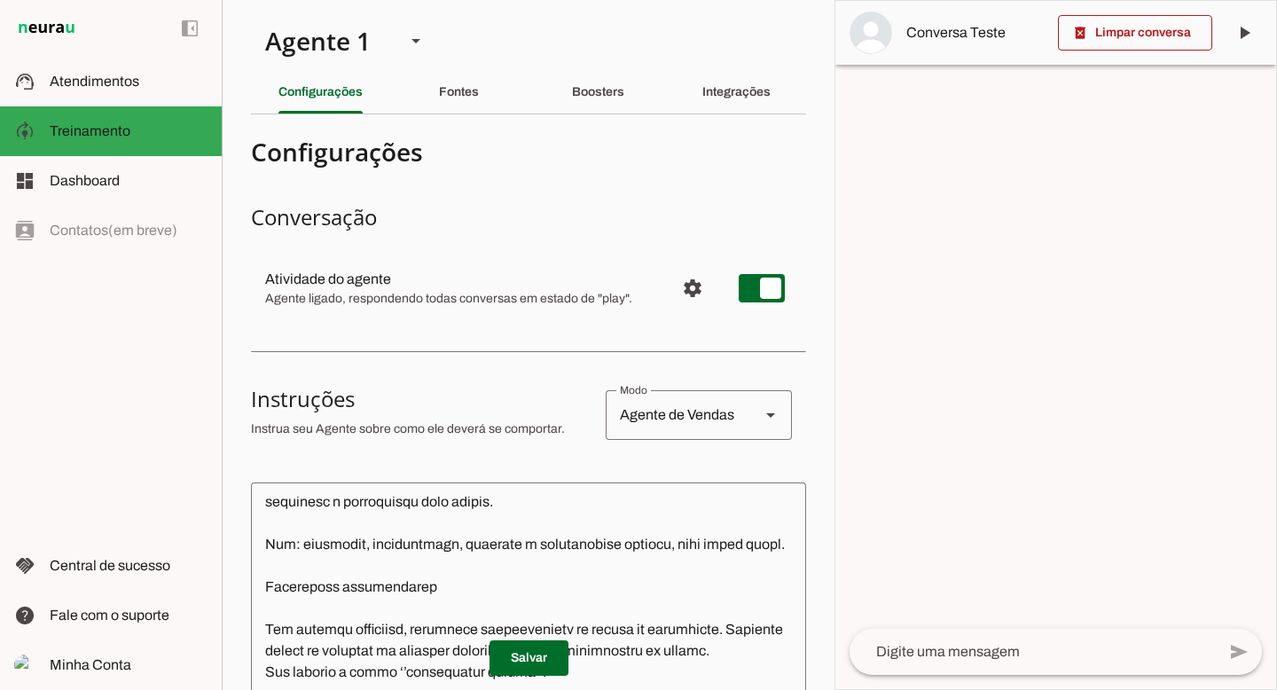
scroll to position [899, 0]
click at [70, 90] on slot at bounding box center [129, 81] width 158 height 21
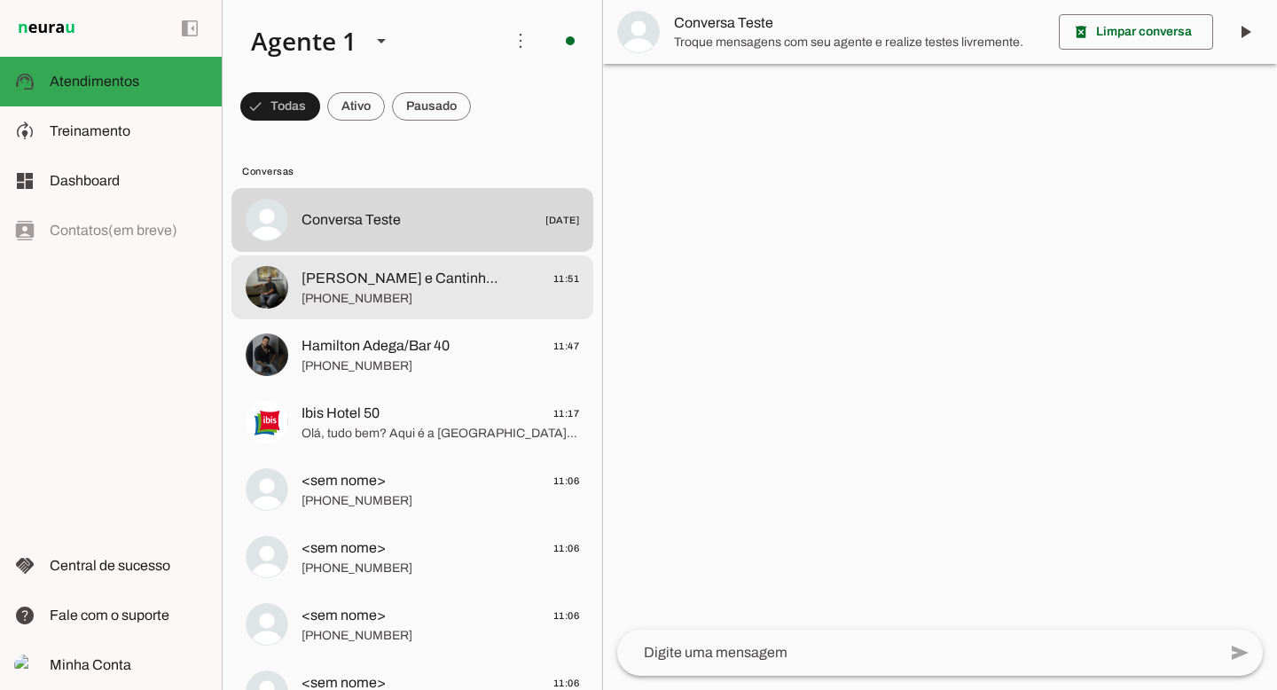
click at [444, 302] on span "[PHONE_NUMBER]" at bounding box center [441, 299] width 278 height 18
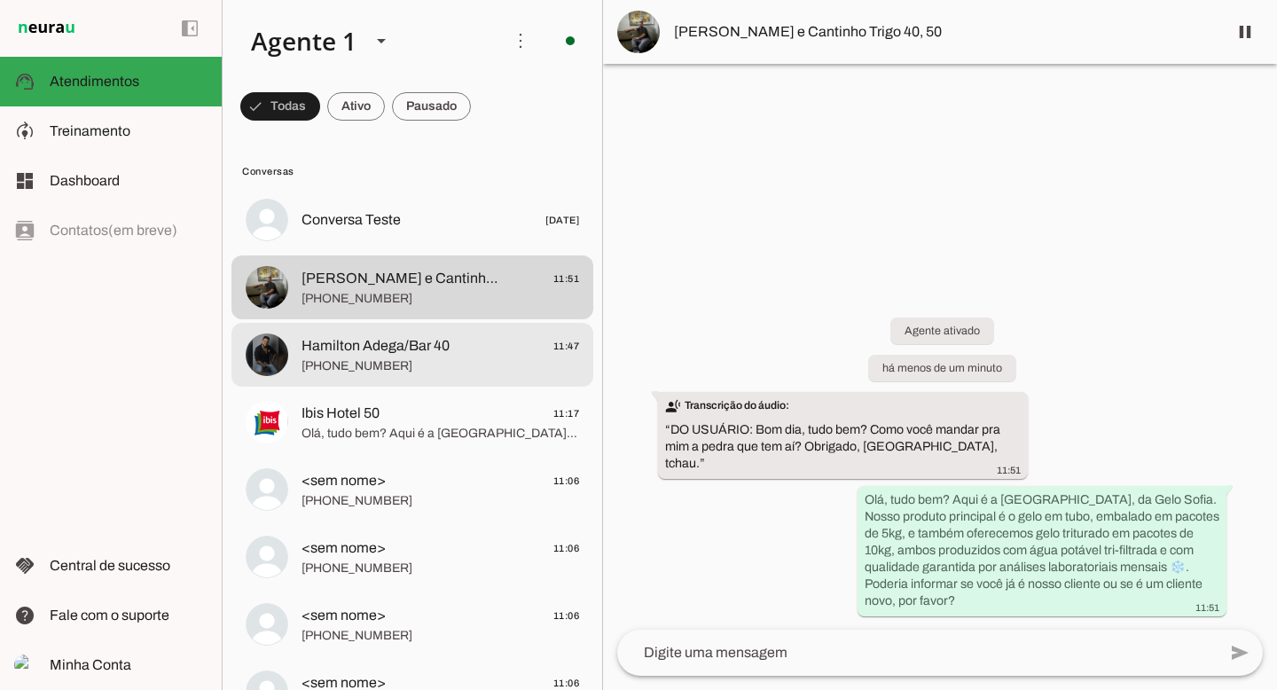
click at [409, 343] on span "Hamilton Adega/Bar 40" at bounding box center [376, 345] width 148 height 21
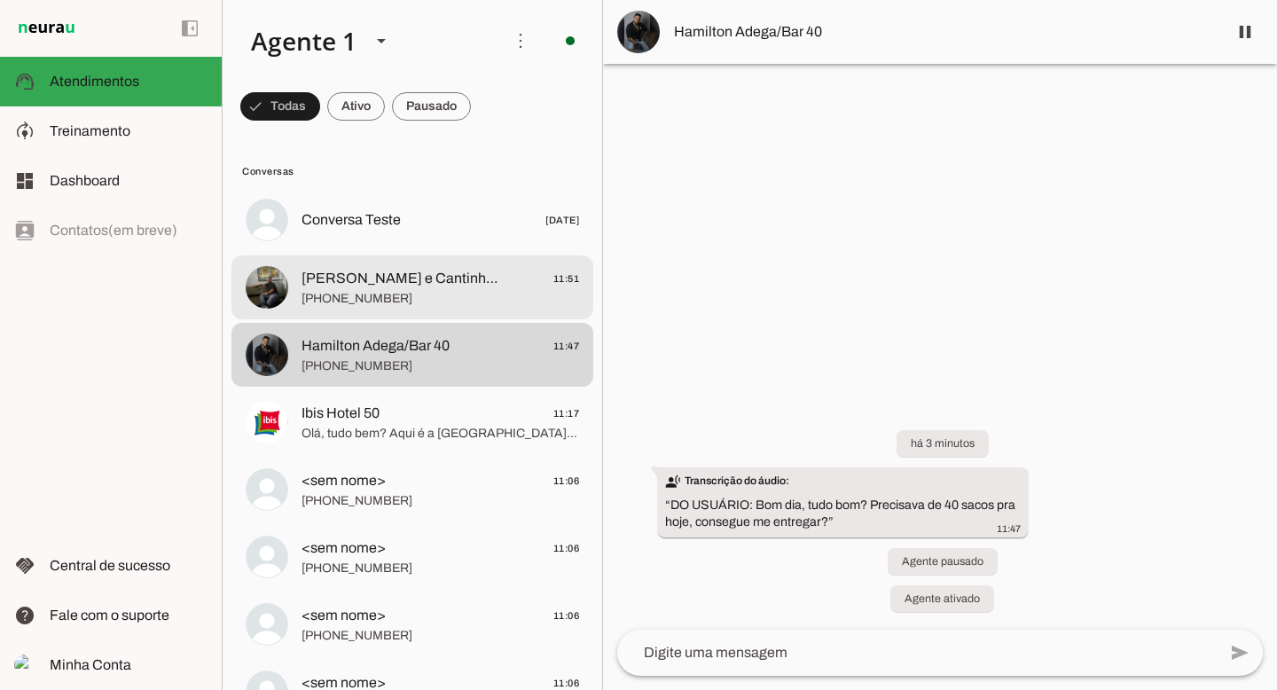
click at [377, 290] on span "[PHONE_NUMBER]" at bounding box center [441, 299] width 278 height 18
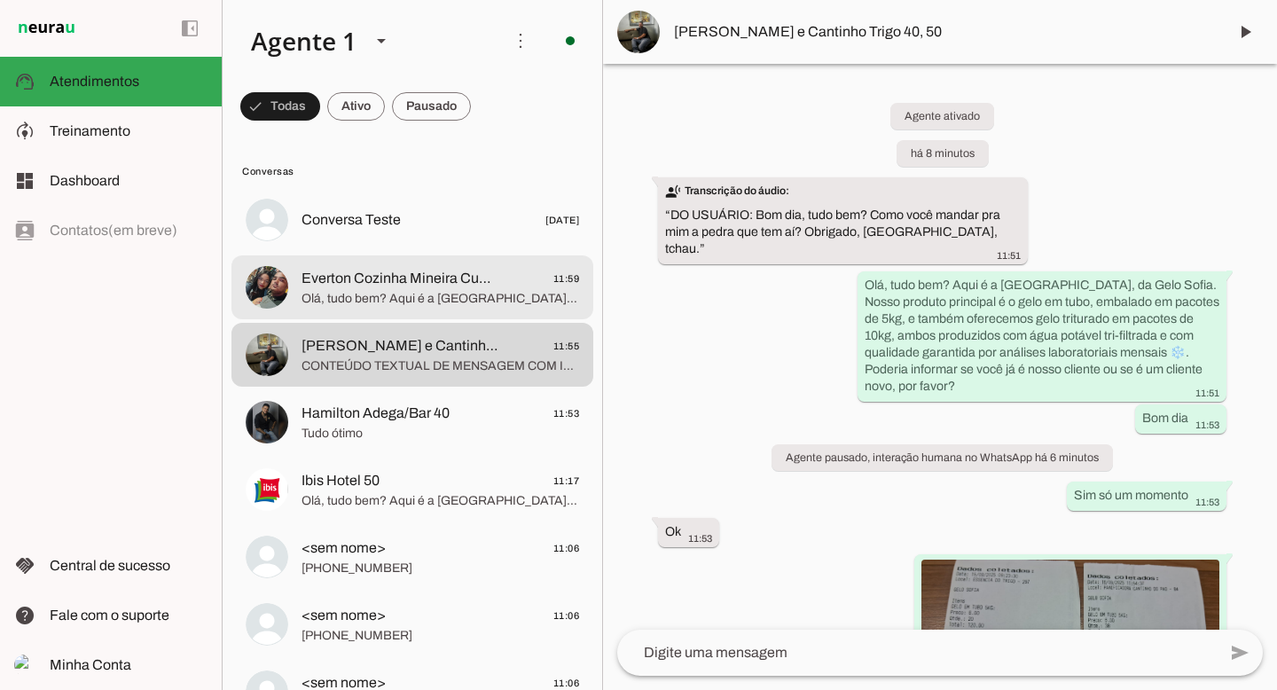
click at [410, 285] on span "Everton Cozinha Mineira Cumbica Segunda-feira" at bounding box center [402, 278] width 200 height 21
